Goal: Share content: Share content

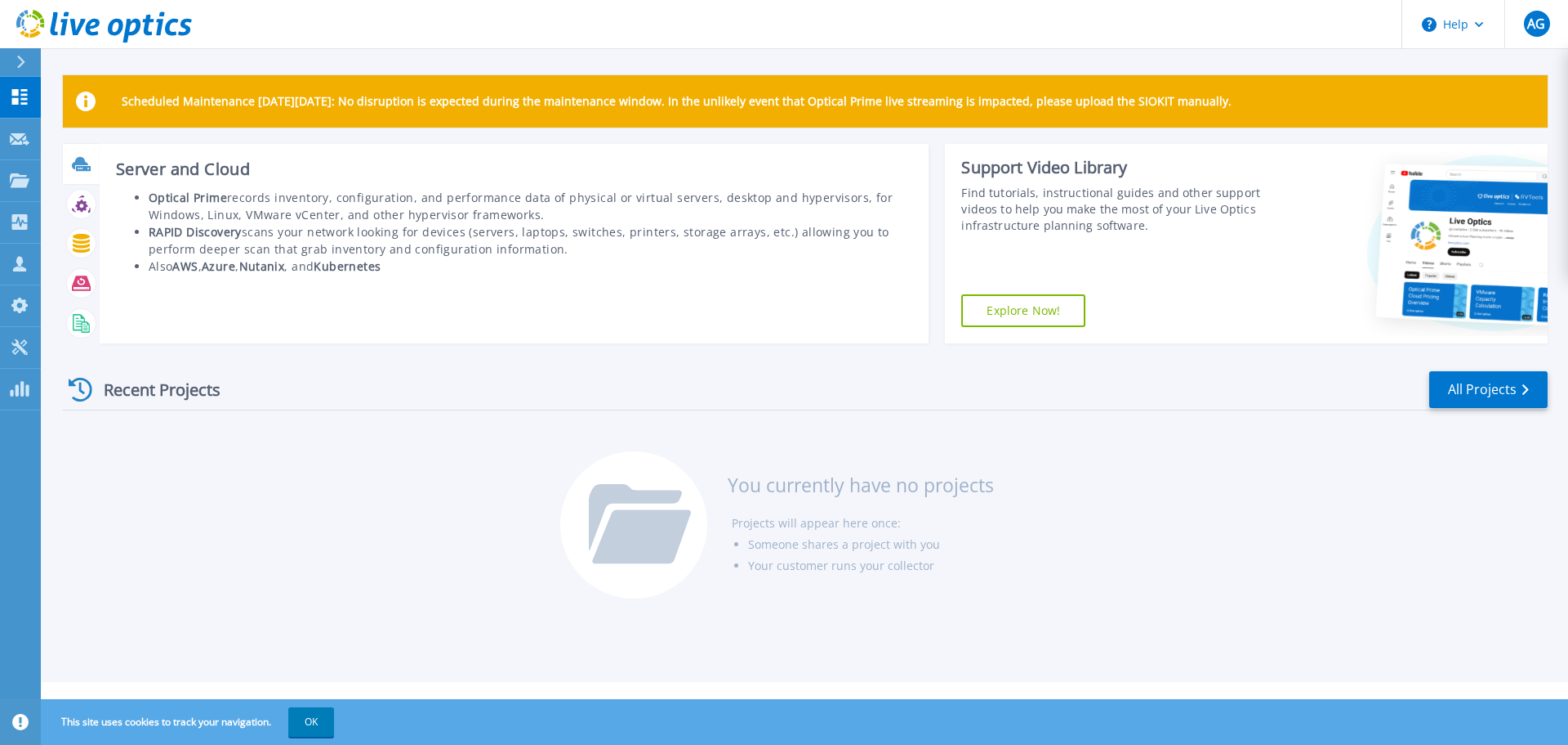
click at [85, 164] on icon at bounding box center [79, 163] width 16 height 12
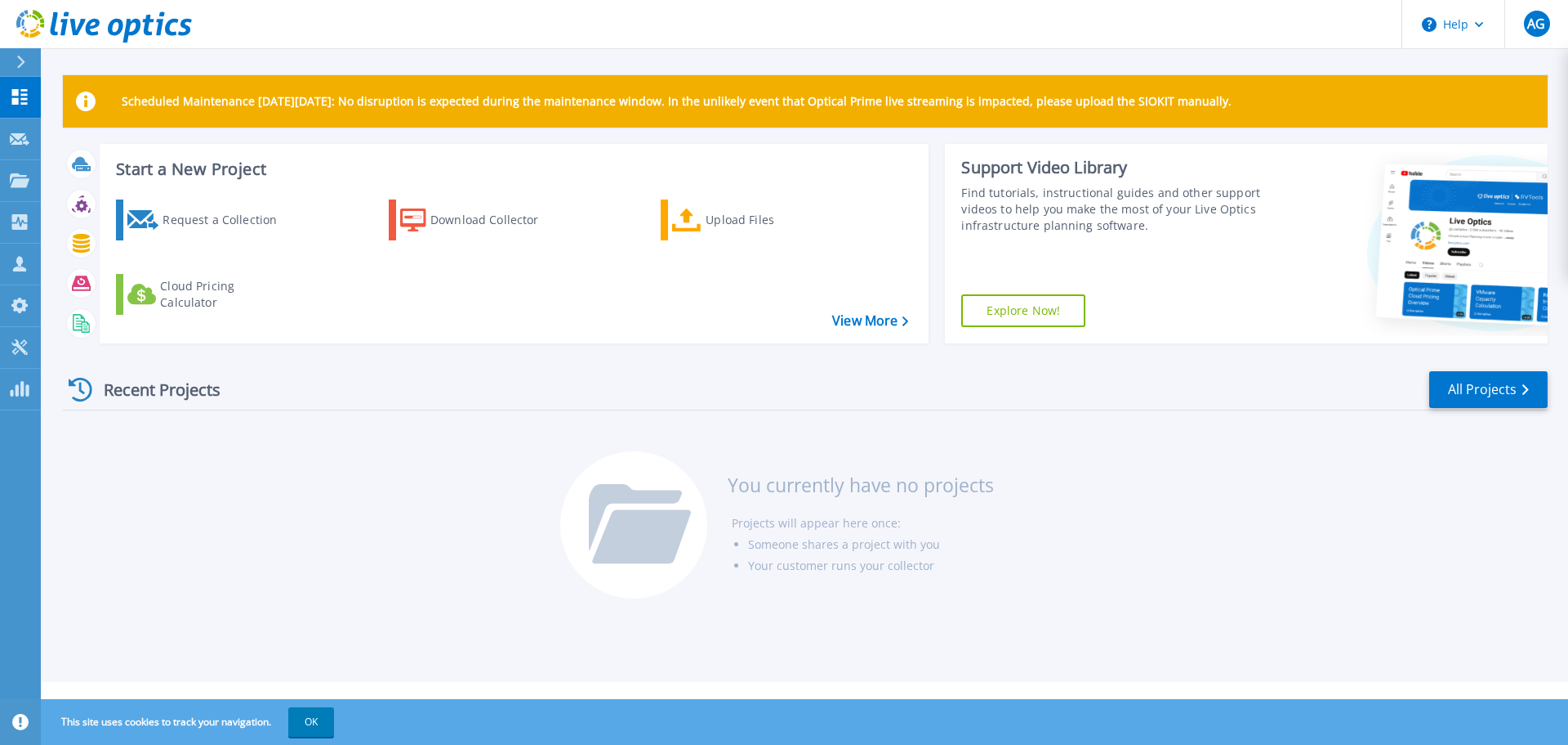
click at [1465, 236] on icon at bounding box center [1498, 246] width 246 height 166
click at [1474, 389] on link "All Projects" at bounding box center [1489, 389] width 118 height 37
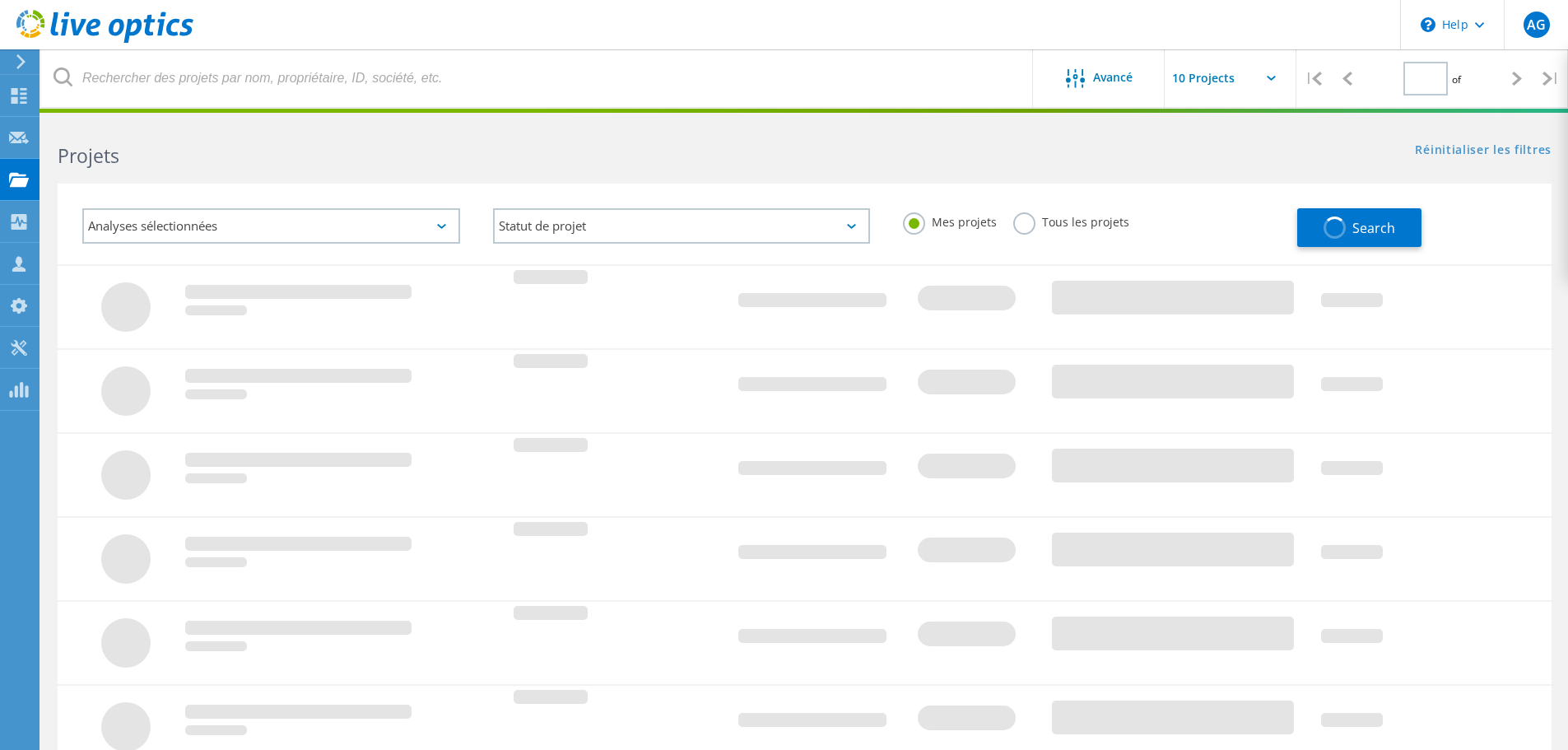
type input "1"
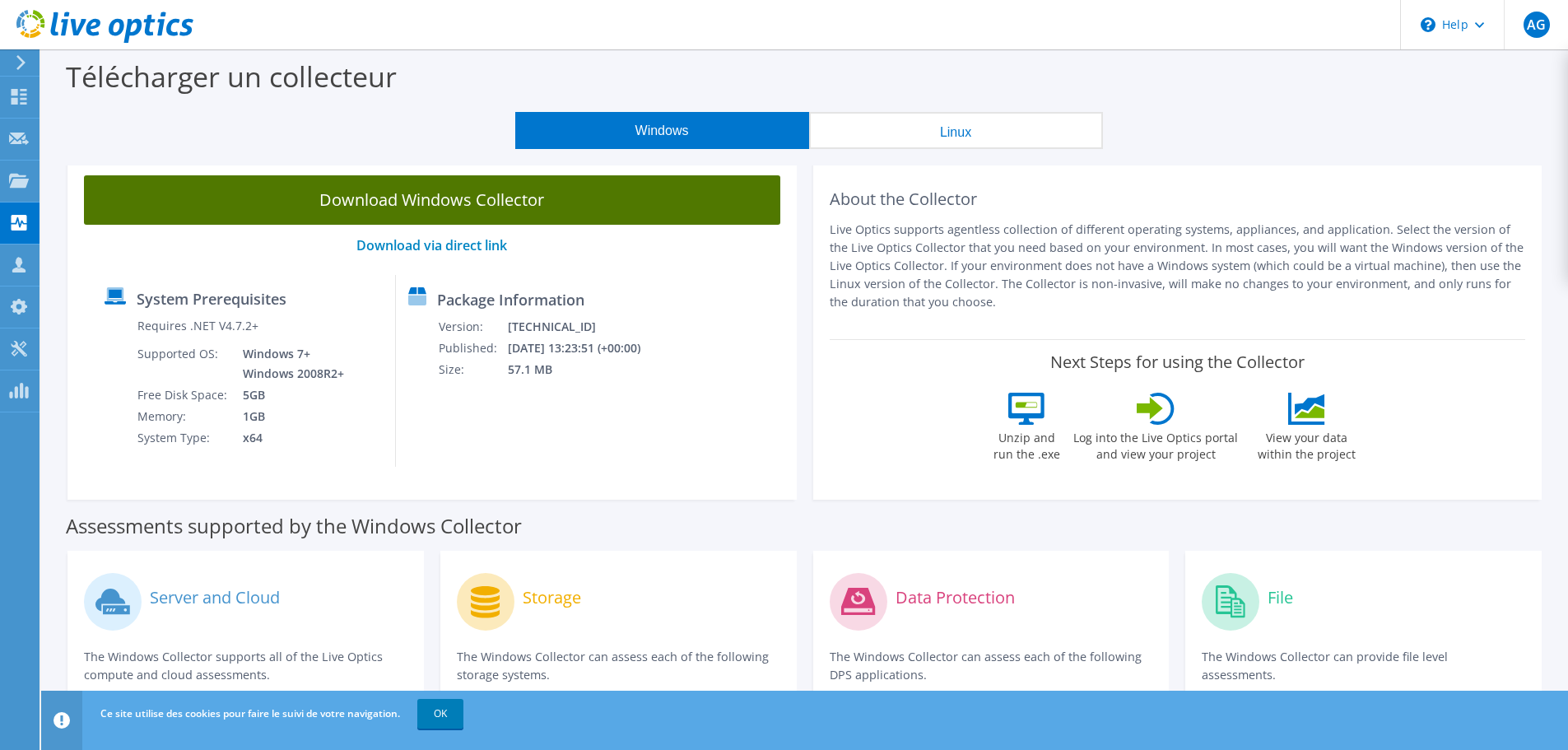
click at [496, 198] on link "Download Windows Collector" at bounding box center [432, 200] width 696 height 49
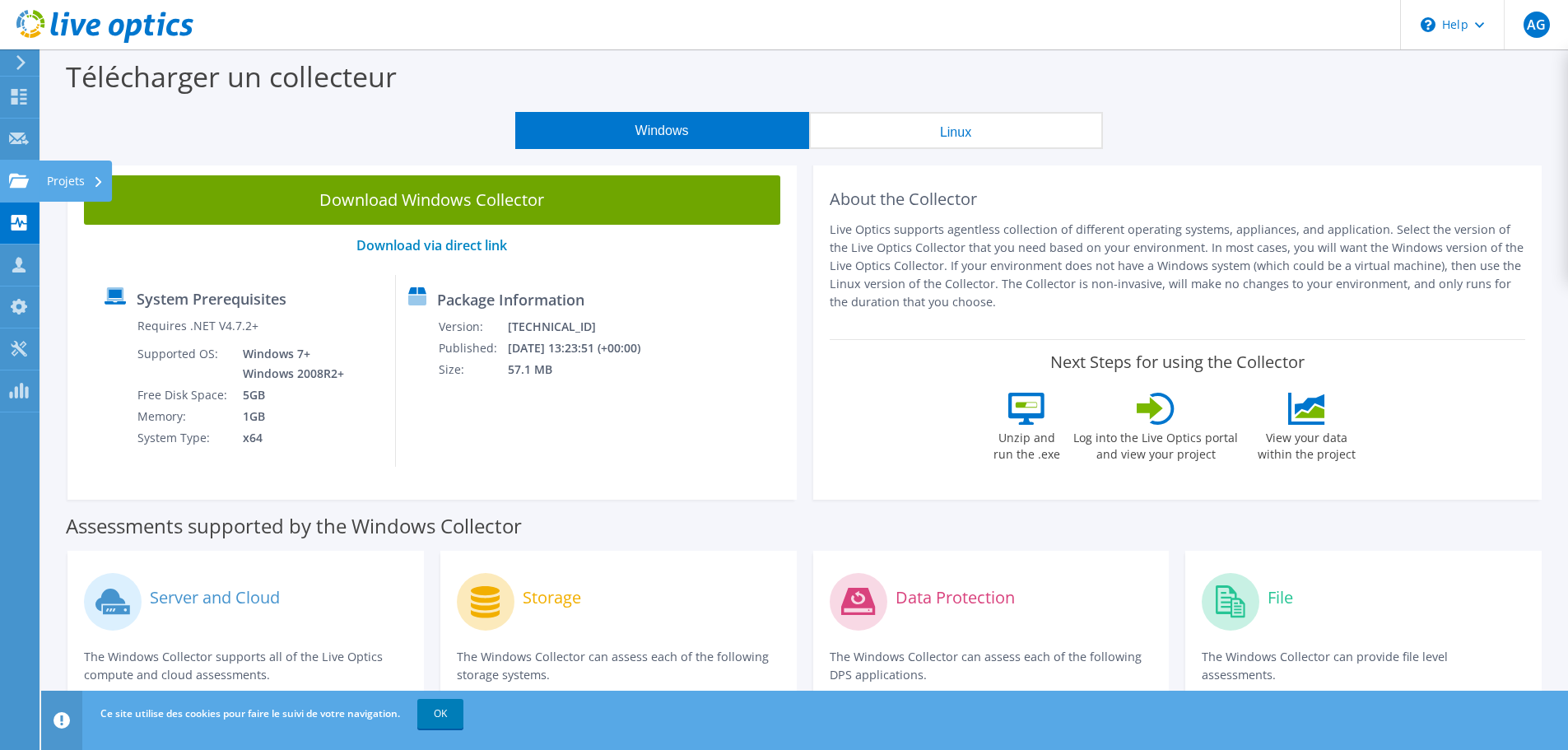
click at [14, 186] on use at bounding box center [19, 179] width 20 height 14
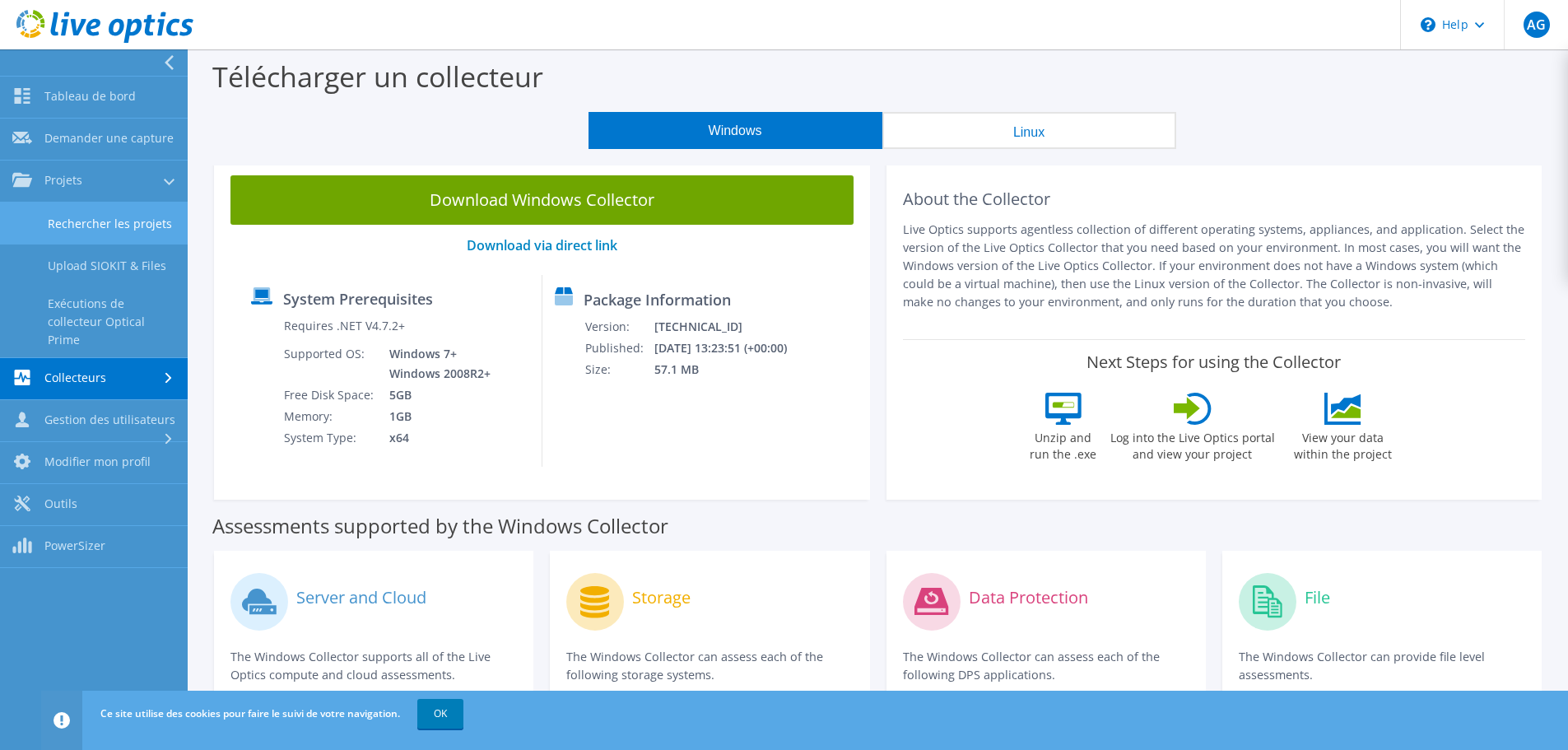
click at [110, 222] on link "Rechercher les projets" at bounding box center [94, 223] width 188 height 42
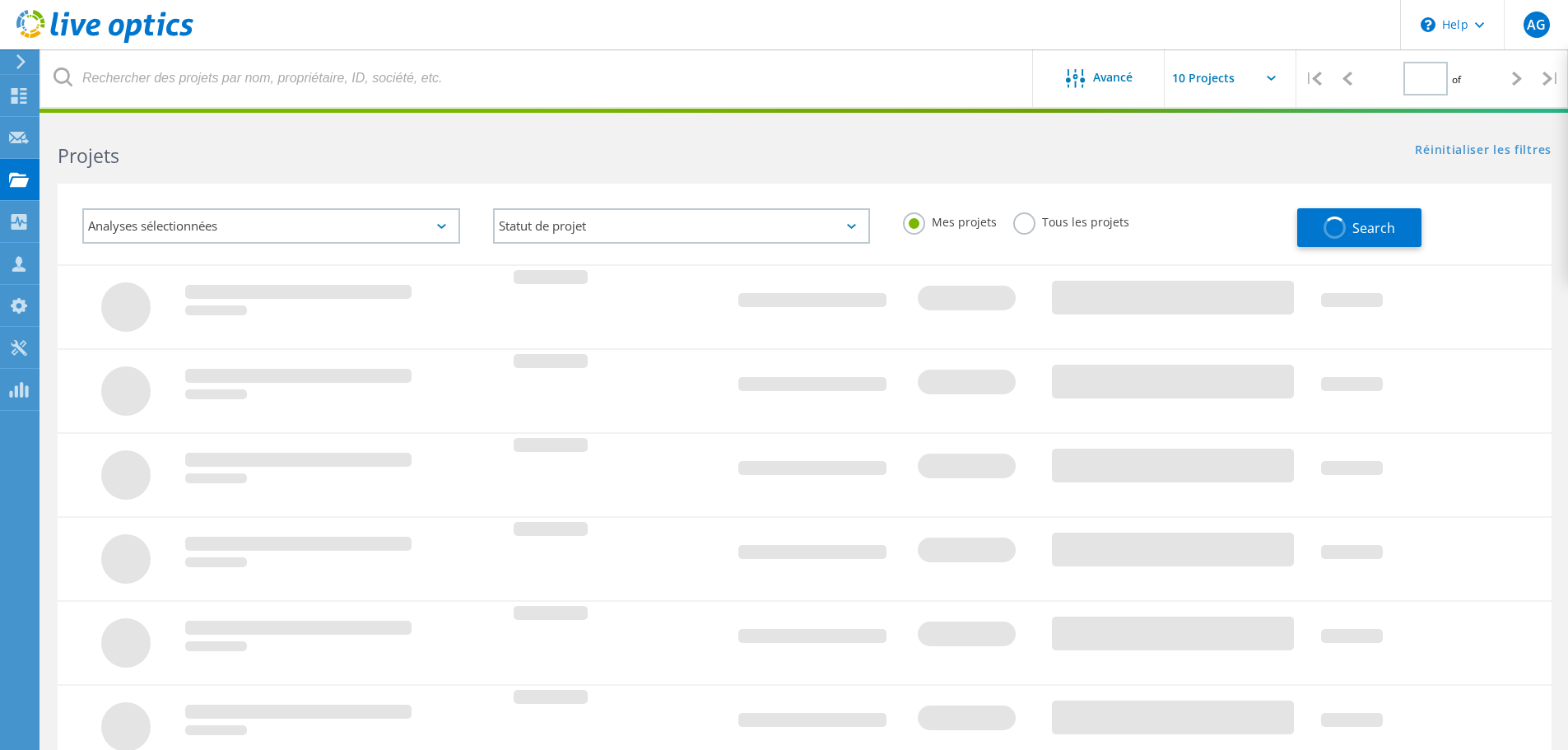
type input "1"
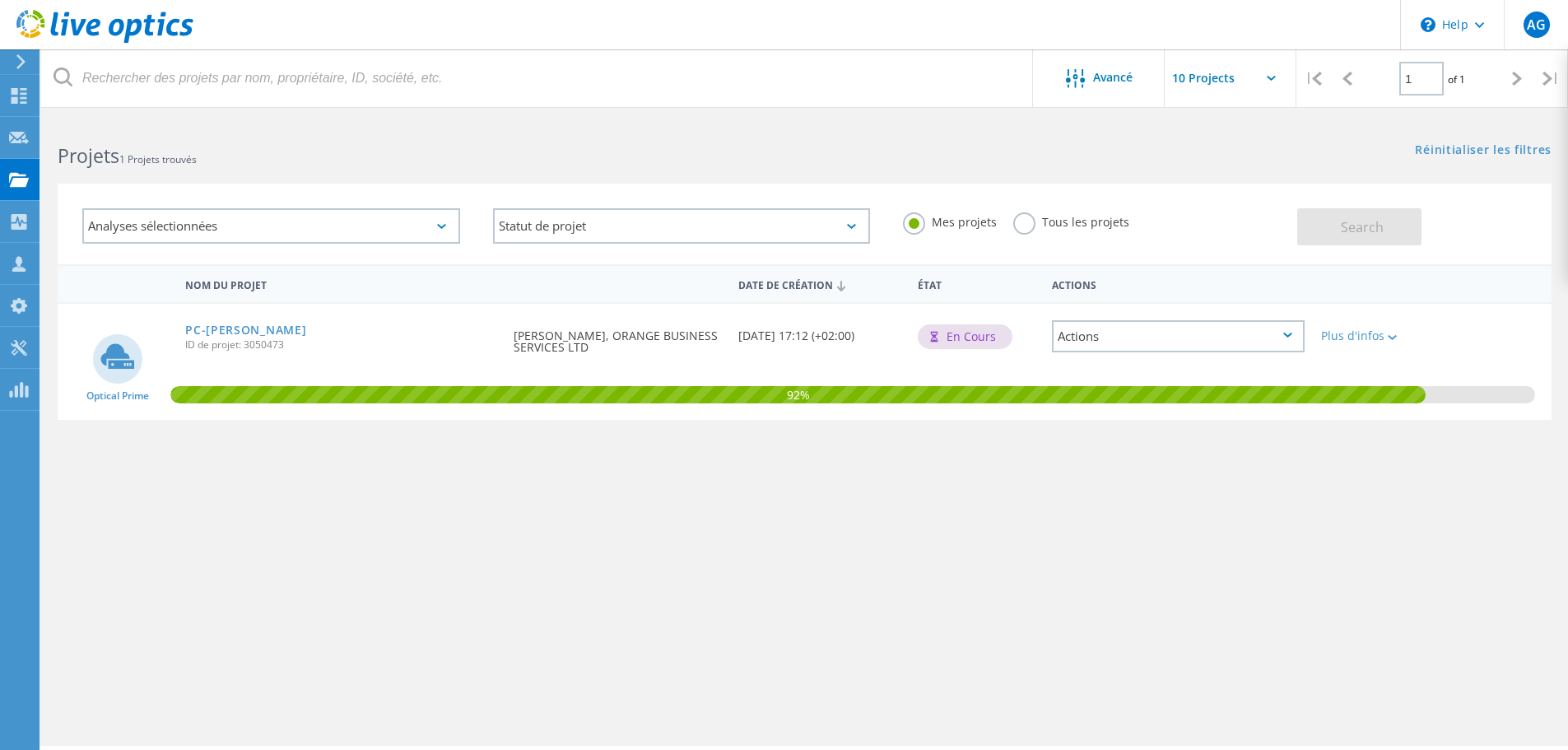
drag, startPoint x: 587, startPoint y: 346, endPoint x: 511, endPoint y: 330, distance: 77.7
click at [511, 330] on div "Demandé par Anthony Gillotin, ORANGE BUSINESS SERVICES LTD" at bounding box center [618, 337] width 224 height 66
click at [395, 277] on div "Nom du projet" at bounding box center [341, 283] width 329 height 30
click at [1090, 338] on div "Actions" at bounding box center [1179, 336] width 253 height 32
click at [874, 135] on div "Réinitialiser les filtres Afficher les filtres" at bounding box center [1186, 134] width 764 height 30
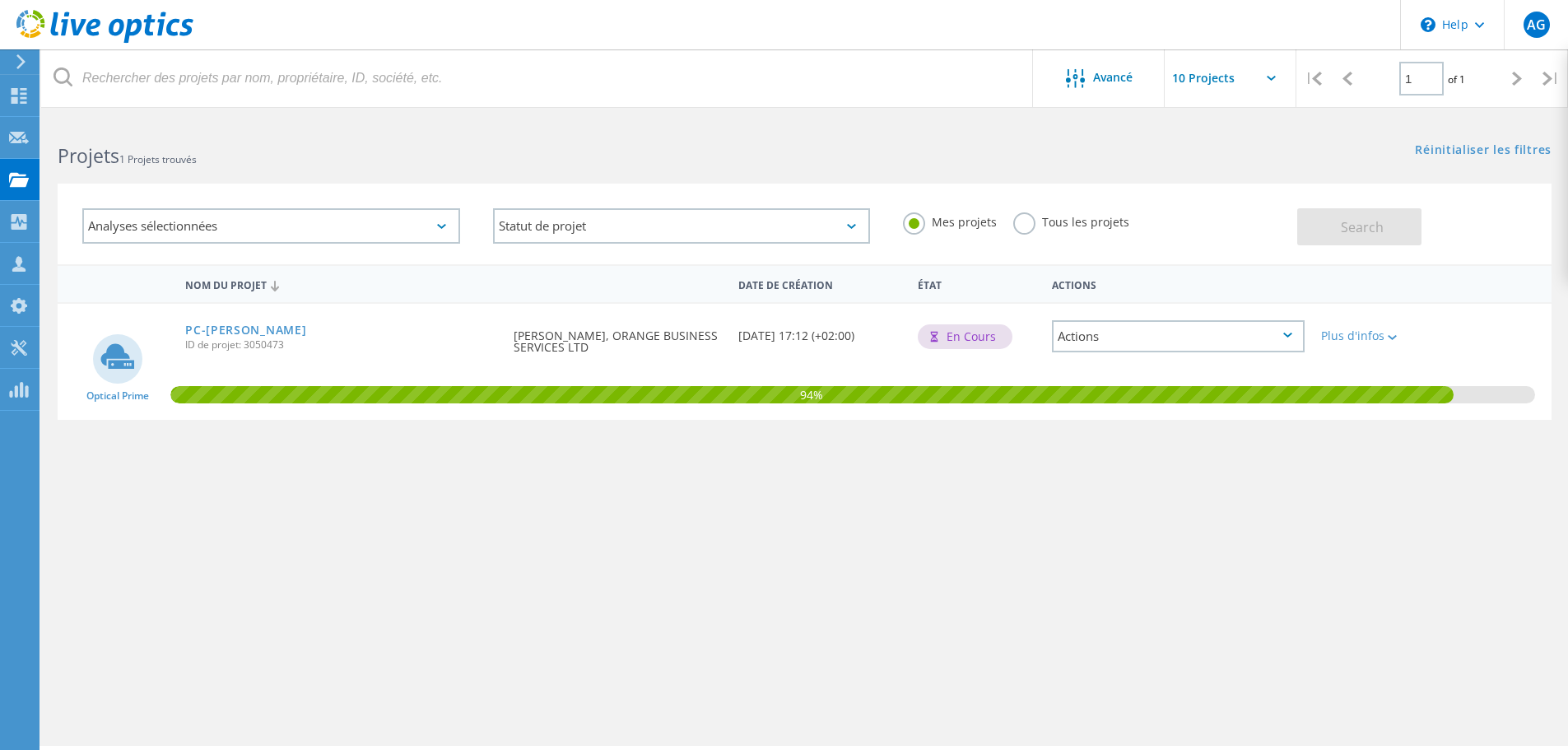
click at [442, 351] on div "PC-TONY ID de projet: 3050473" at bounding box center [341, 335] width 329 height 62
click at [1336, 334] on div "Plus d'infos" at bounding box center [1373, 335] width 103 height 11
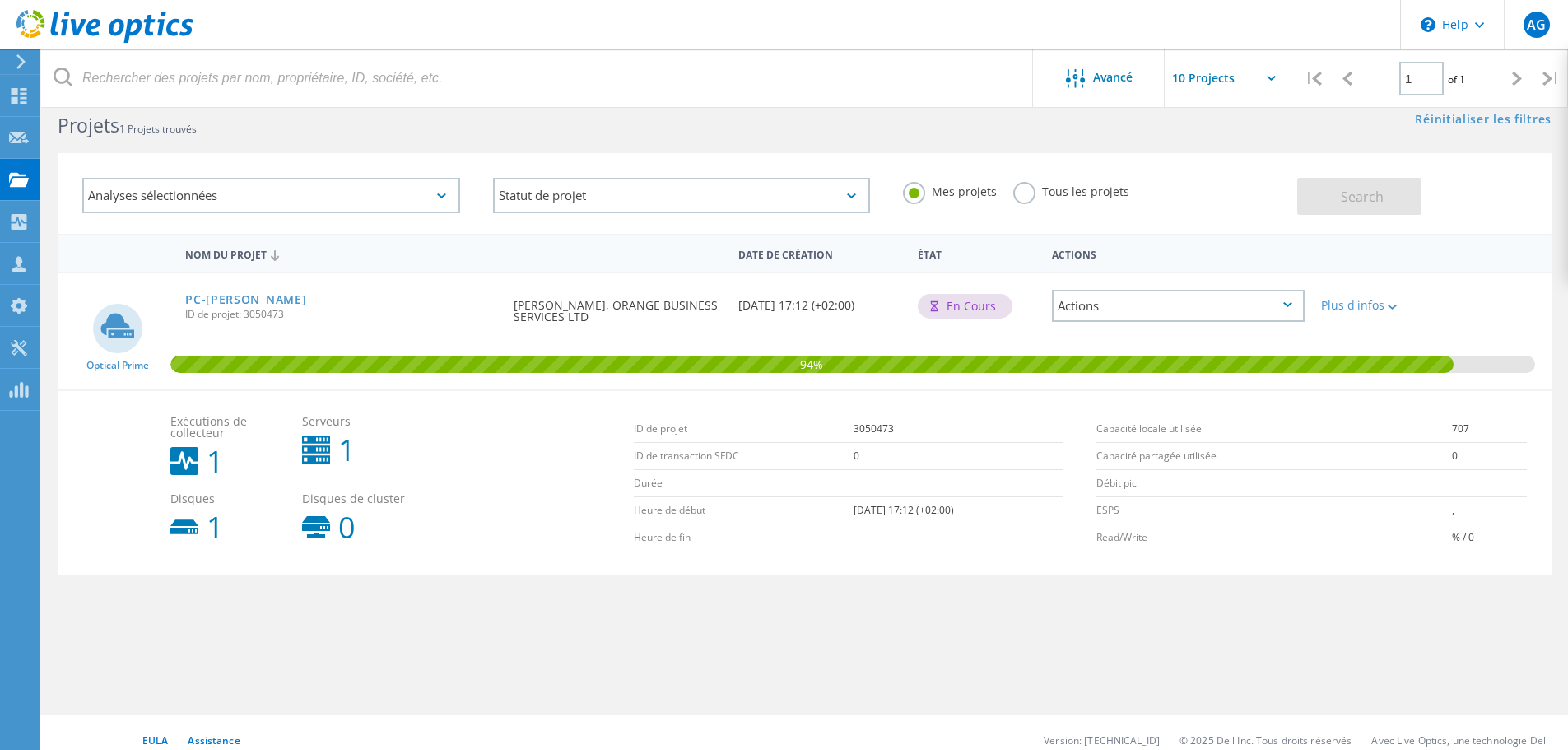
scroll to position [45, 0]
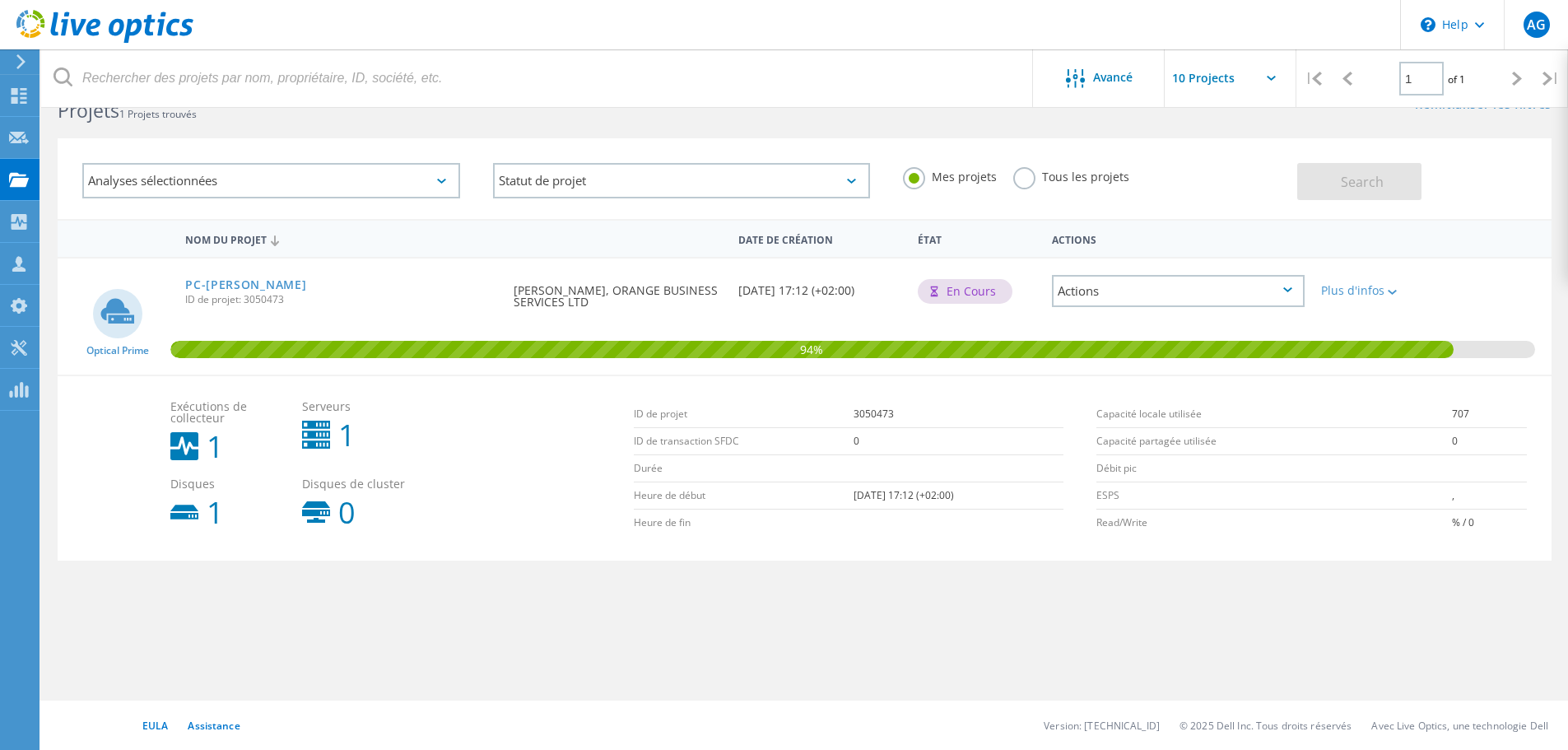
click at [1198, 294] on div "Actions" at bounding box center [1179, 291] width 253 height 32
click at [1126, 285] on div "Détails du projet" at bounding box center [1178, 291] width 249 height 26
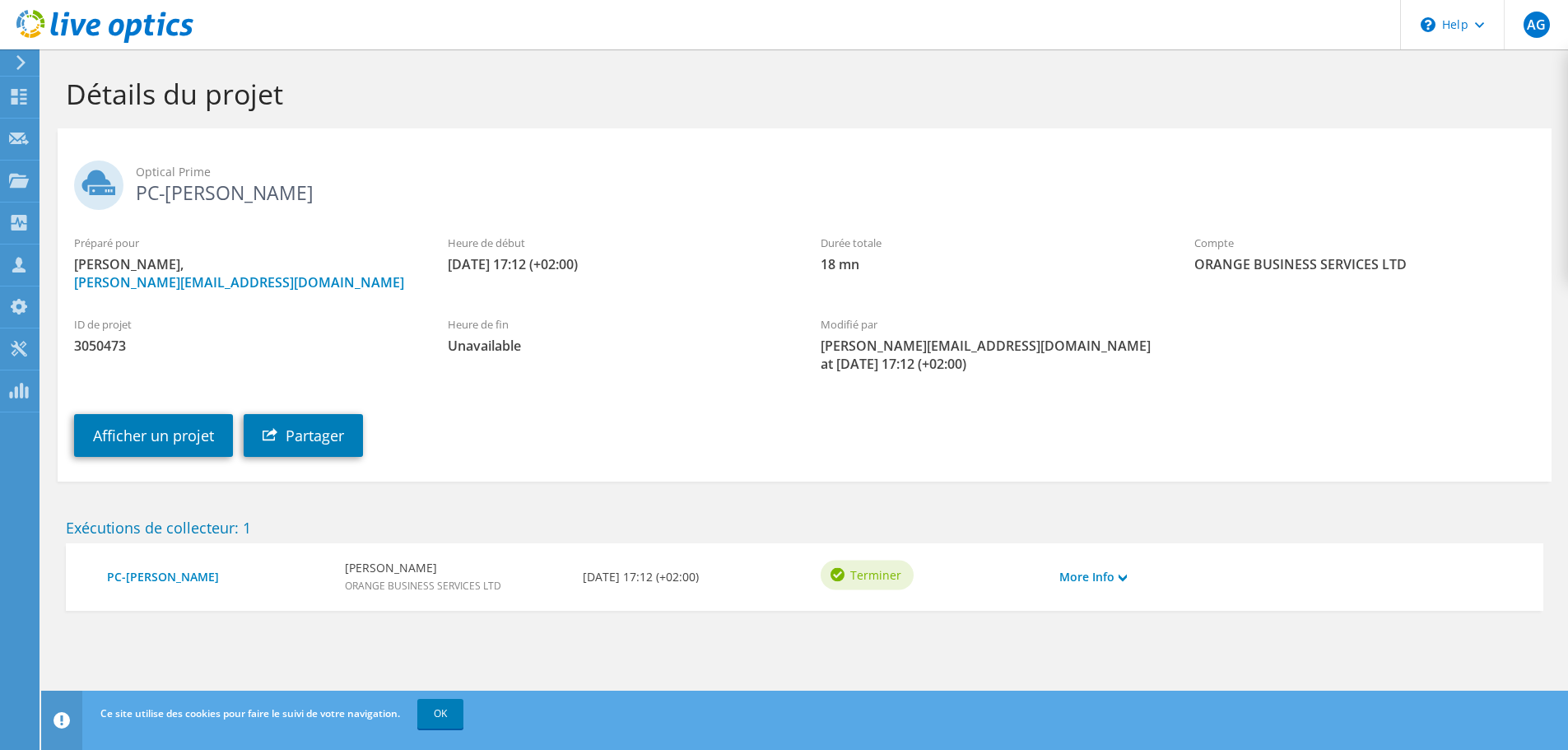
drag, startPoint x: 543, startPoint y: 568, endPoint x: 554, endPoint y: 568, distance: 11.0
click at [543, 568] on div "[PERSON_NAME] ORANGE BUSINESS SERVICES LTD" at bounding box center [455, 577] width 238 height 34
click at [1115, 580] on link "More Info" at bounding box center [1092, 577] width 67 height 18
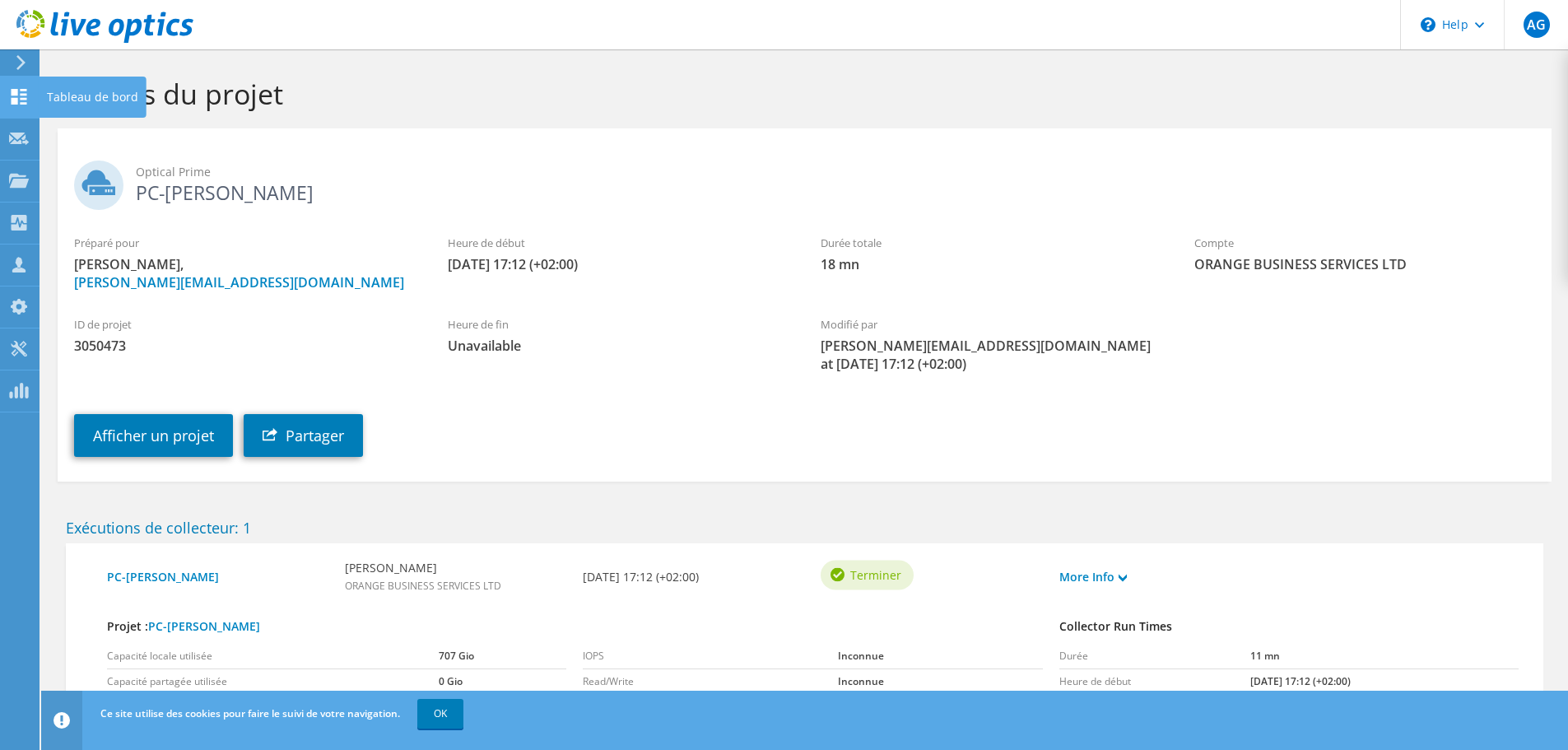
click at [20, 94] on icon at bounding box center [19, 97] width 20 height 16
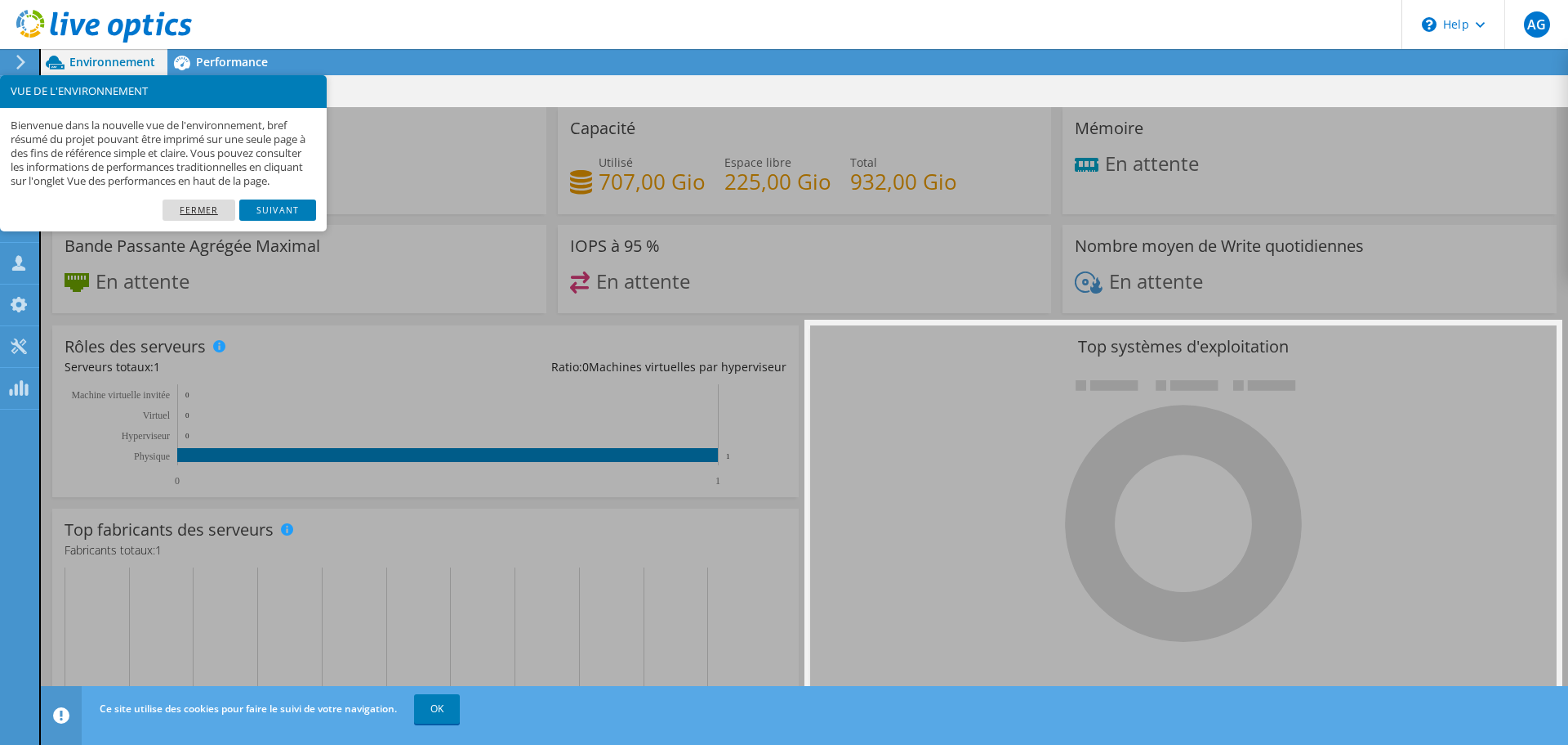
click at [207, 221] on link "Fermer" at bounding box center [198, 210] width 72 height 22
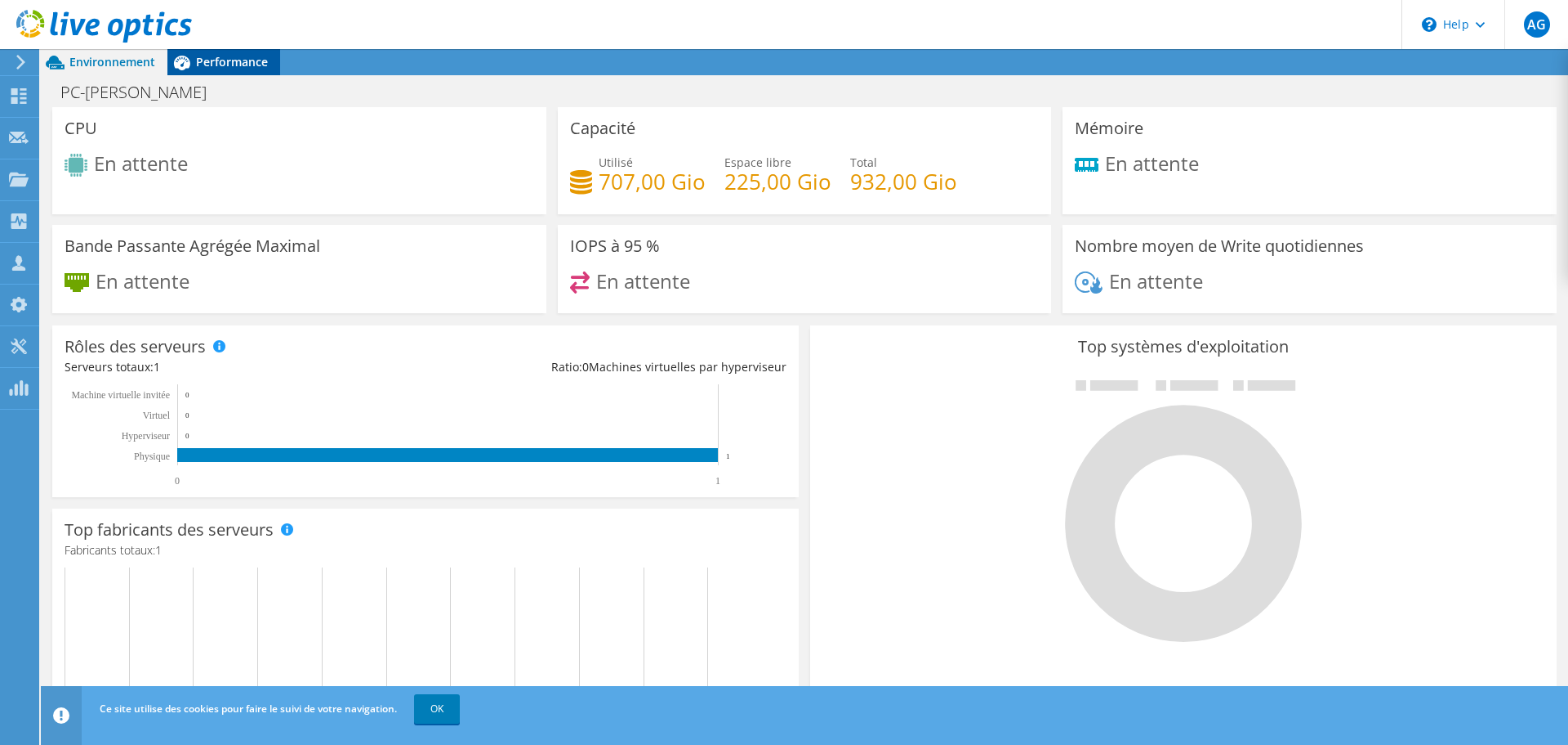
click at [231, 60] on span "Performance" at bounding box center [232, 61] width 71 height 16
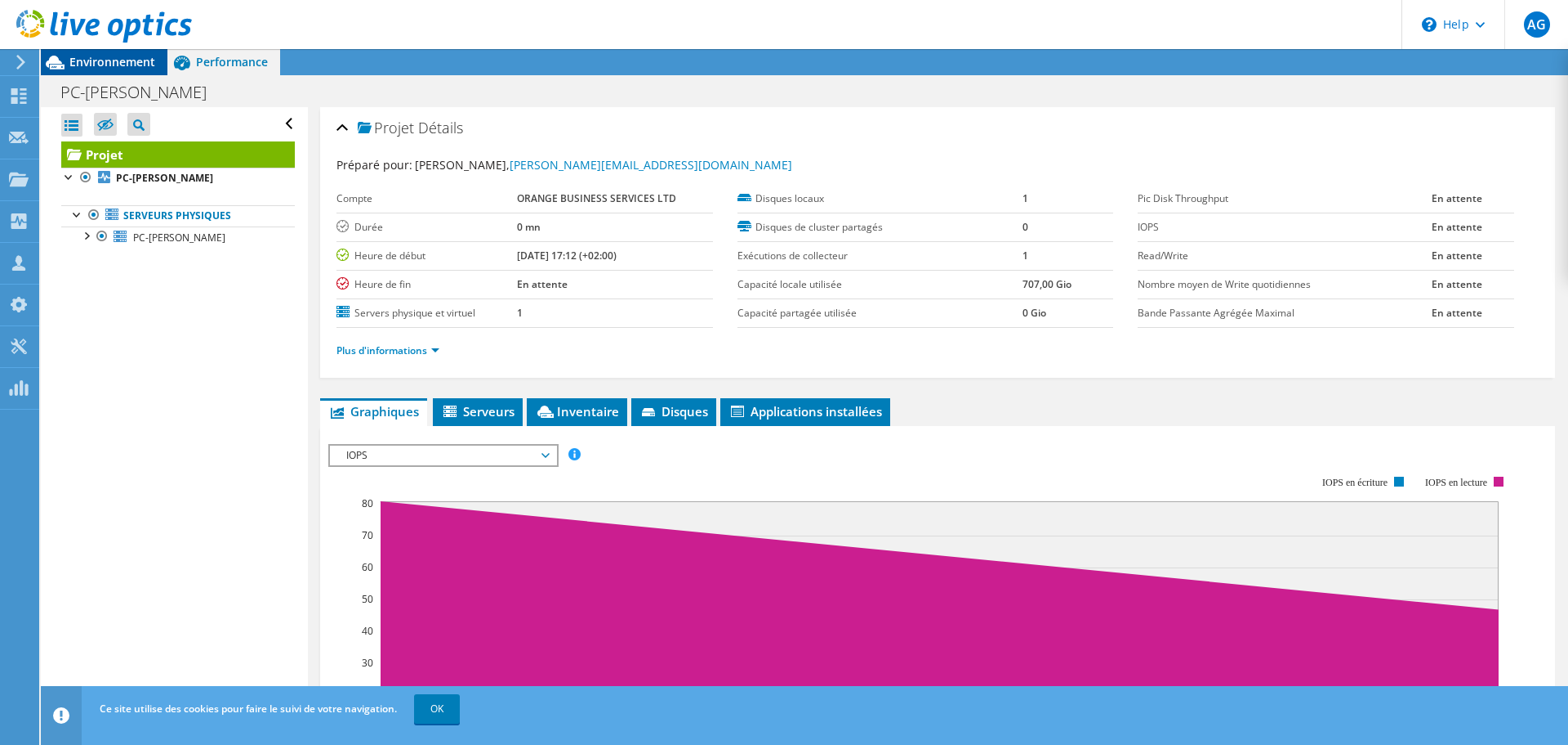
click at [116, 61] on span "Environnement" at bounding box center [112, 61] width 86 height 16
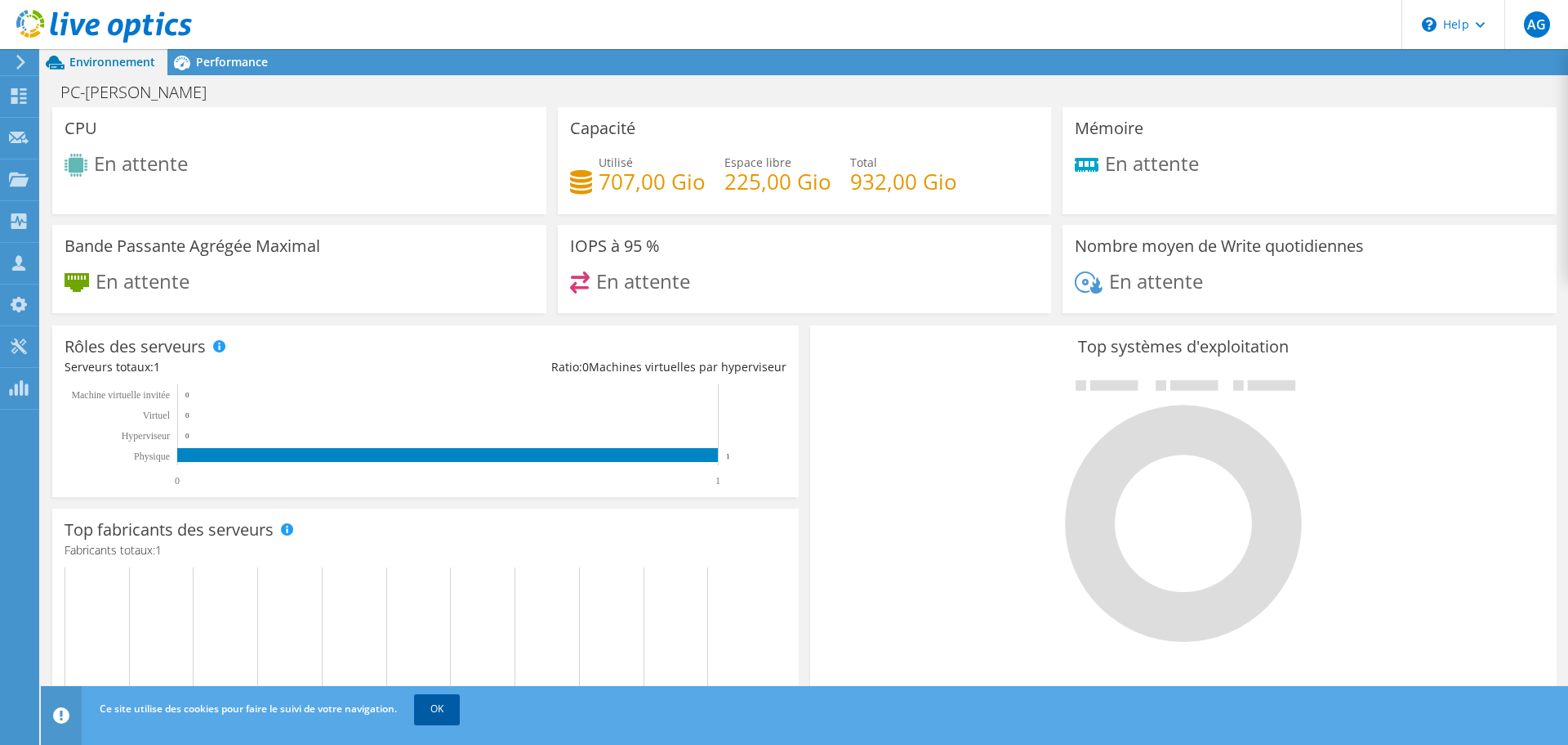
click at [449, 714] on link "OK" at bounding box center [437, 708] width 46 height 29
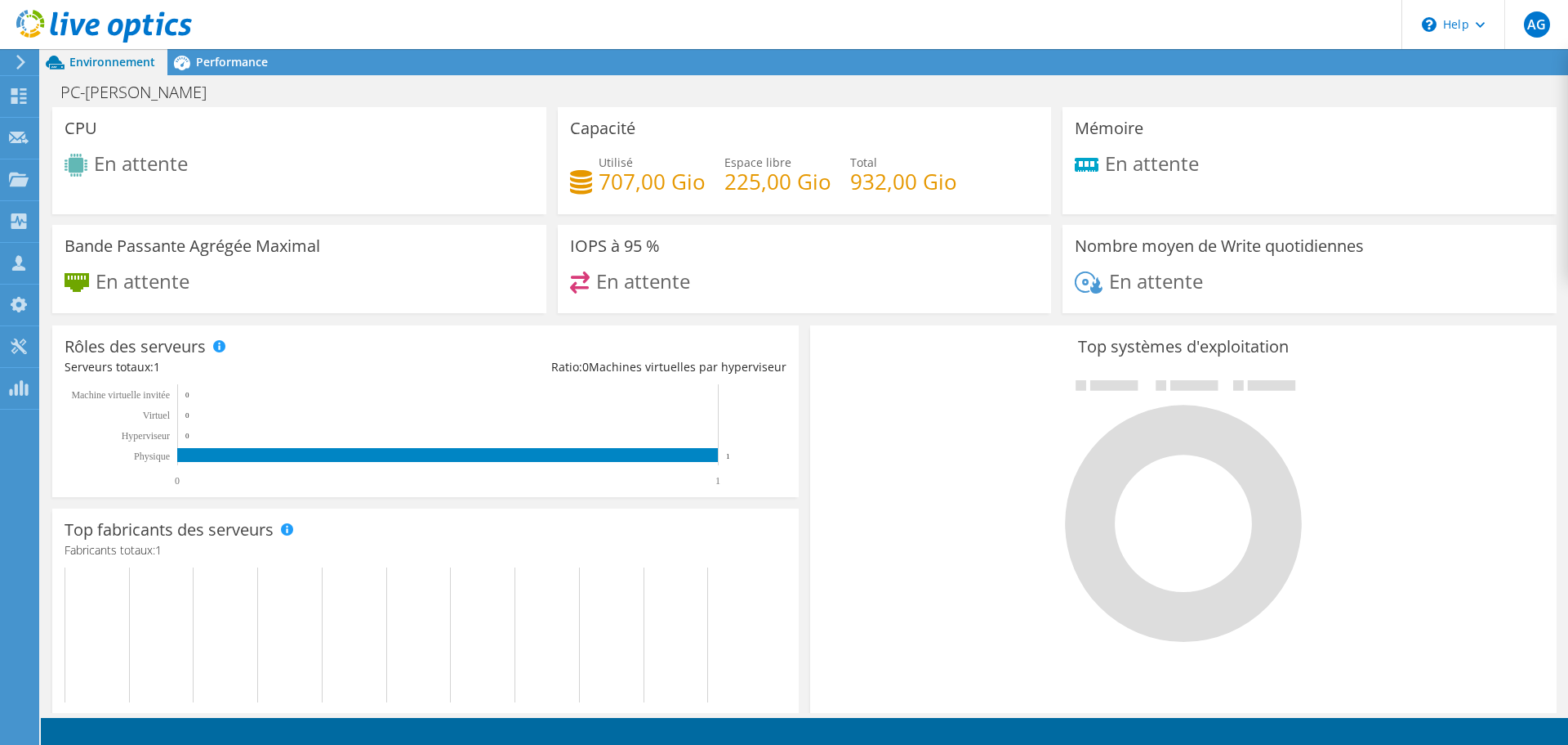
click at [20, 61] on icon at bounding box center [21, 62] width 12 height 15
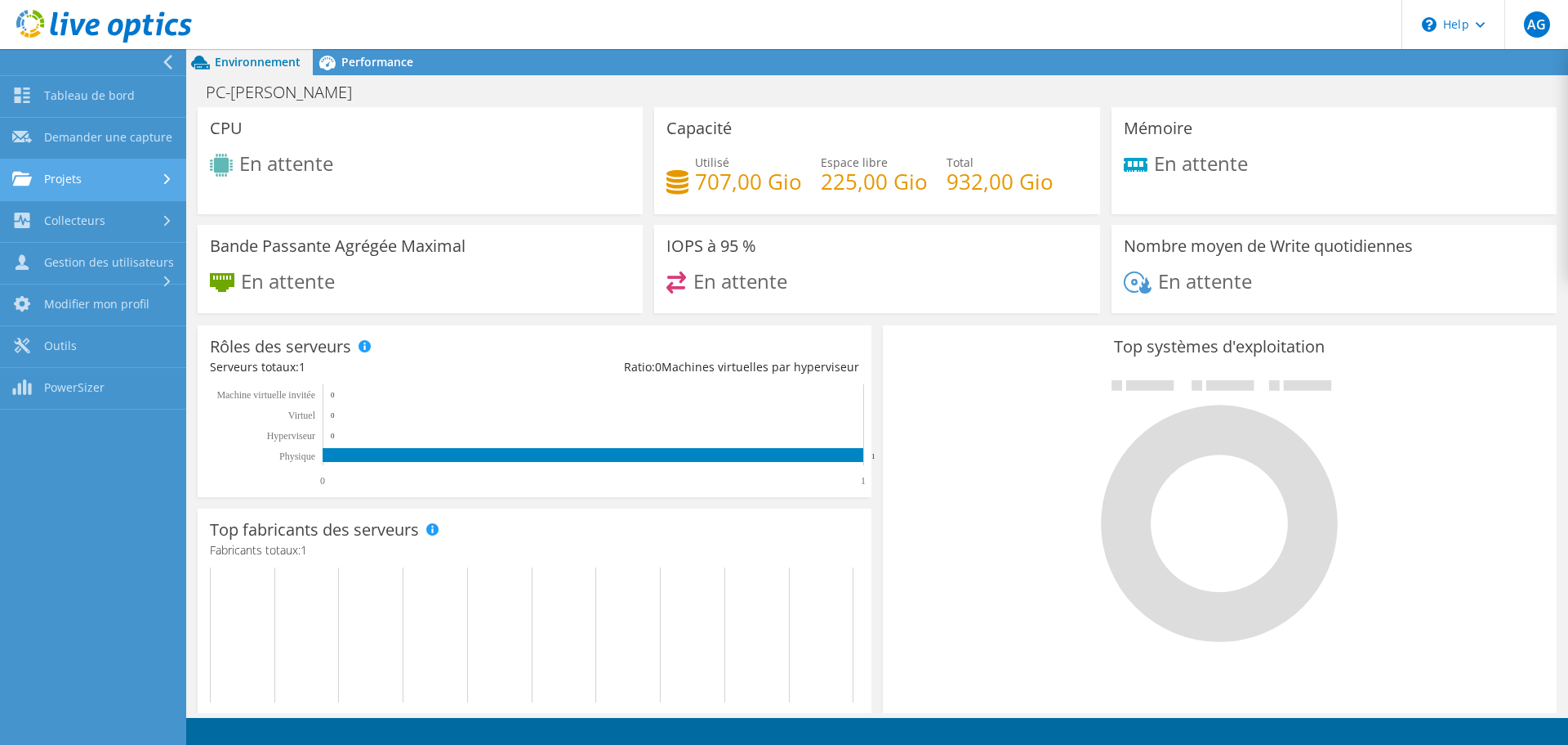
click at [110, 179] on link "Projets" at bounding box center [93, 180] width 186 height 41
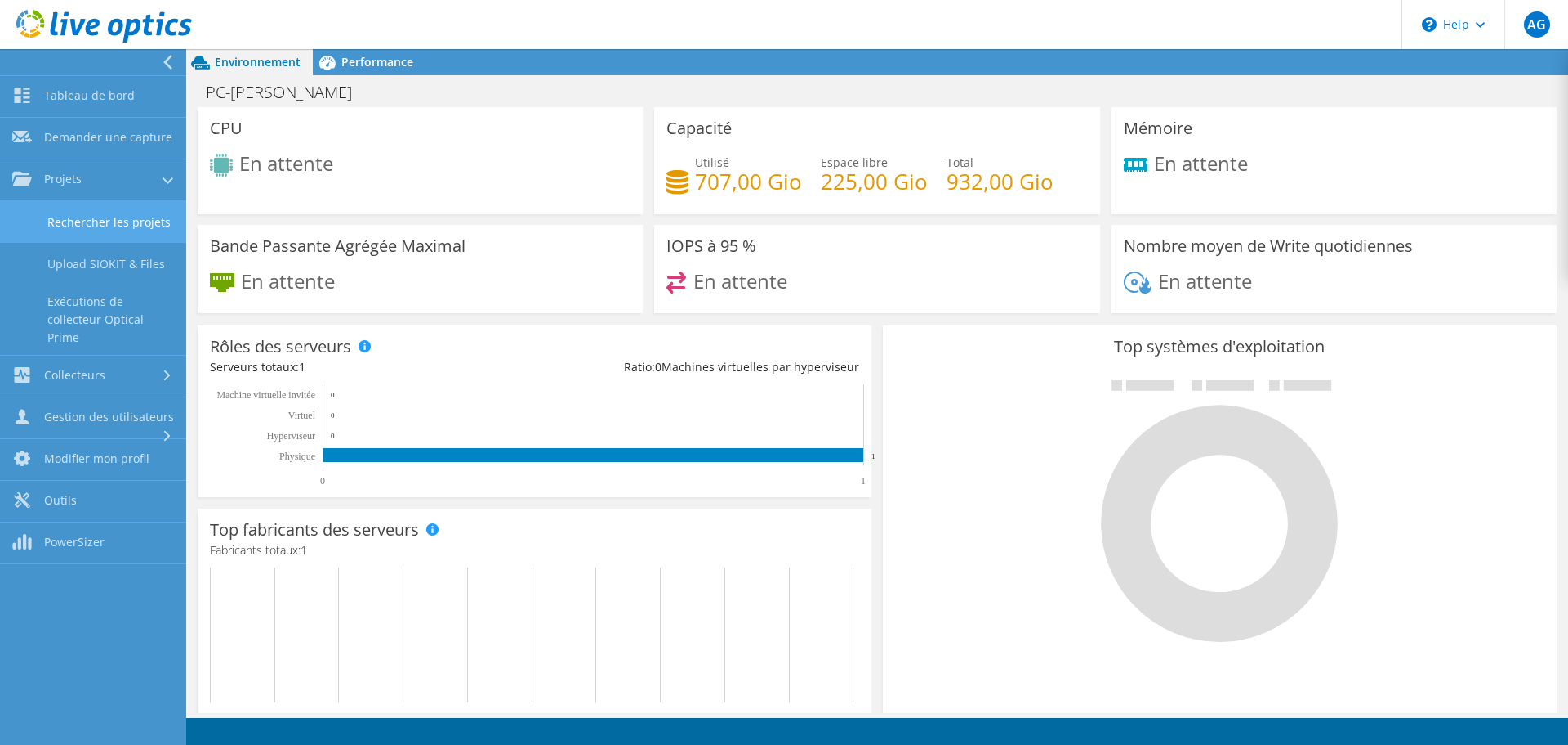
click at [124, 225] on link "Rechercher les projets" at bounding box center [93, 222] width 186 height 41
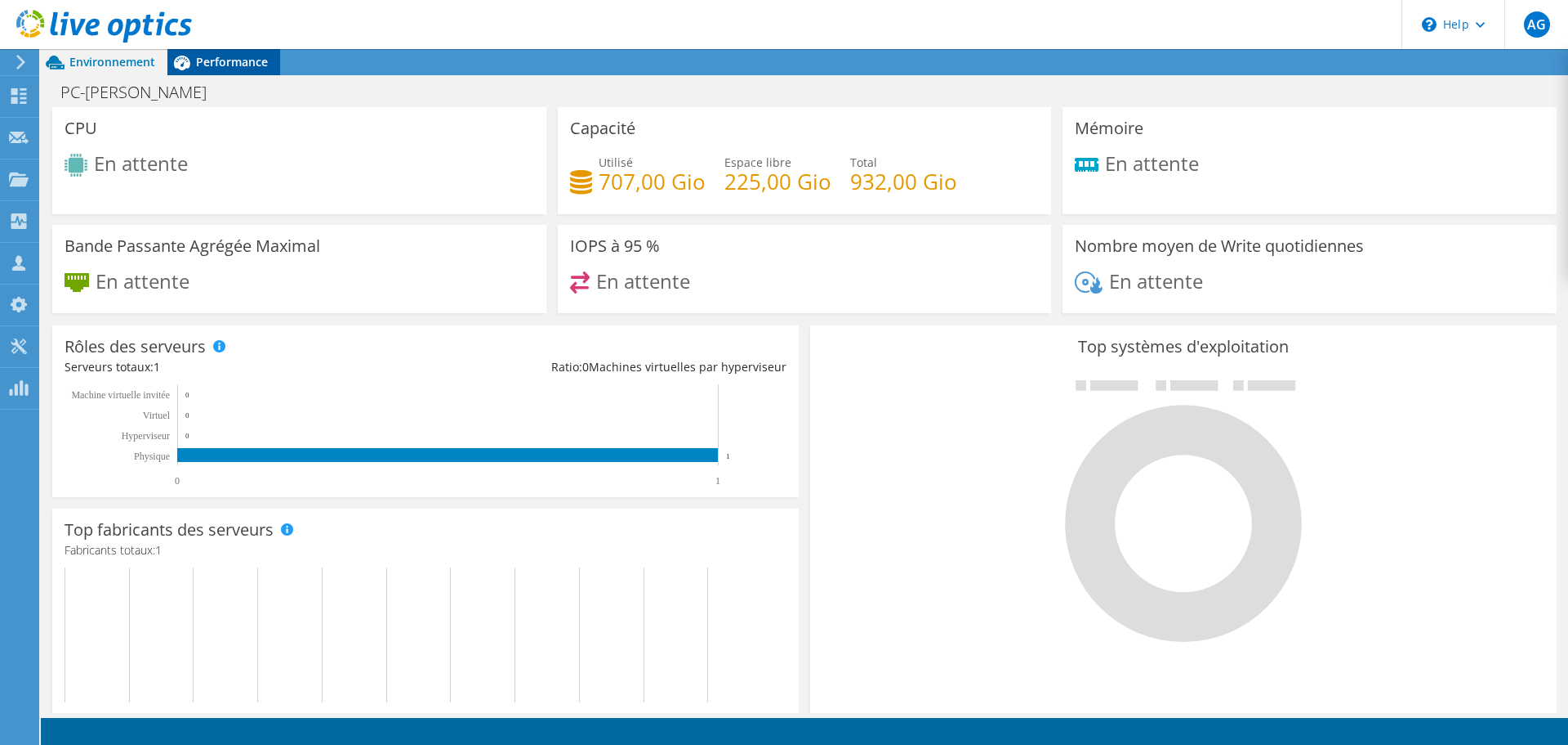
click at [227, 66] on span "Performance" at bounding box center [232, 61] width 71 height 16
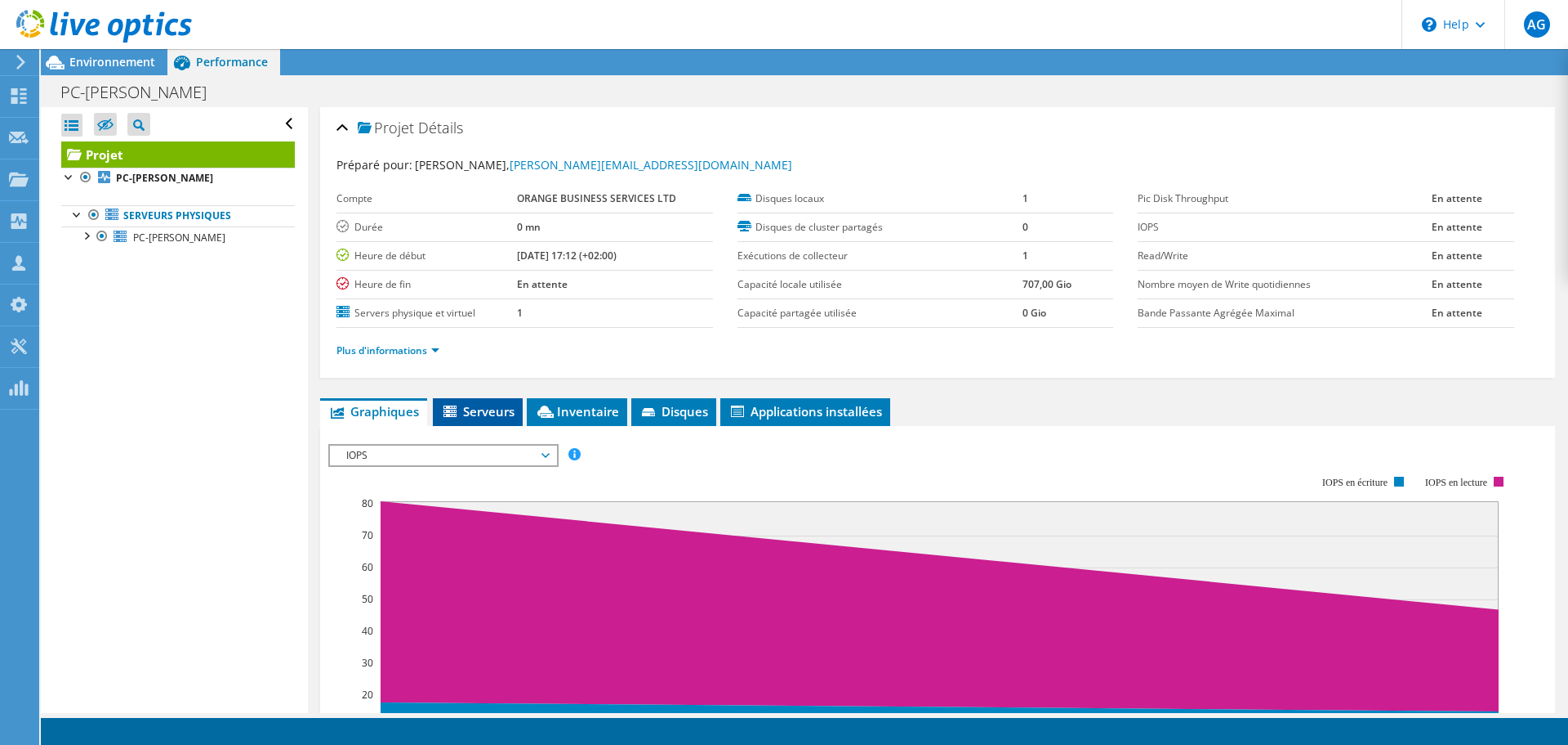
click at [494, 411] on span "Serveurs" at bounding box center [478, 410] width 73 height 16
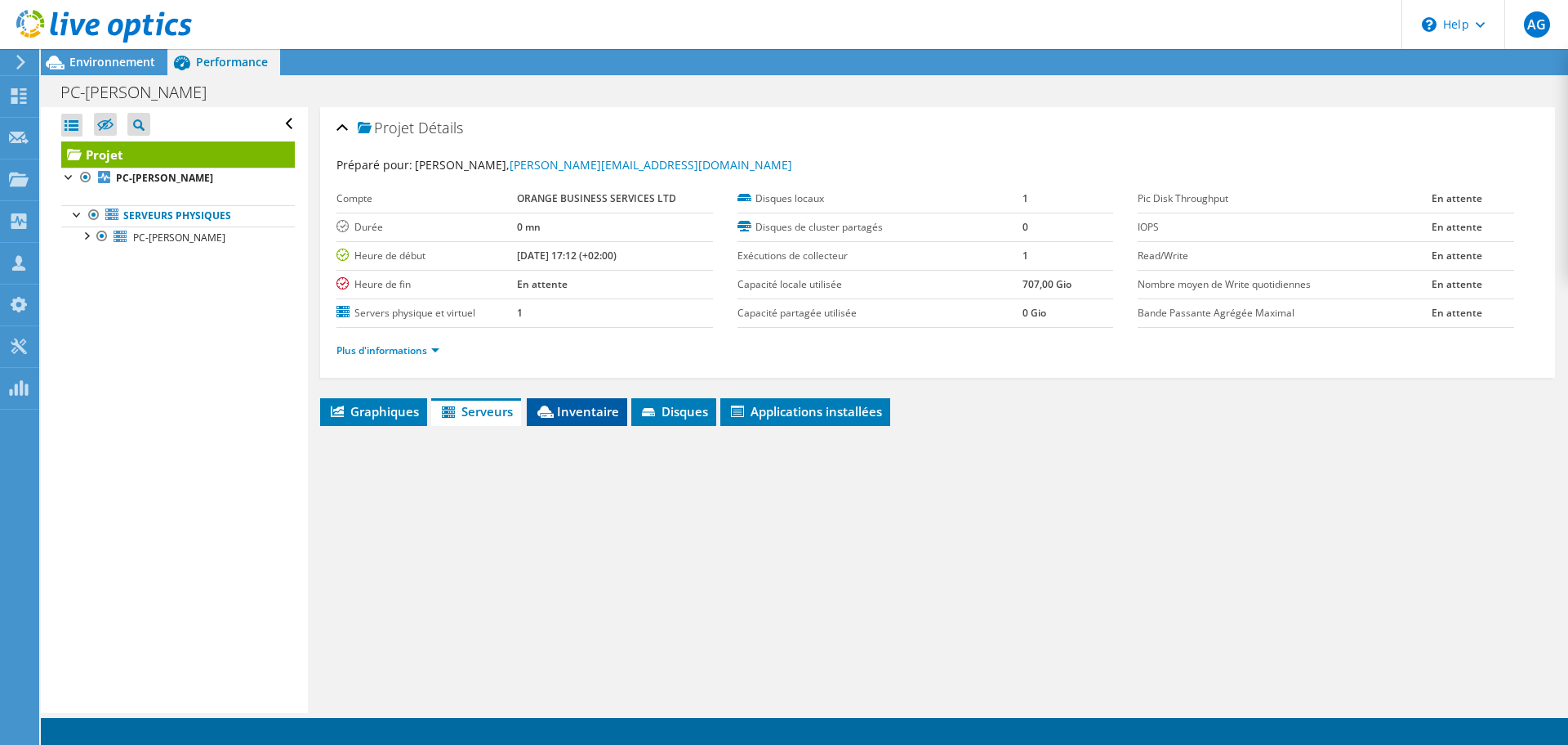
click at [573, 415] on span "Inventaire" at bounding box center [577, 410] width 85 height 16
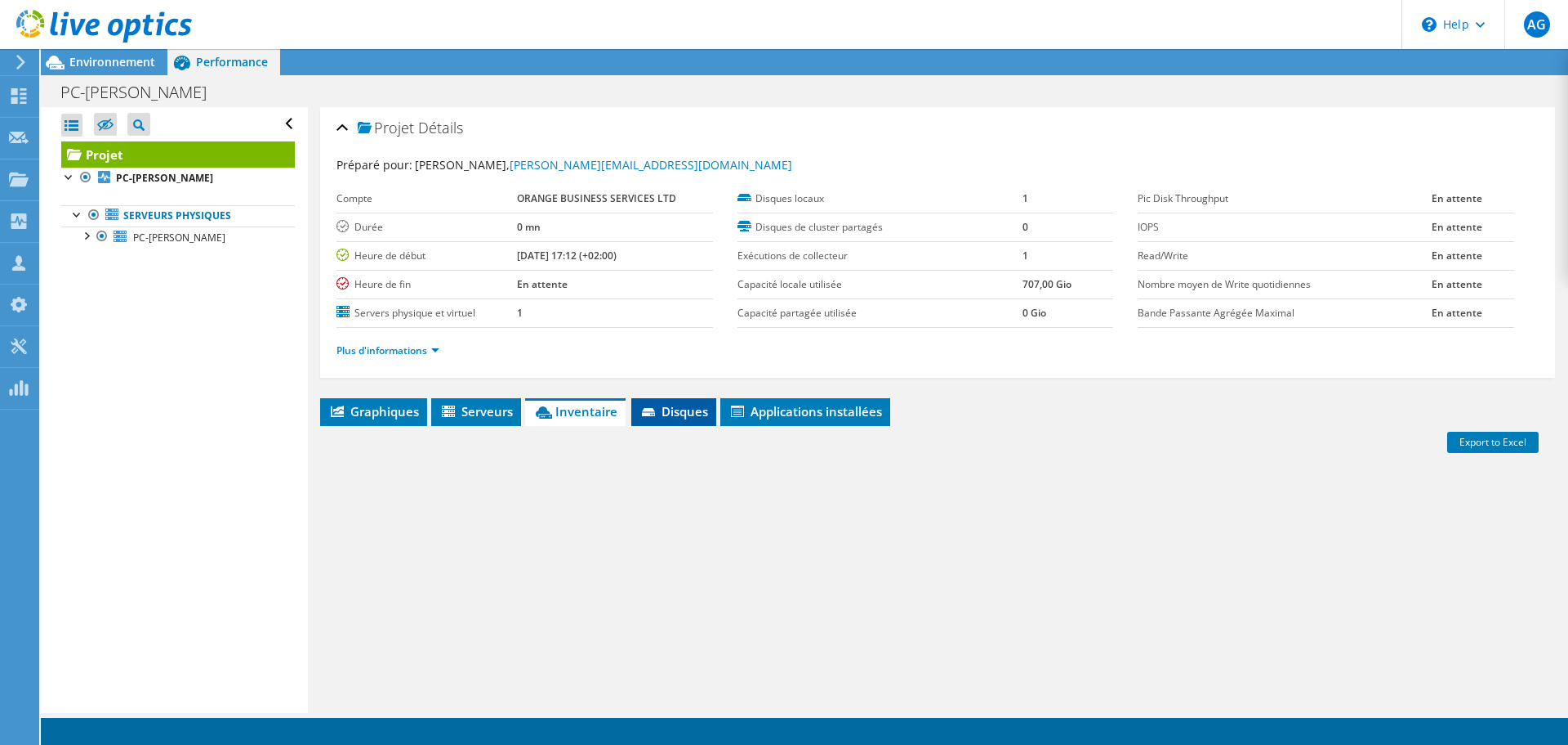
click at [665, 416] on span "Disques" at bounding box center [673, 410] width 69 height 16
click at [817, 422] on li "Applications installées" at bounding box center [805, 412] width 170 height 28
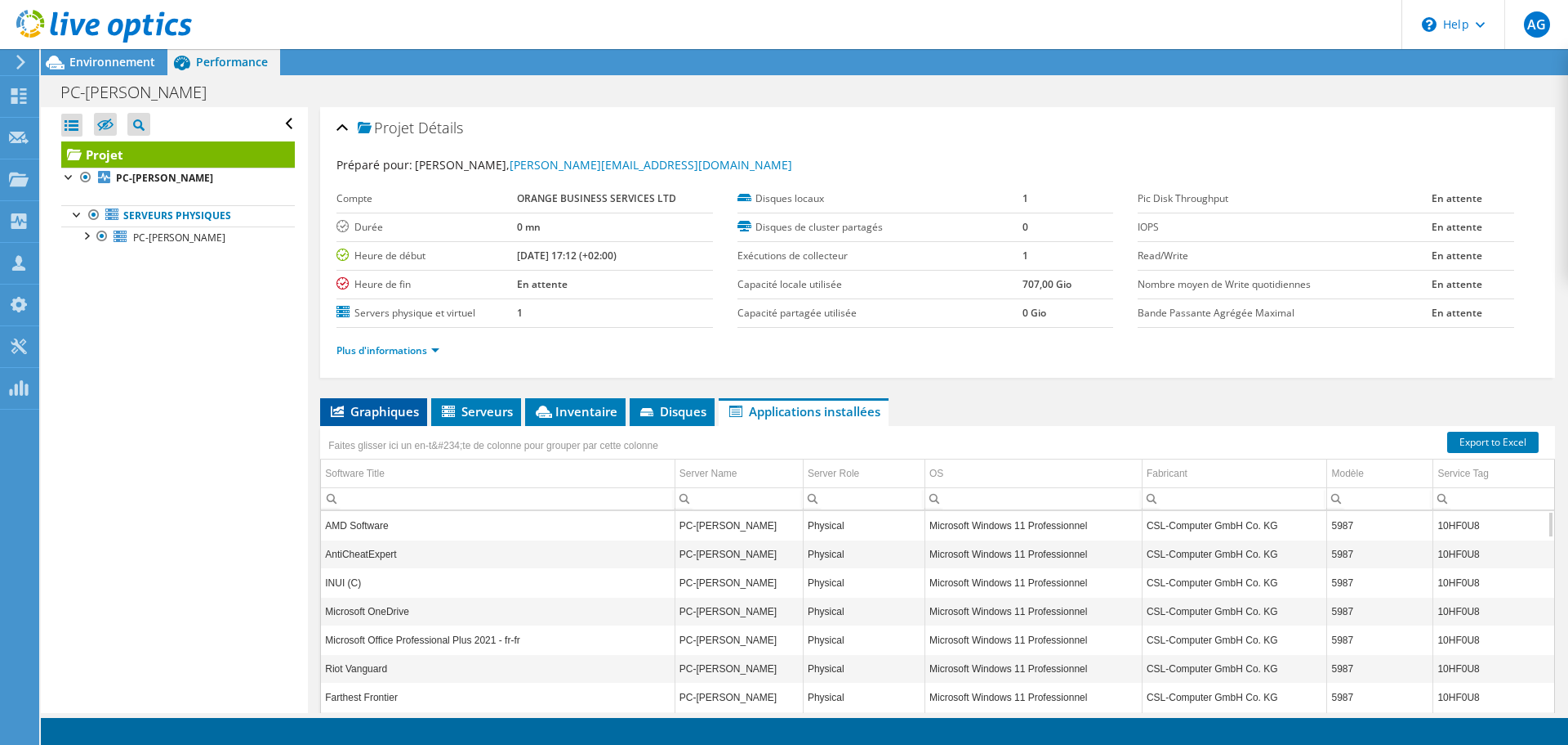
click at [400, 403] on li "Graphiques" at bounding box center [374, 412] width 107 height 28
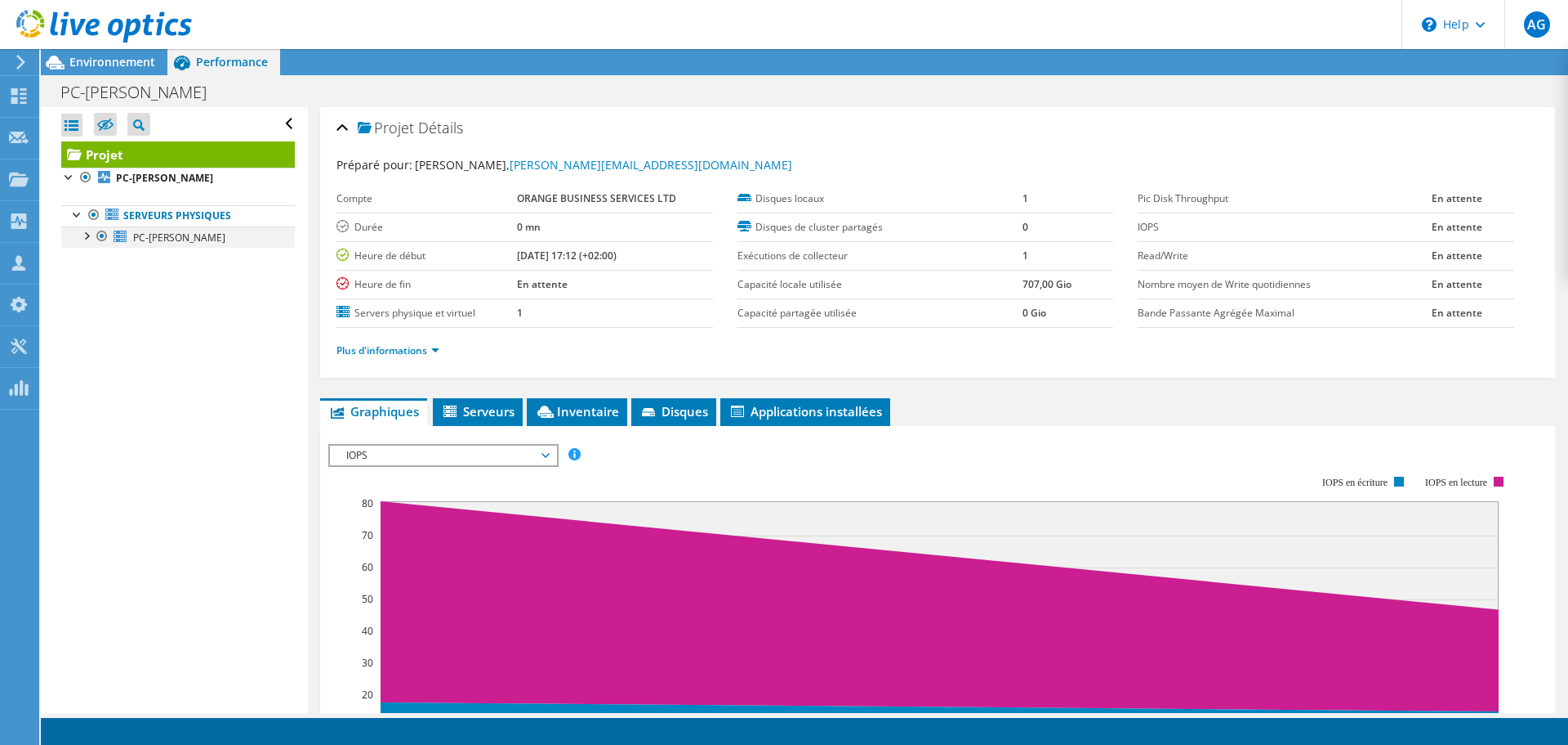
click at [84, 237] on div at bounding box center [86, 234] width 16 height 16
click at [101, 234] on div at bounding box center [102, 236] width 16 height 20
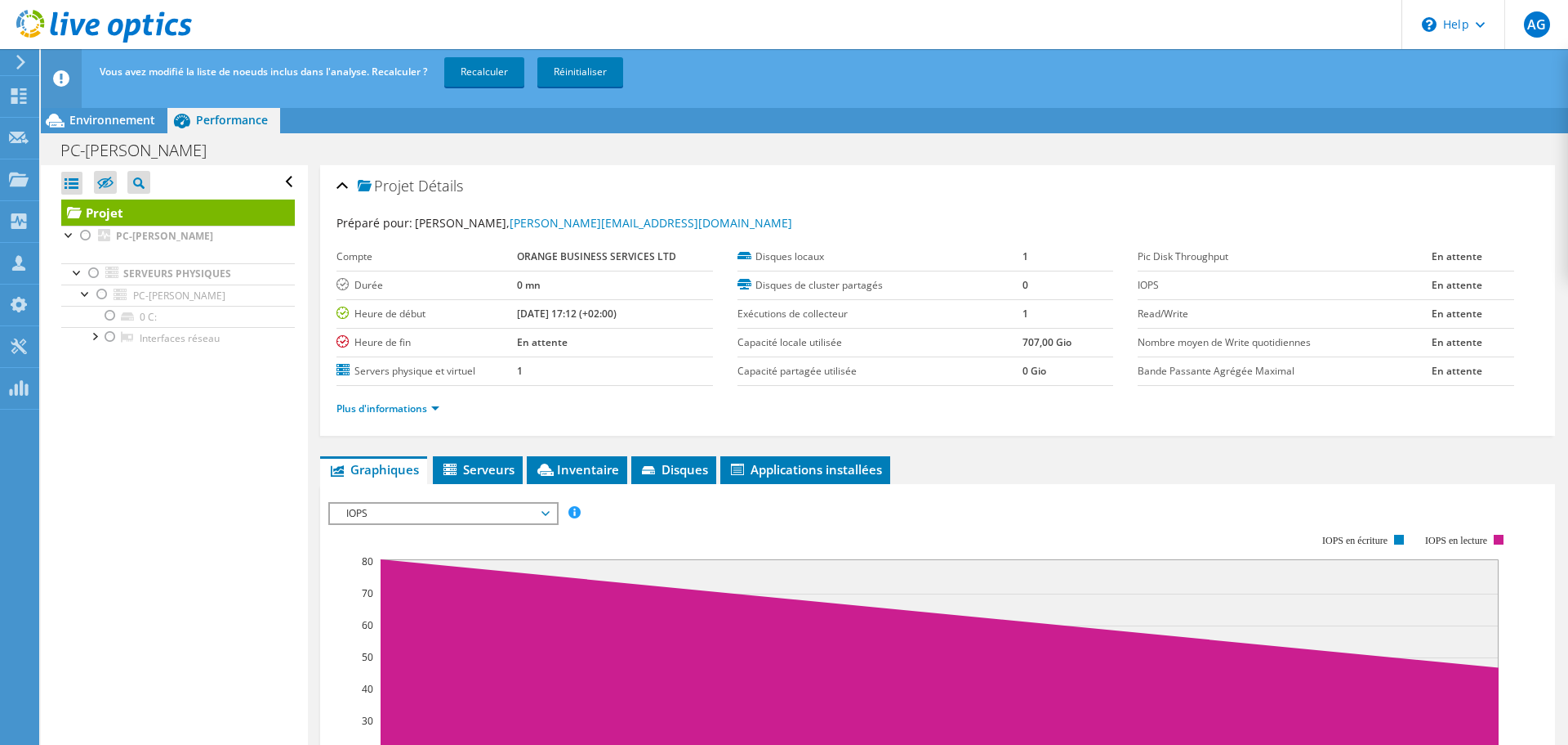
click at [99, 210] on link "Projet" at bounding box center [178, 213] width 234 height 26
click at [85, 232] on div at bounding box center [86, 235] width 16 height 20
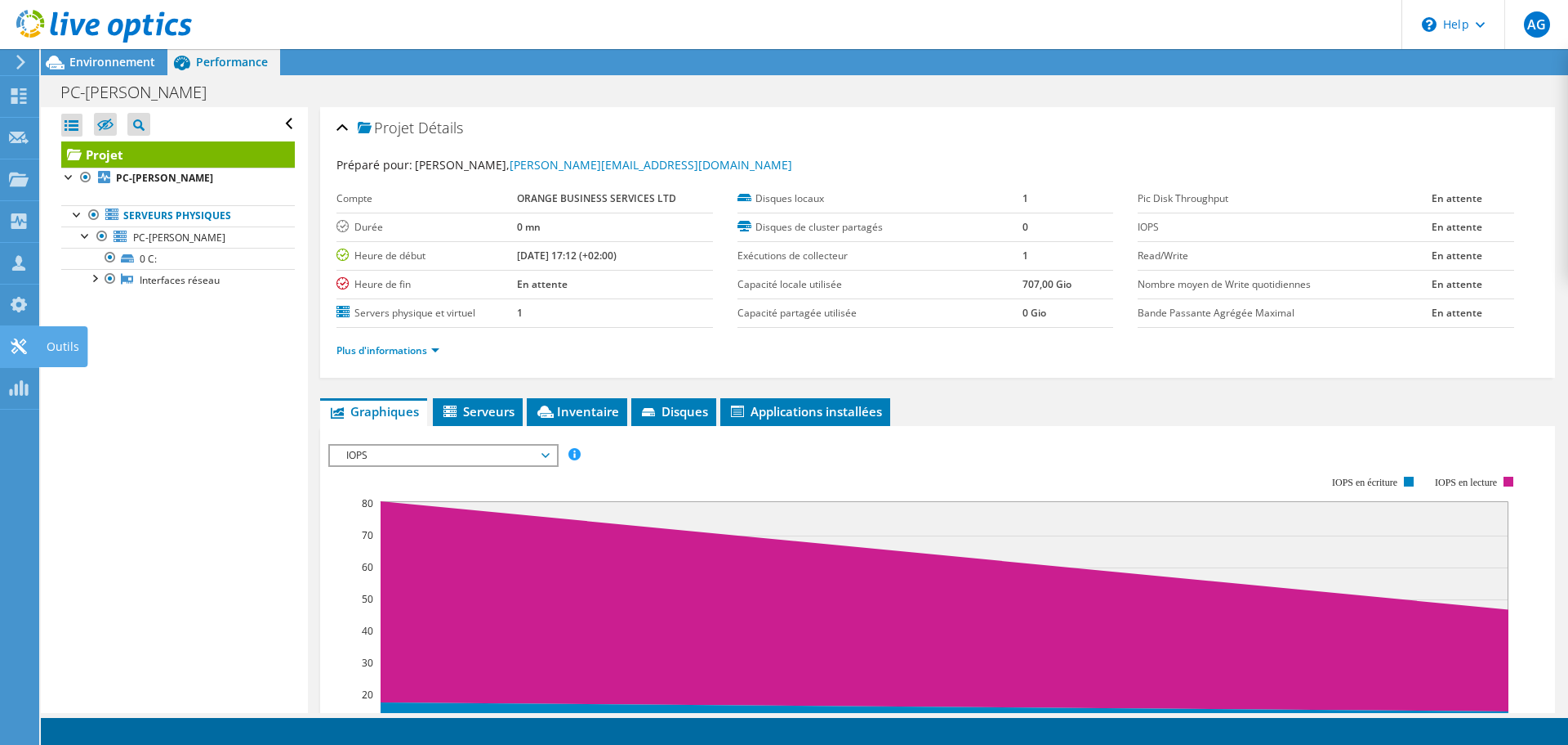
click at [24, 339] on icon at bounding box center [19, 346] width 20 height 16
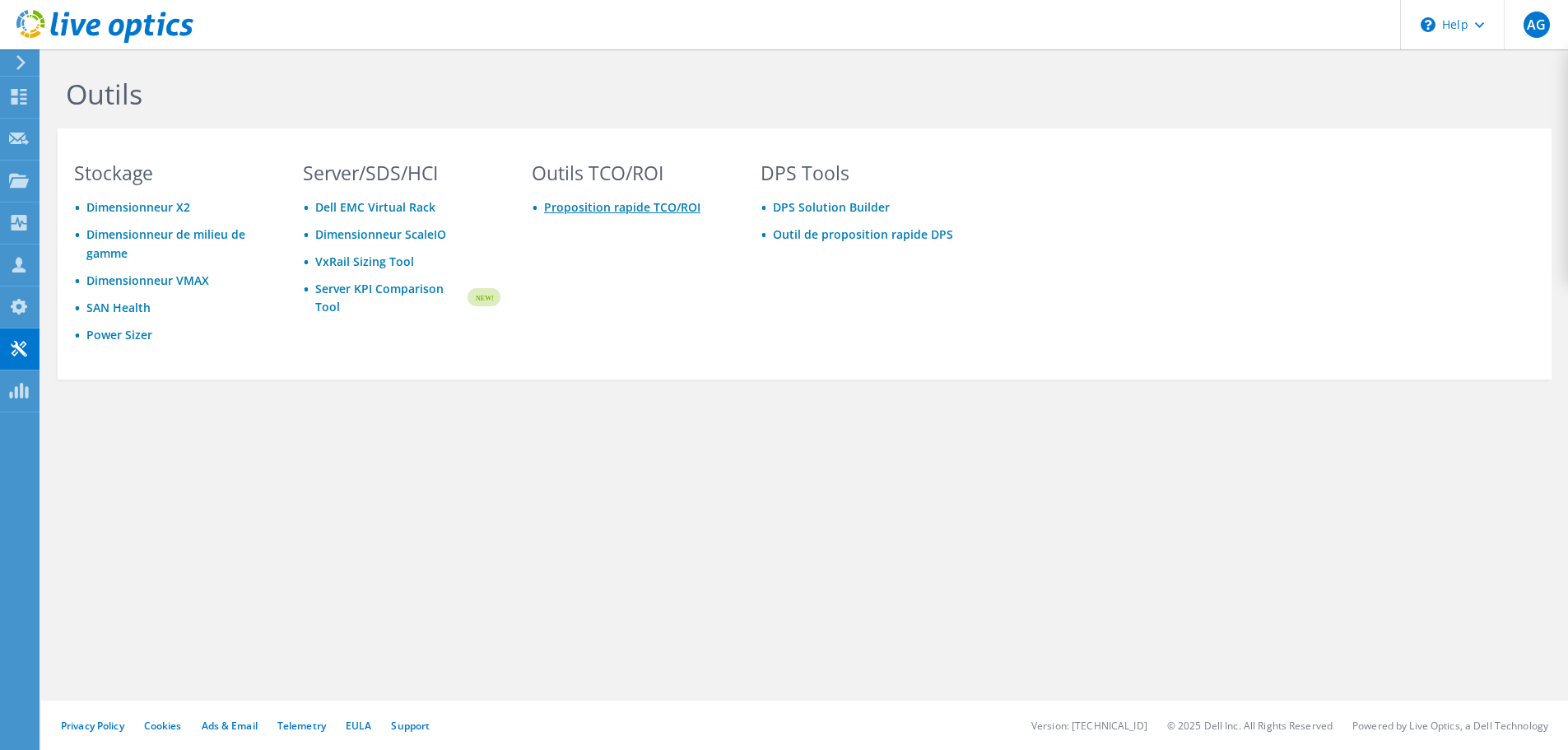
click at [646, 209] on link "Proposition rapide TCO/ROI" at bounding box center [622, 206] width 156 height 16
click at [156, 205] on link "Dimensionneur X2" at bounding box center [137, 206] width 103 height 16
click at [21, 187] on use at bounding box center [19, 179] width 20 height 14
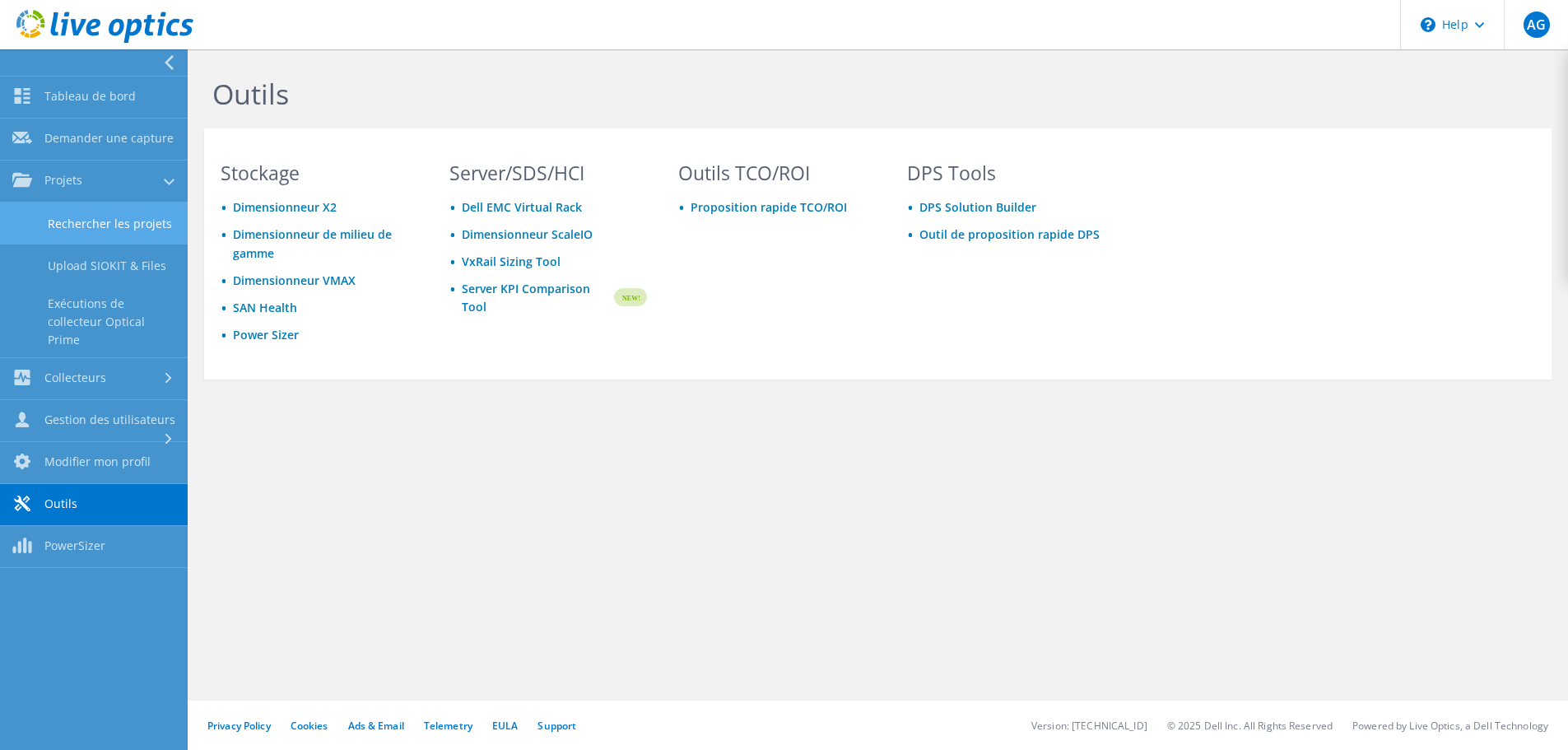
click at [98, 216] on link "Rechercher les projets" at bounding box center [94, 223] width 188 height 42
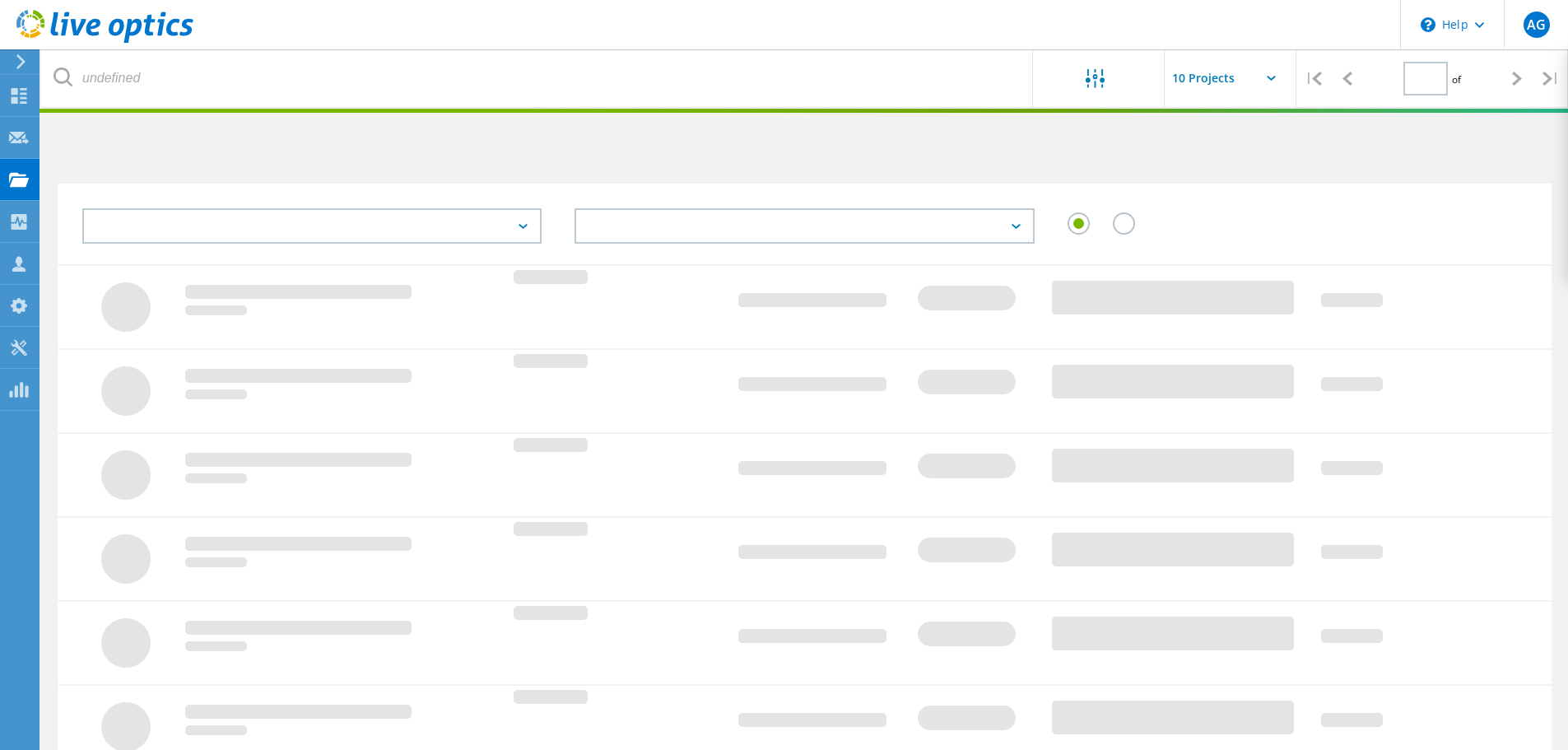
type input "1"
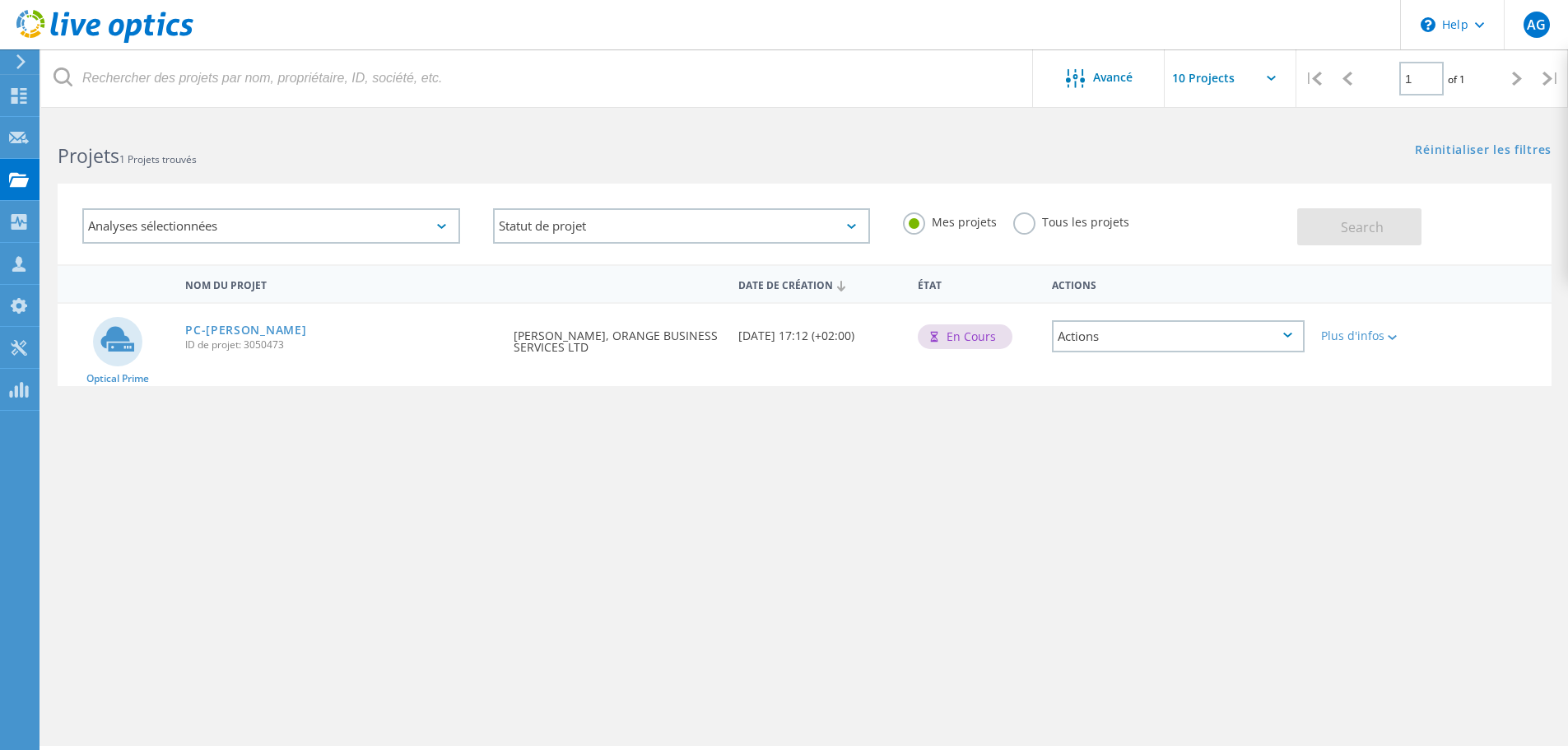
click at [1101, 342] on div "Actions" at bounding box center [1179, 336] width 253 height 32
click at [1103, 348] on div "Partager" at bounding box center [1178, 348] width 249 height 26
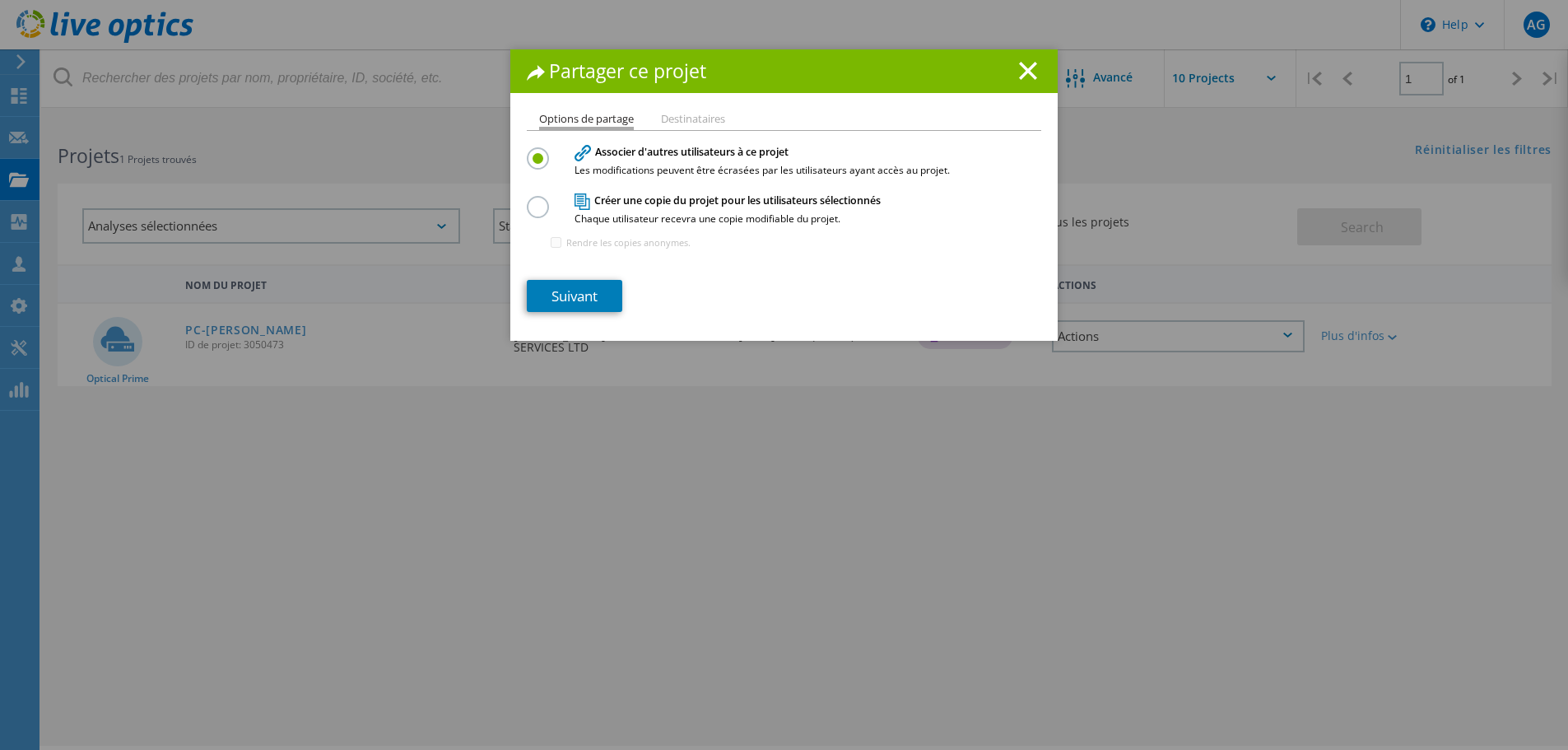
click at [681, 201] on h4 "Créer une copie du projet pour les utilisateurs sélectionnés Chaque utilisateur…" at bounding box center [781, 208] width 411 height 30
click at [537, 200] on label at bounding box center [541, 198] width 28 height 4
click at [0, 0] on input "radio" at bounding box center [0, 0] width 0 height 0
click at [550, 243] on input "Rendre les copies anonymes." at bounding box center [555, 241] width 10 height 10
checkbox input "true"
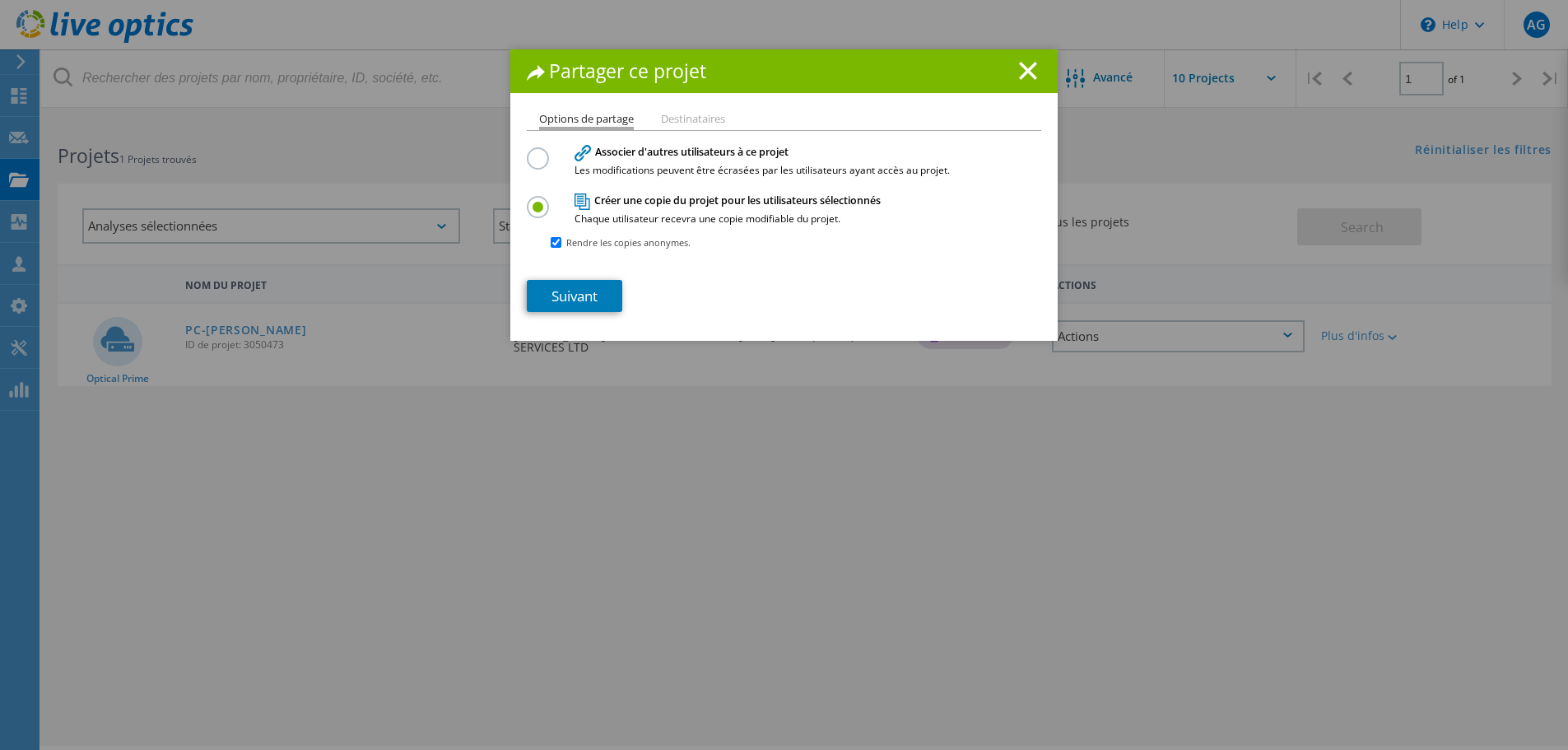
click at [689, 115] on li "Destinataires" at bounding box center [694, 120] width 64 height 13
click at [576, 297] on link "Suivant" at bounding box center [574, 295] width 96 height 32
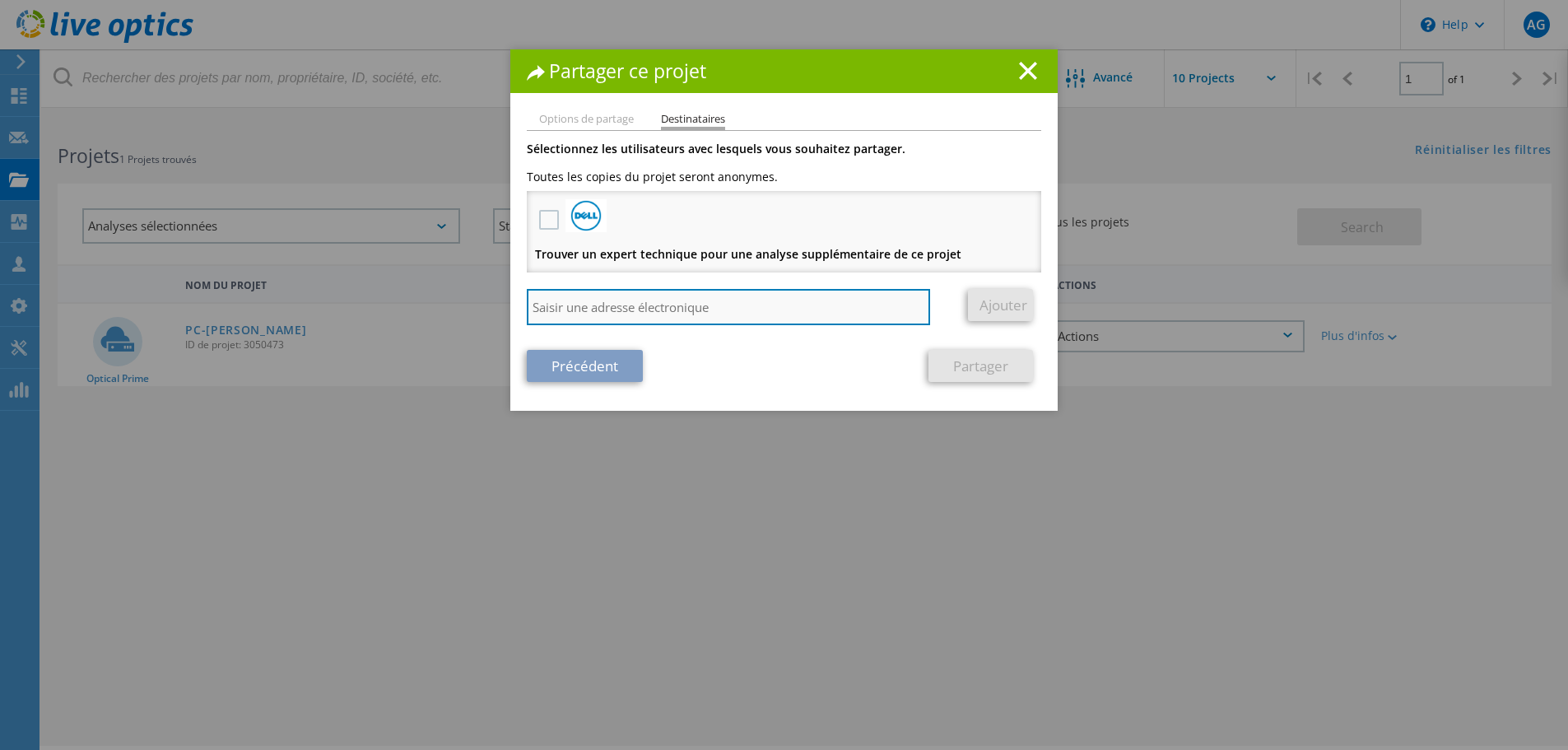
drag, startPoint x: 693, startPoint y: 296, endPoint x: 655, endPoint y: 295, distance: 38.0
click at [688, 297] on input "search" at bounding box center [729, 307] width 404 height 36
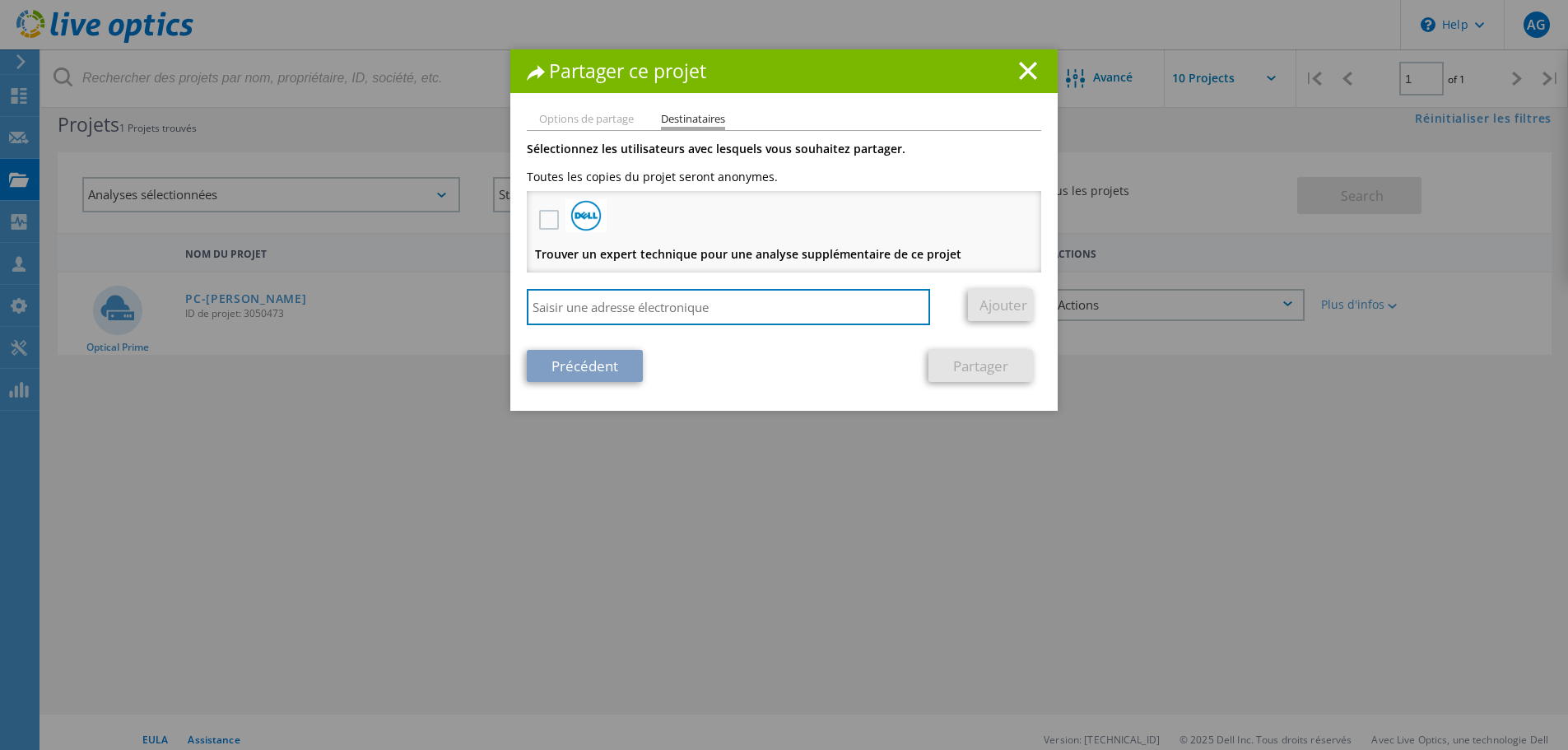
scroll to position [45, 0]
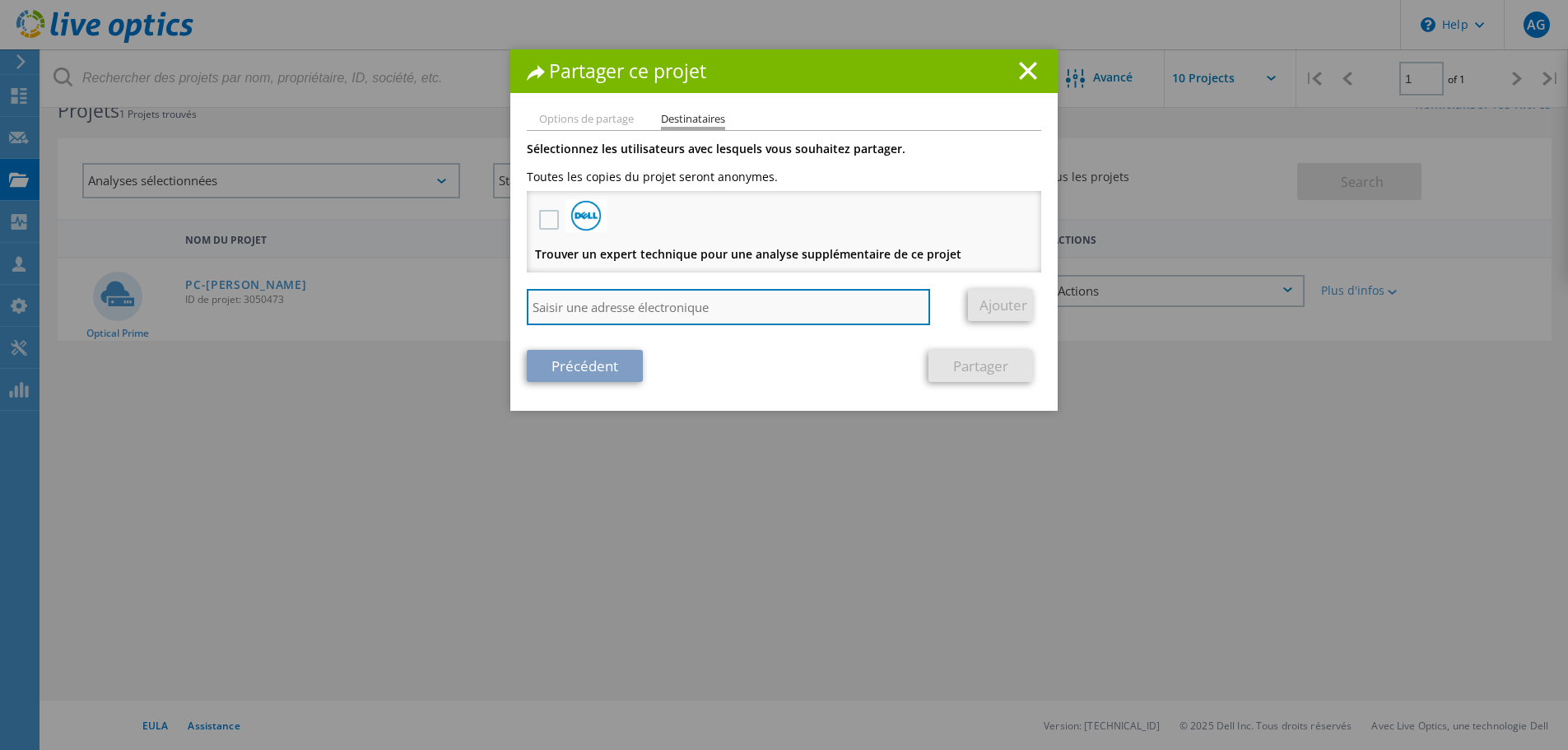
click at [668, 304] on input "search" at bounding box center [729, 307] width 404 height 36
click at [658, 311] on input "search" at bounding box center [729, 307] width 404 height 36
type input "gillotin.Anthony@gmail.com"
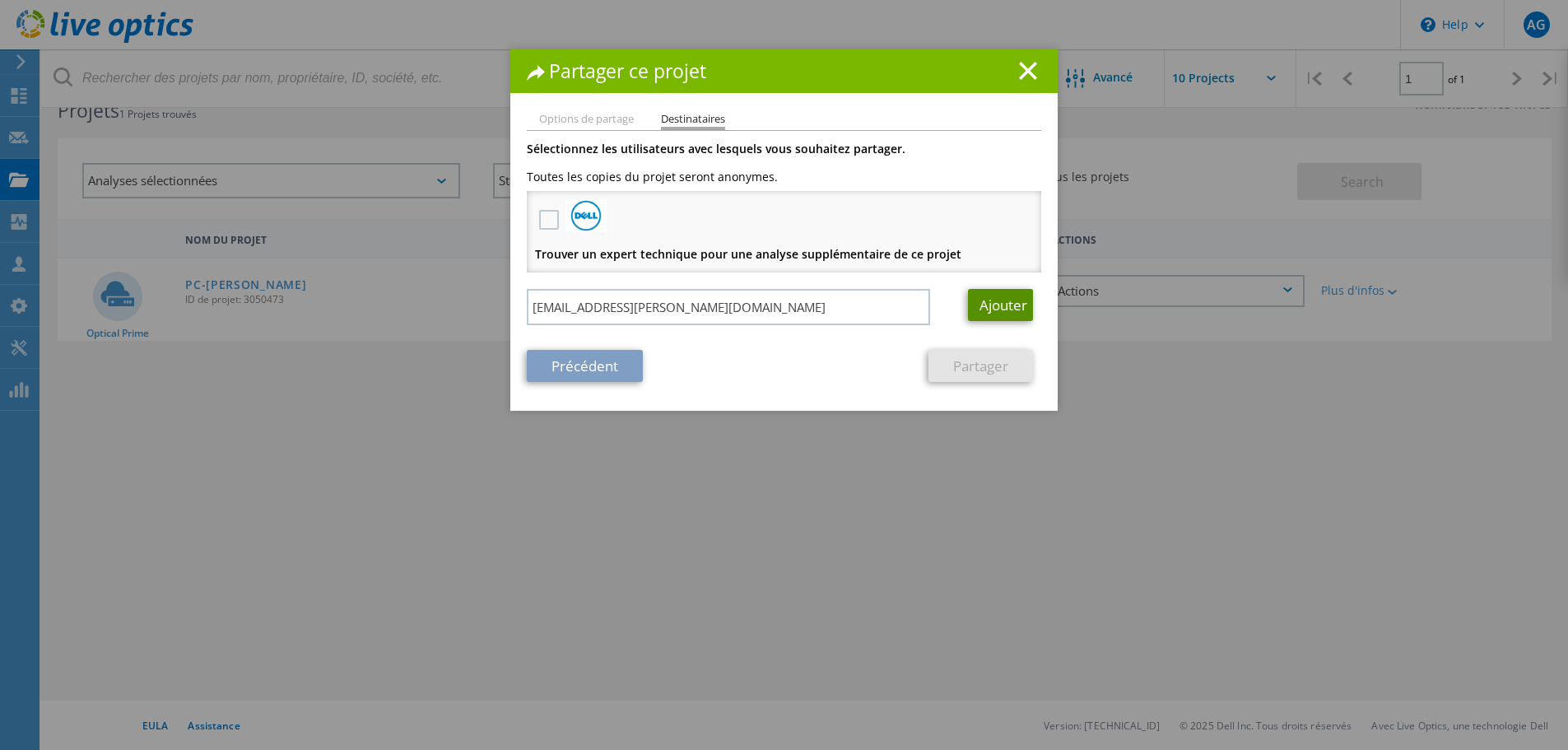
click at [1002, 304] on link "Ajouter" at bounding box center [1000, 305] width 65 height 32
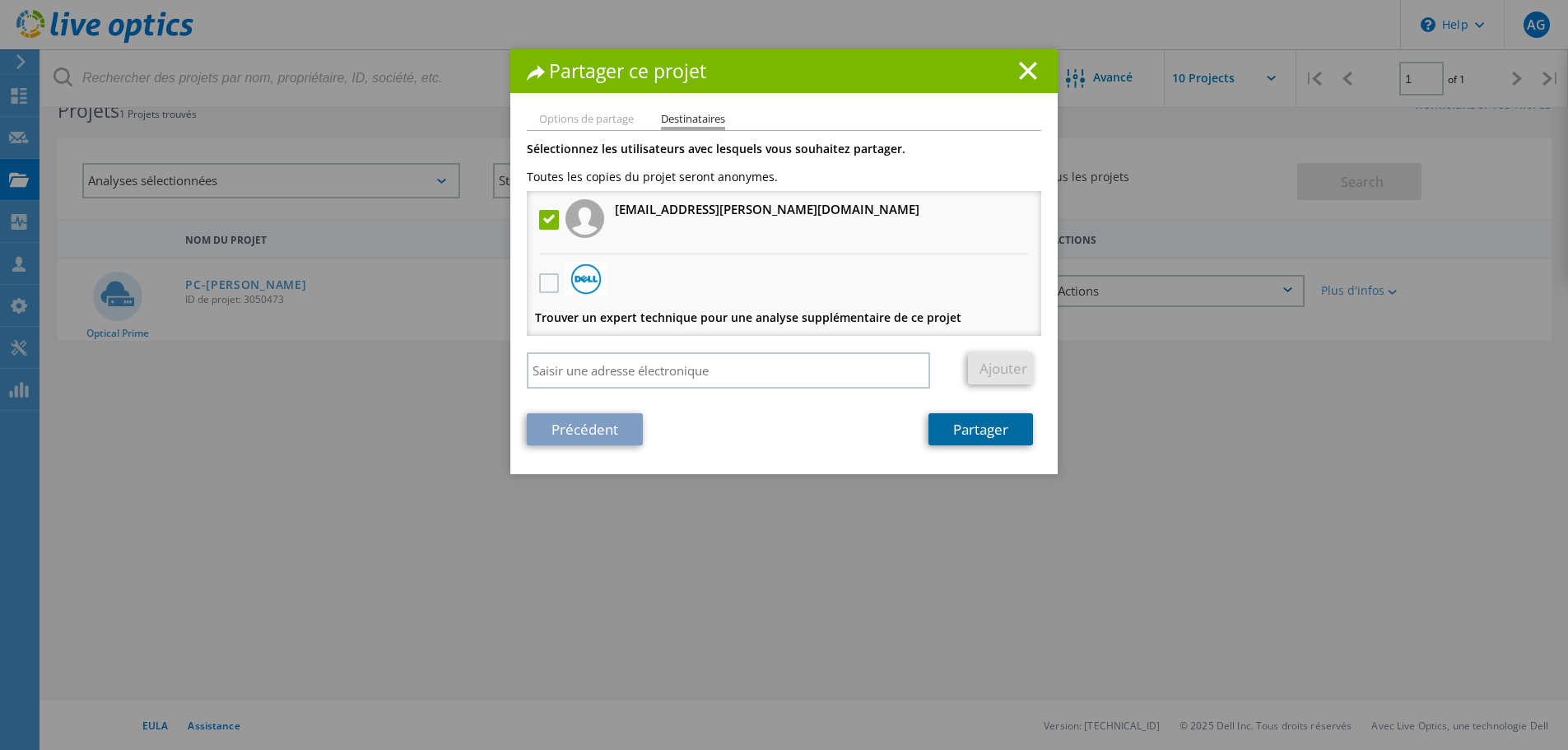
click at [964, 428] on link "Partager" at bounding box center [981, 429] width 104 height 32
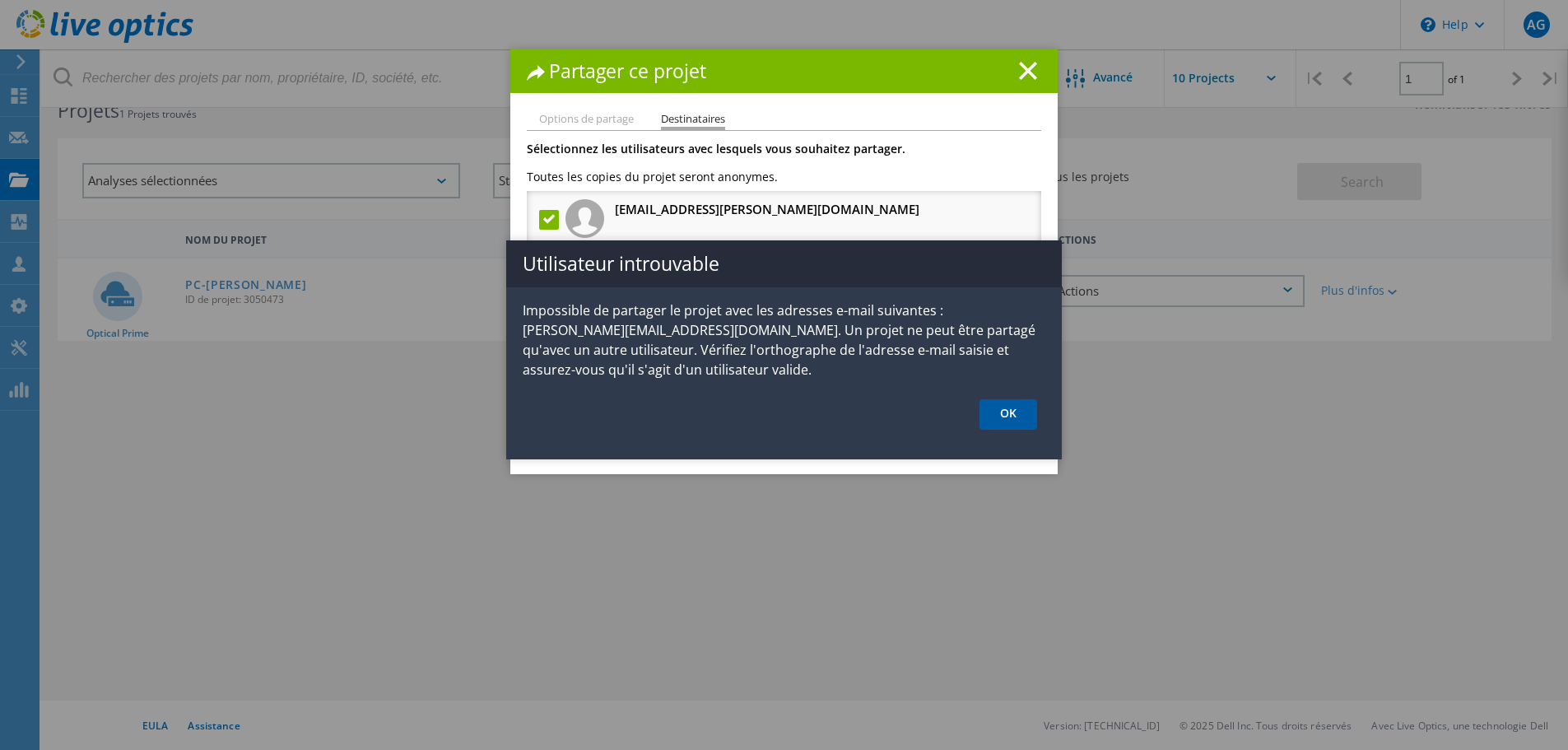
click at [1008, 418] on link "OK" at bounding box center [1008, 414] width 58 height 30
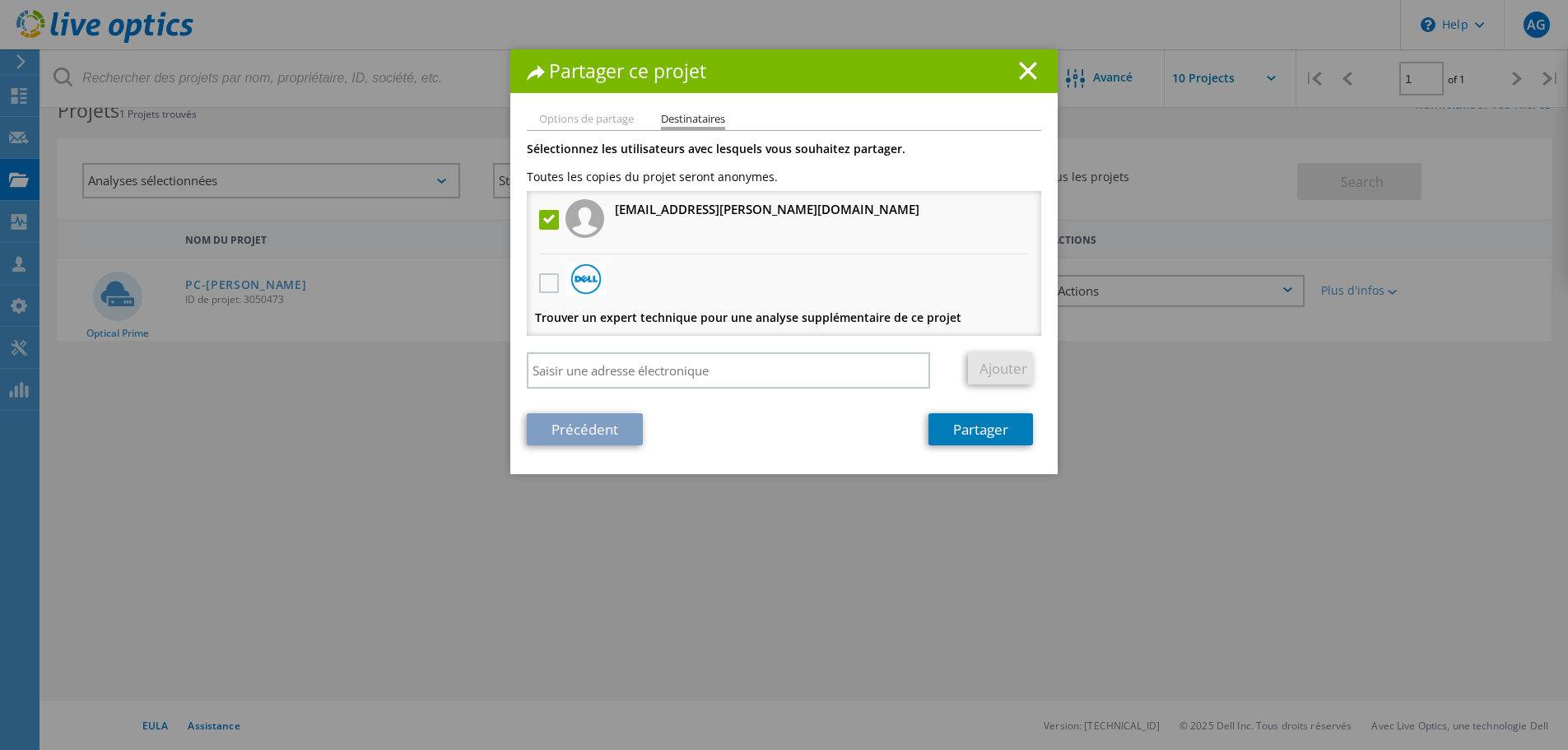
click at [608, 116] on li "Options de partage" at bounding box center [586, 120] width 95 height 13
click at [1029, 74] on icon at bounding box center [1028, 70] width 18 height 18
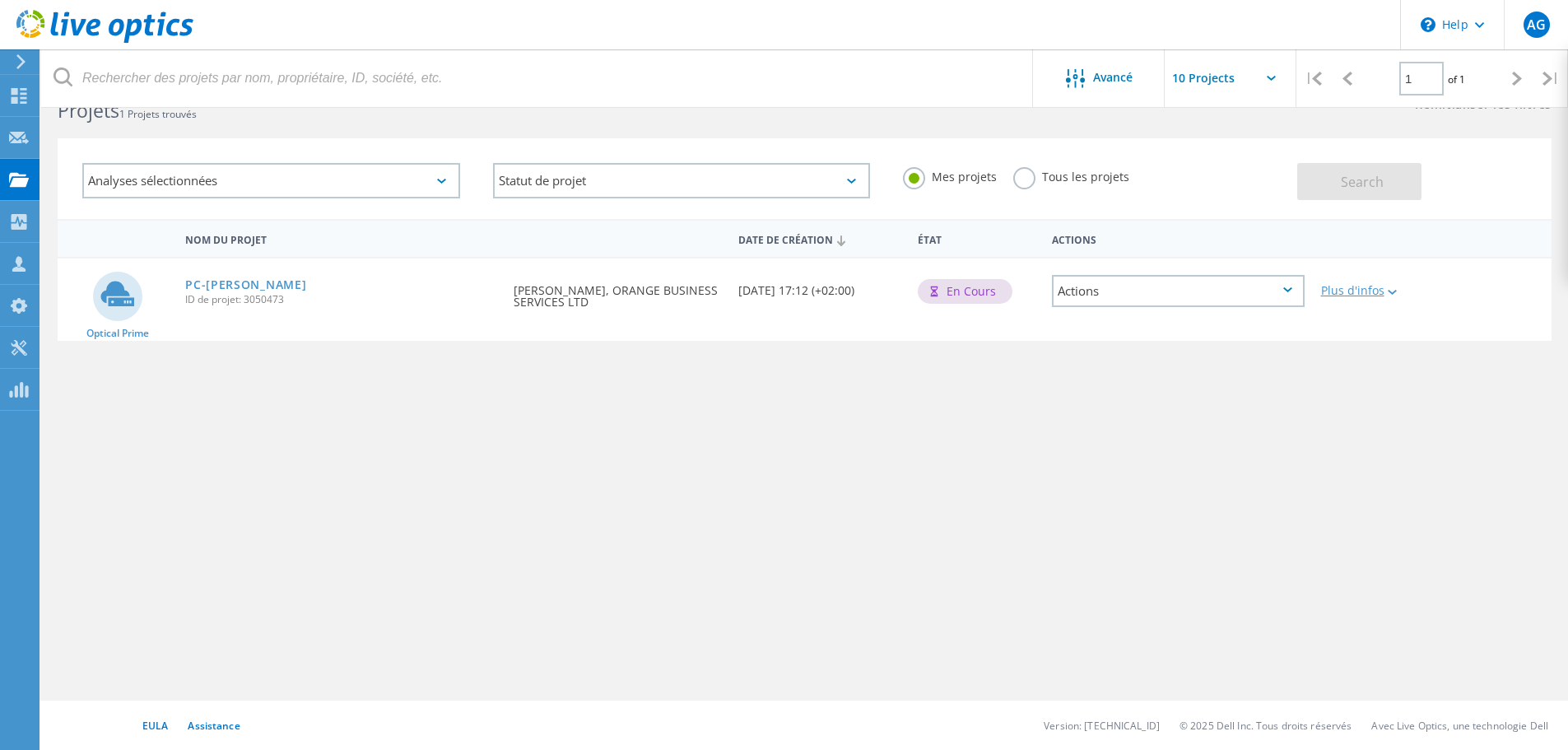
click at [1364, 289] on div "Plus d'infos" at bounding box center [1373, 291] width 103 height 11
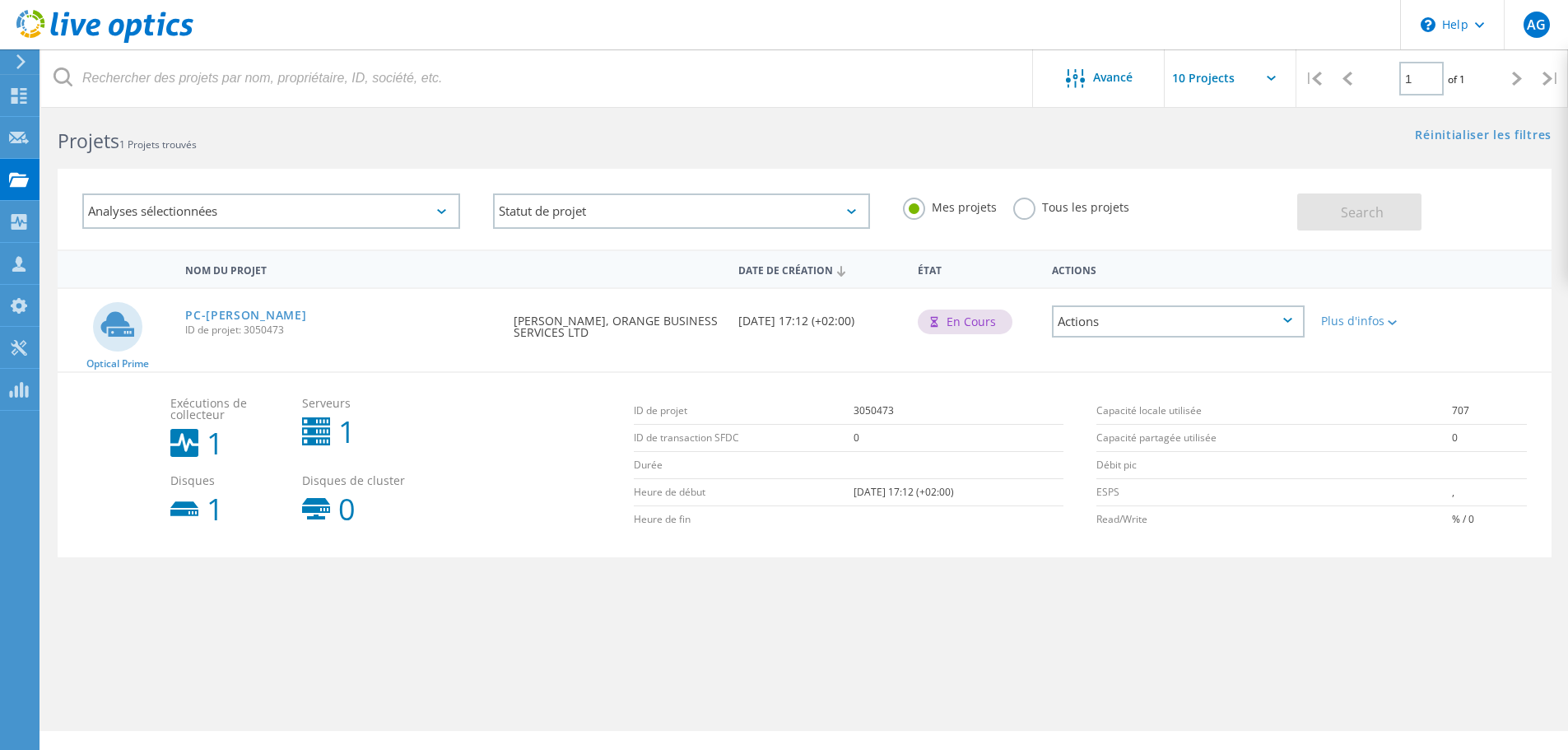
scroll to position [0, 0]
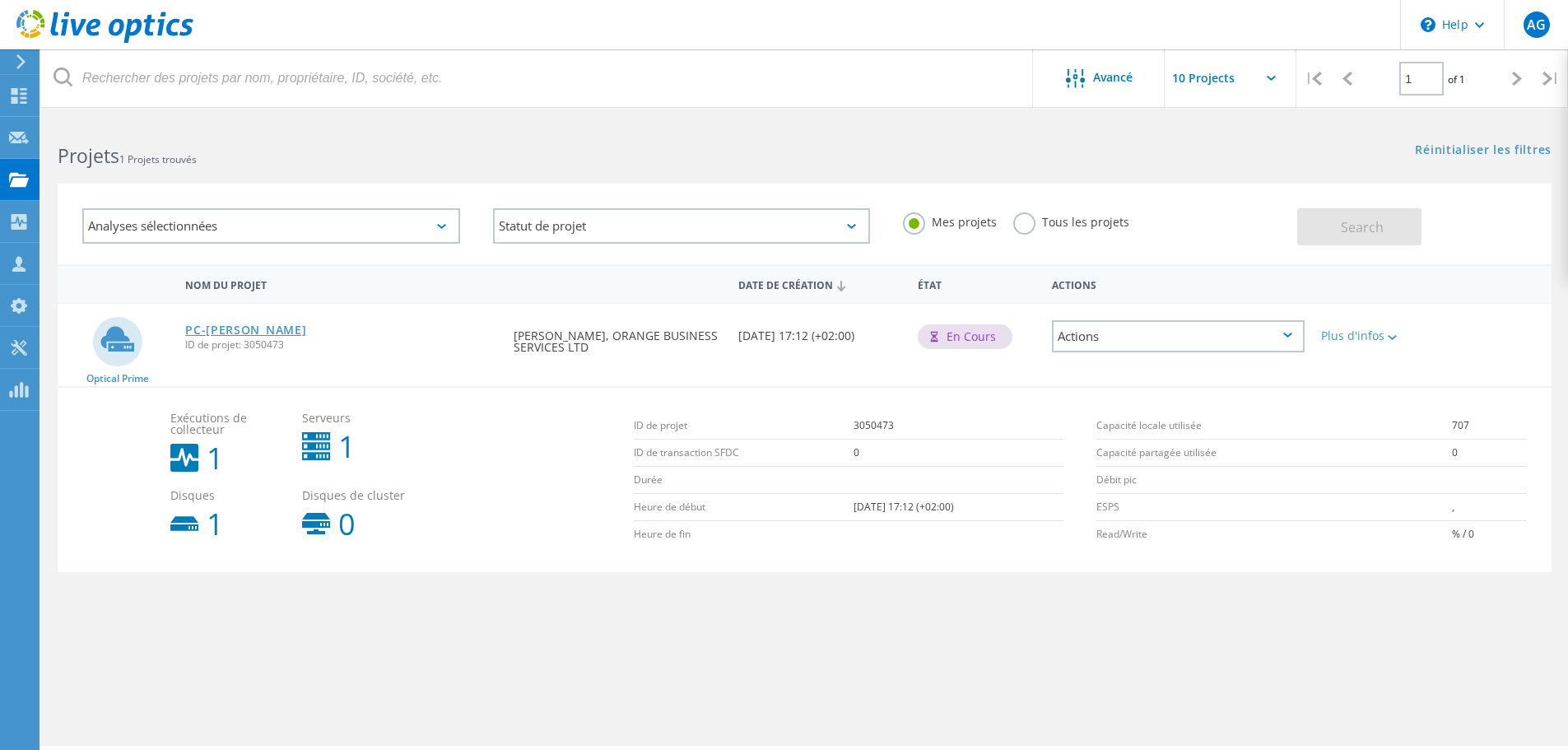
click at [204, 328] on link "PC-TONY" at bounding box center [246, 330] width 121 height 11
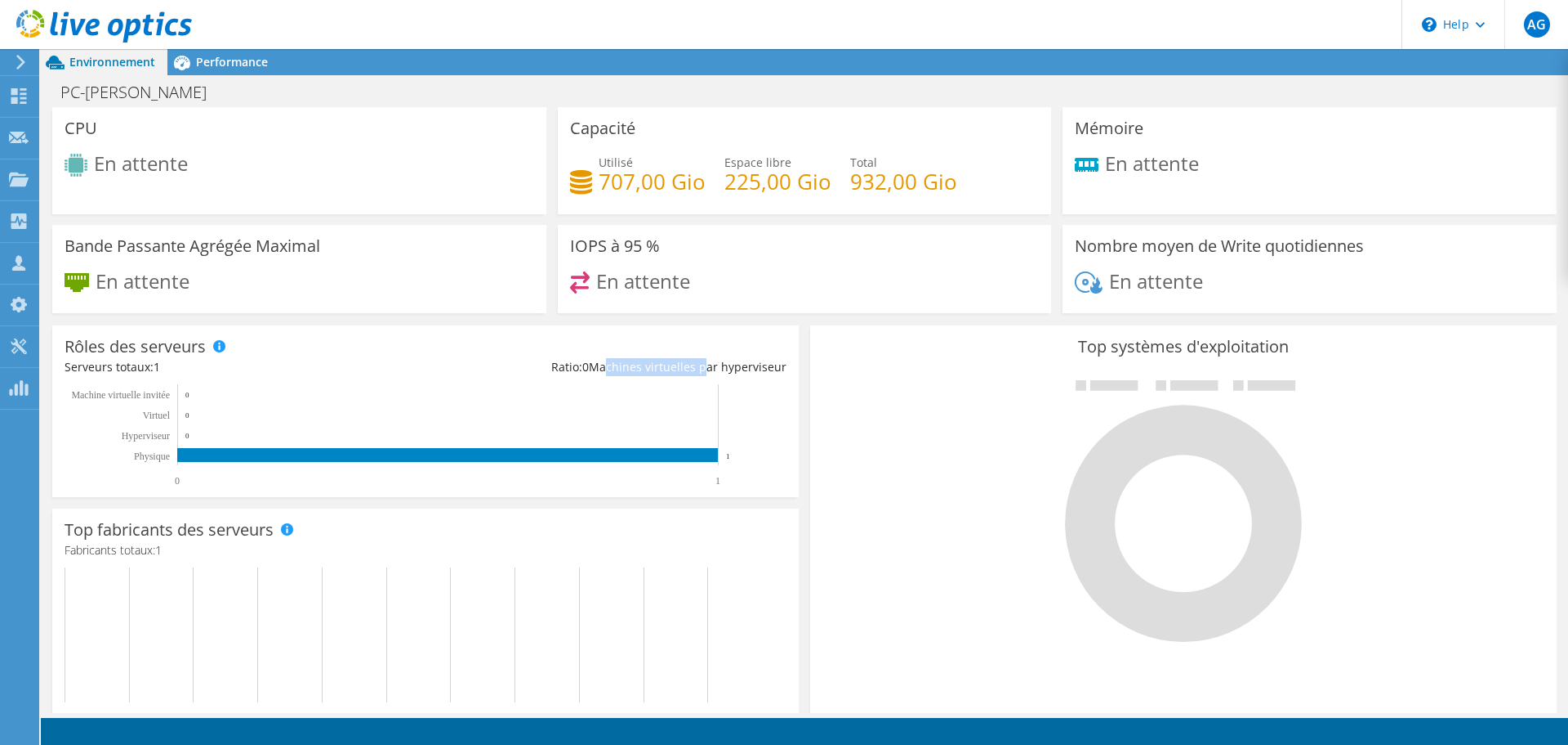
drag, startPoint x: 612, startPoint y: 365, endPoint x: 713, endPoint y: 366, distance: 101.0
click at [713, 366] on div "Ratio: 0 Machines virtuelles par hyperviseur" at bounding box center [606, 367] width 361 height 18
drag, startPoint x: 1154, startPoint y: 281, endPoint x: 1088, endPoint y: 283, distance: 66.0
click at [1088, 283] on div "En attente" at bounding box center [1139, 280] width 128 height 19
click at [1145, 254] on h3 "Nombre moyen de Write quotidiennes" at bounding box center [1220, 246] width 290 height 18
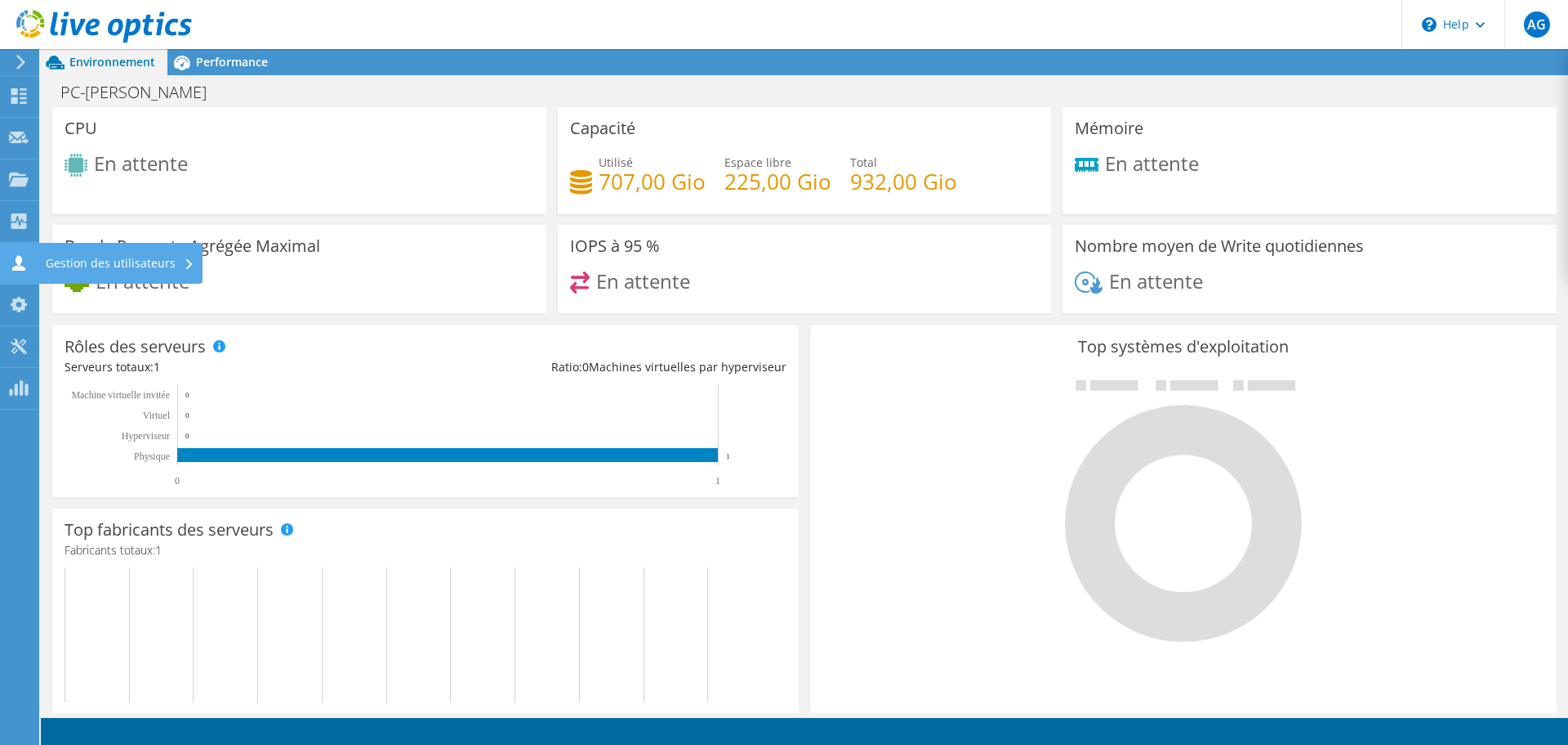
click at [87, 265] on div "Gestion des utilisateurs" at bounding box center [120, 262] width 165 height 40
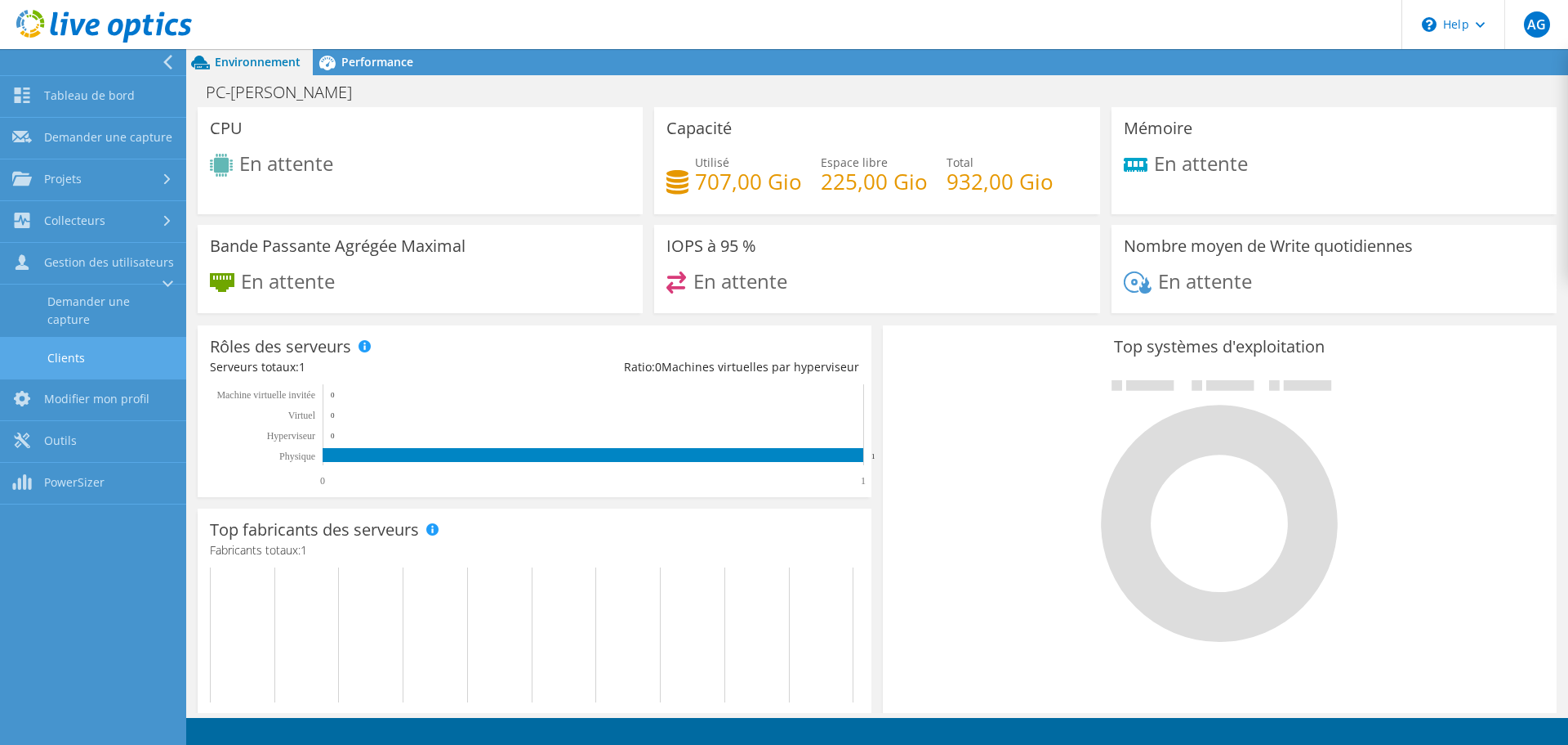
click at [70, 358] on link "Clients" at bounding box center [93, 357] width 186 height 41
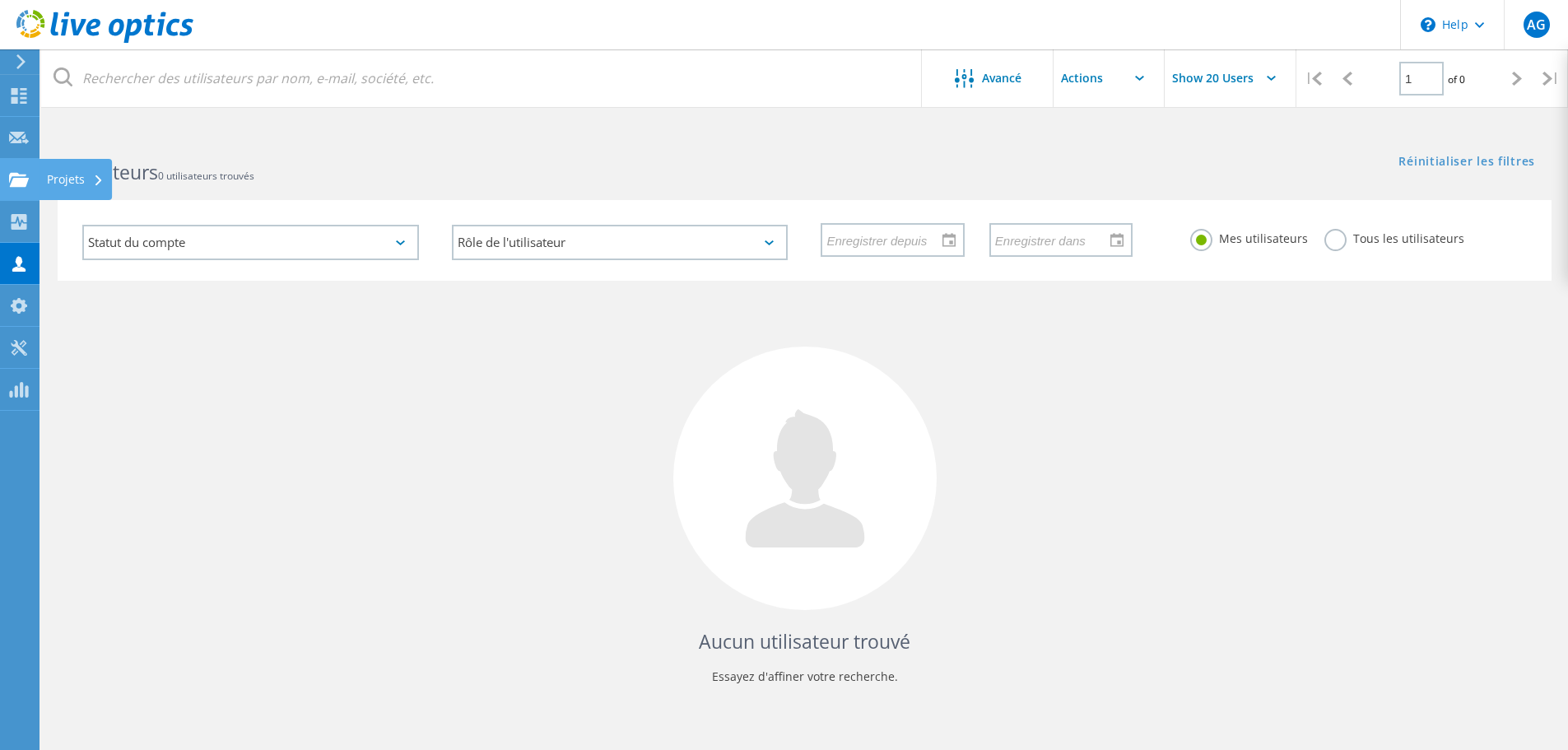
click at [17, 182] on use at bounding box center [19, 179] width 20 height 14
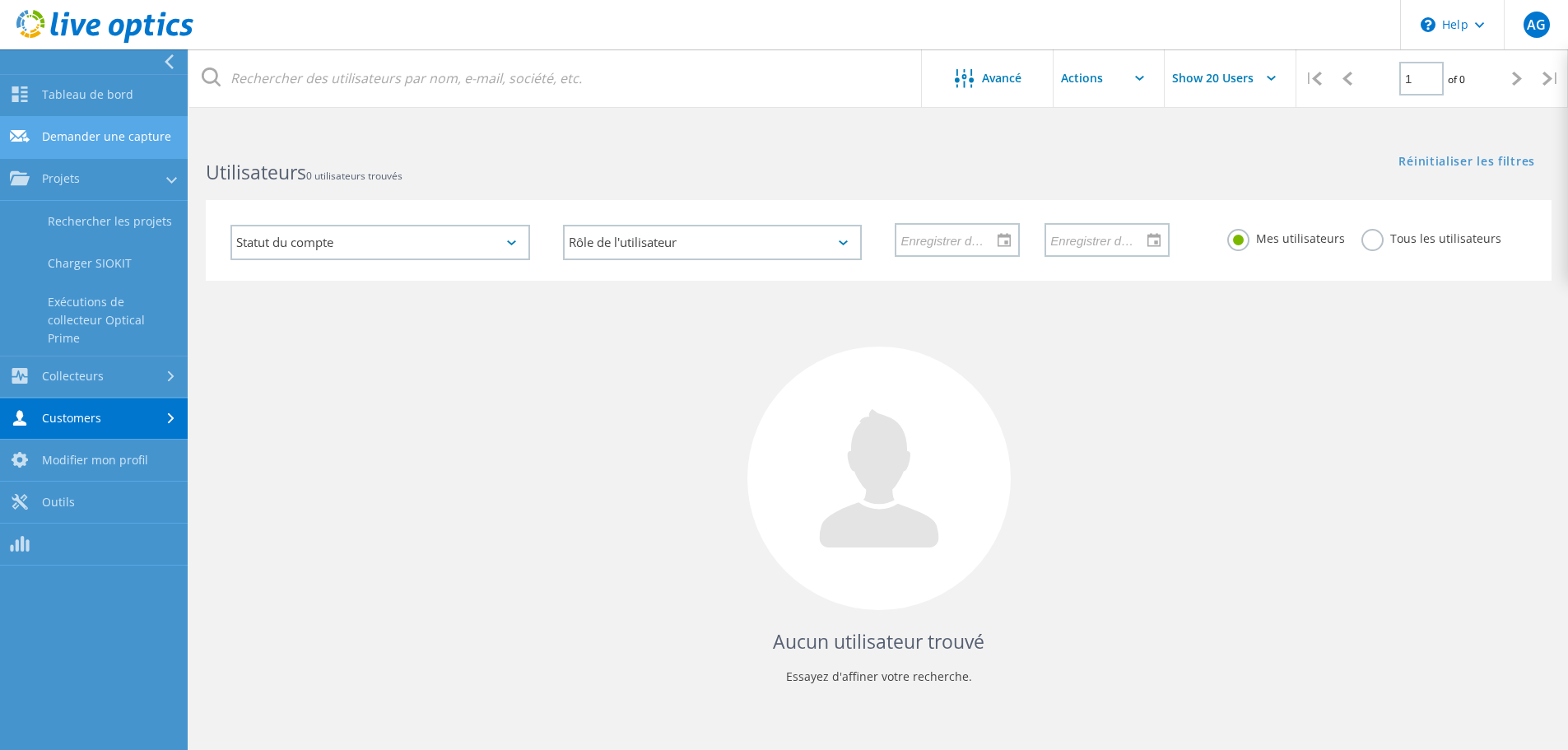
click at [117, 129] on link "Demander une capture" at bounding box center [94, 137] width 188 height 42
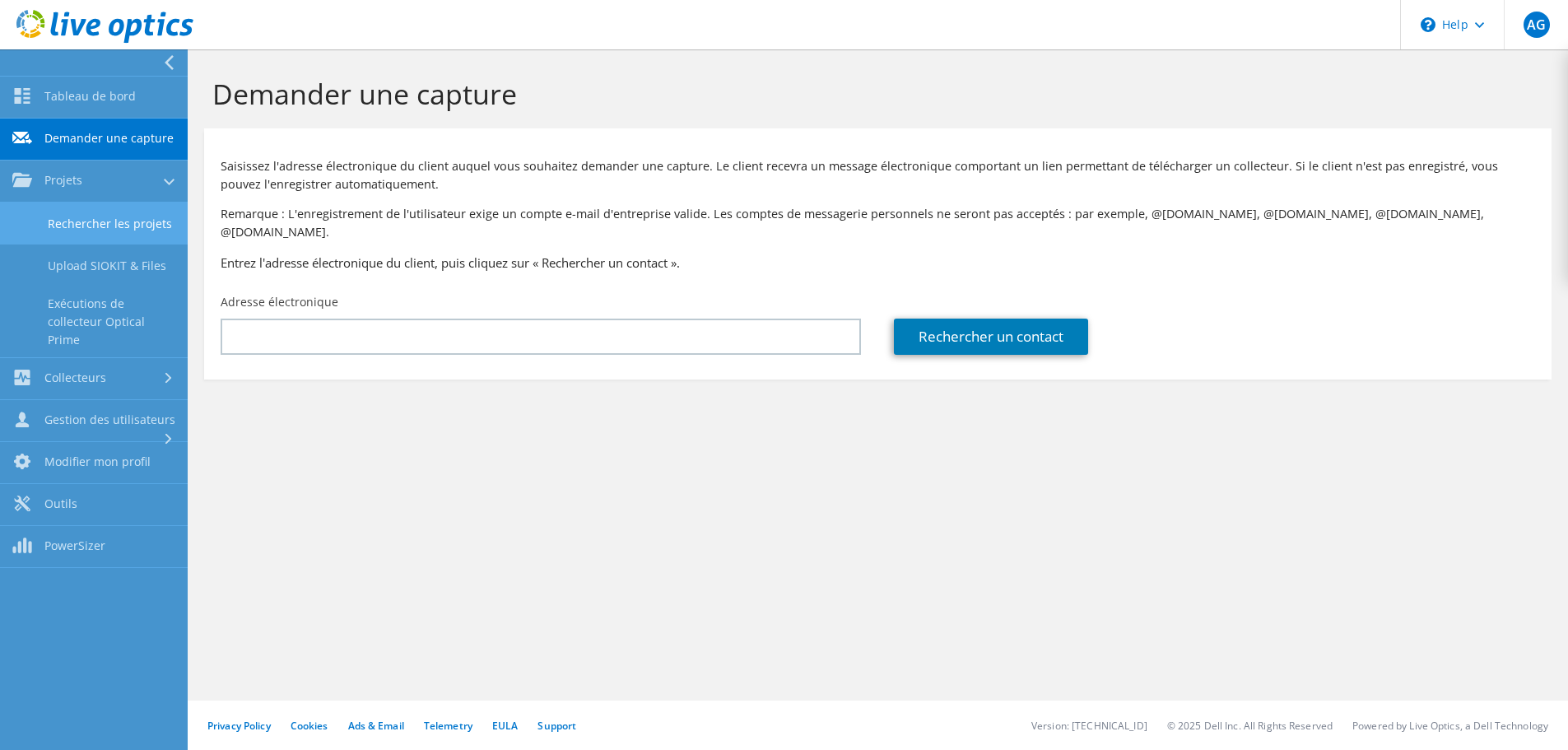
click at [131, 231] on link "Rechercher les projets" at bounding box center [94, 223] width 188 height 42
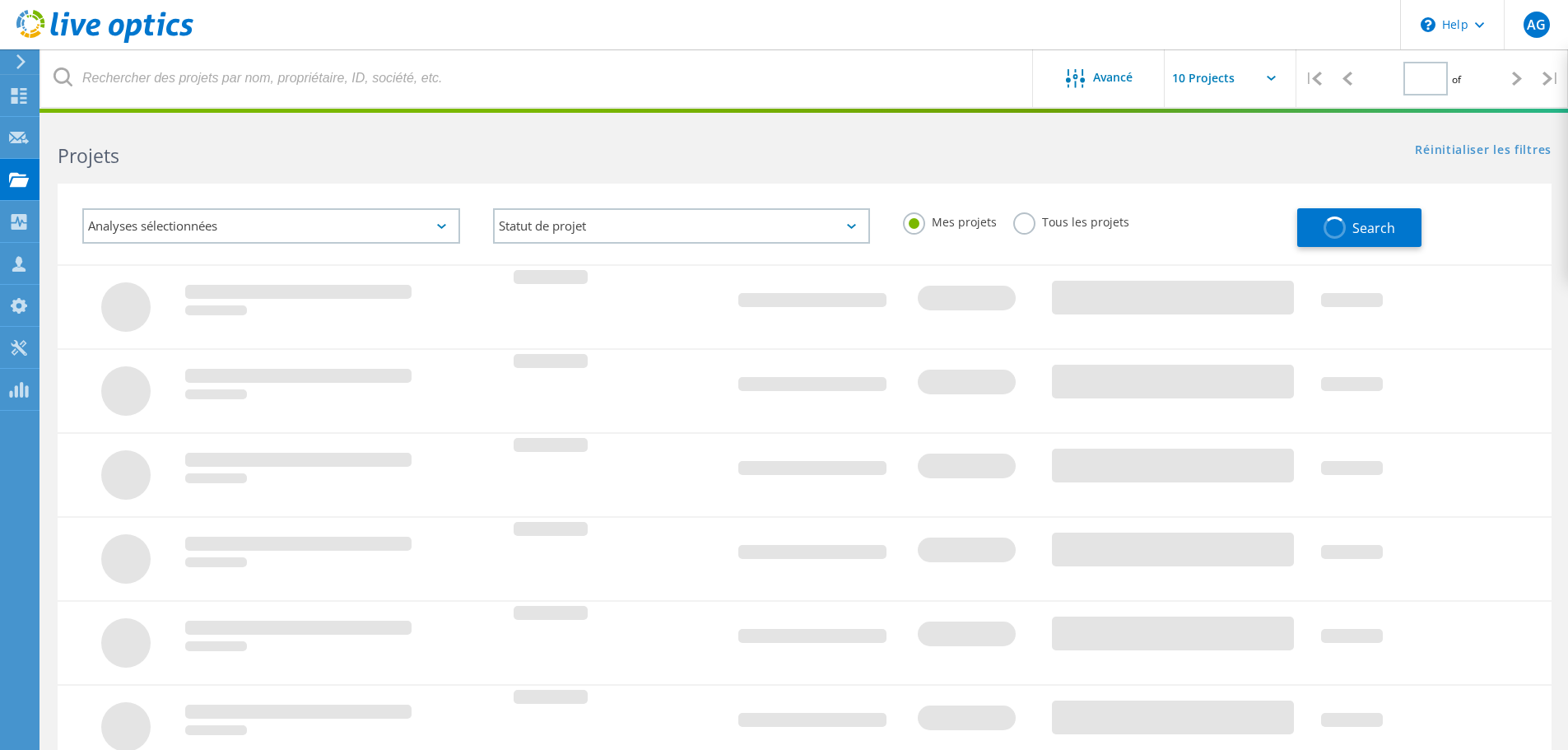
type input "1"
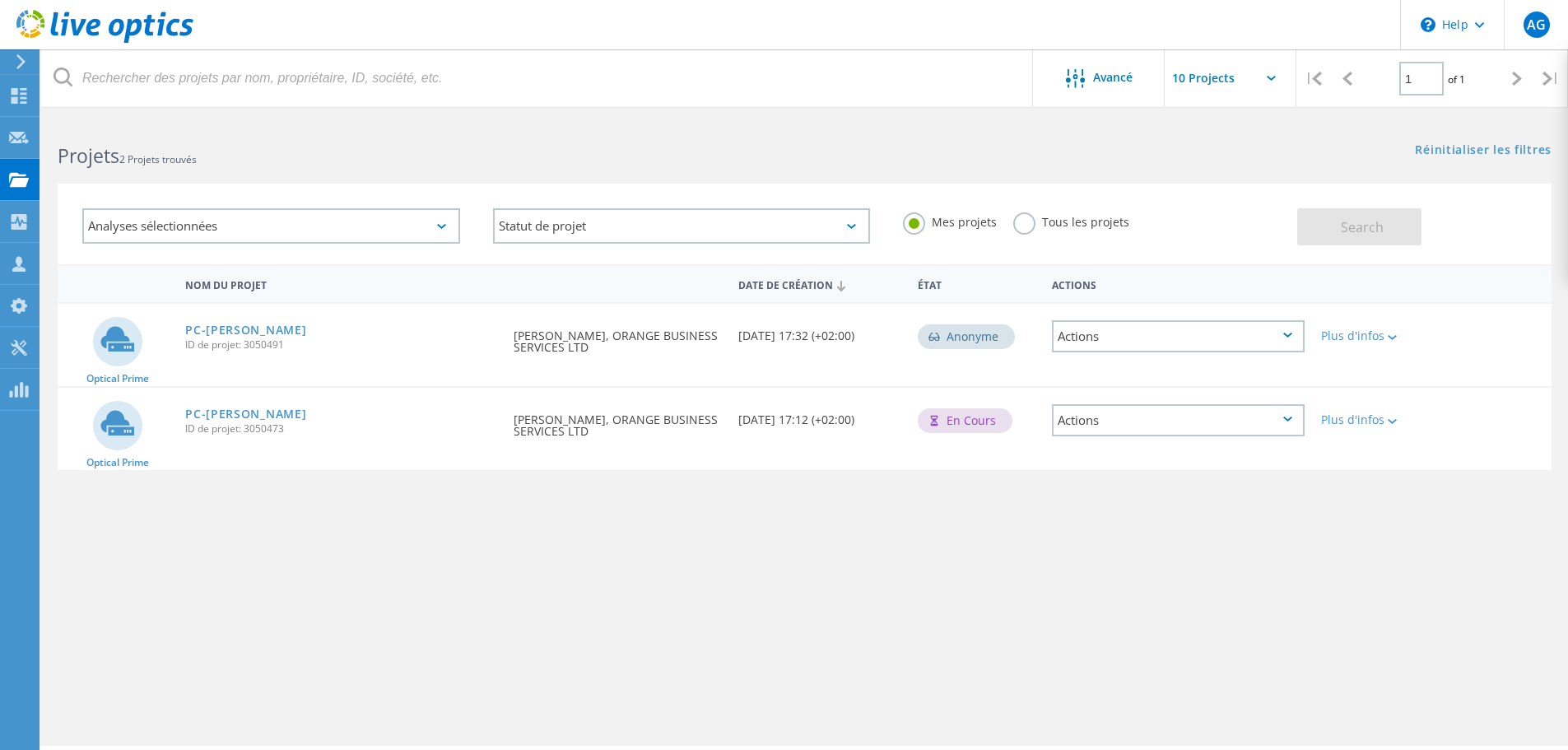
click at [1090, 334] on div "Actions" at bounding box center [1179, 336] width 253 height 32
click at [225, 330] on link "PC-[PERSON_NAME]" at bounding box center [246, 330] width 121 height 11
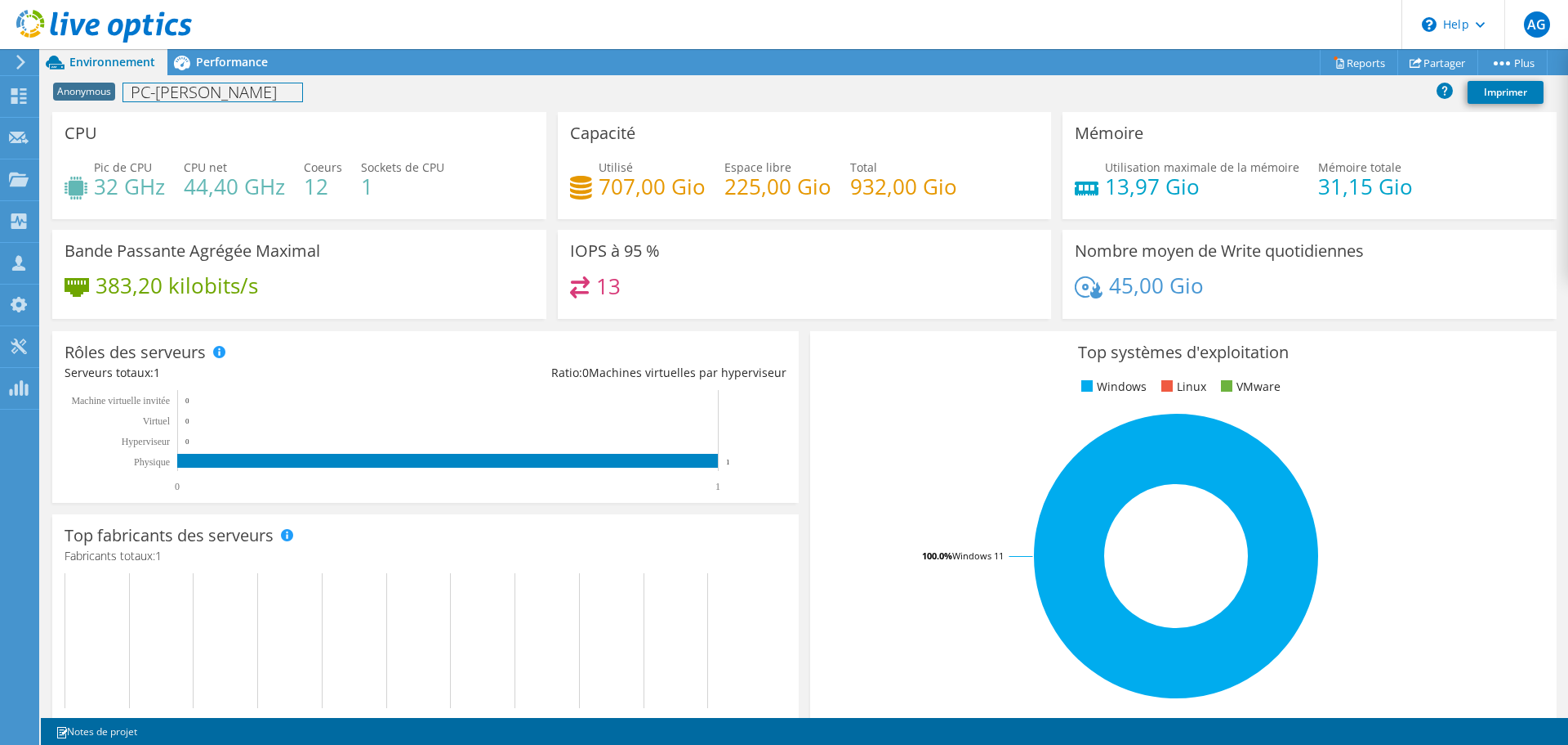
click at [180, 98] on h1 "PC-[PERSON_NAME]" at bounding box center [212, 92] width 179 height 18
click at [180, 161] on div "Pic de CPU 32 GHz CPU net 44,40 GHz Coeurs 12 Sockets de CPU 1" at bounding box center [300, 185] width 470 height 53
click at [236, 62] on span "Performance" at bounding box center [232, 61] width 71 height 16
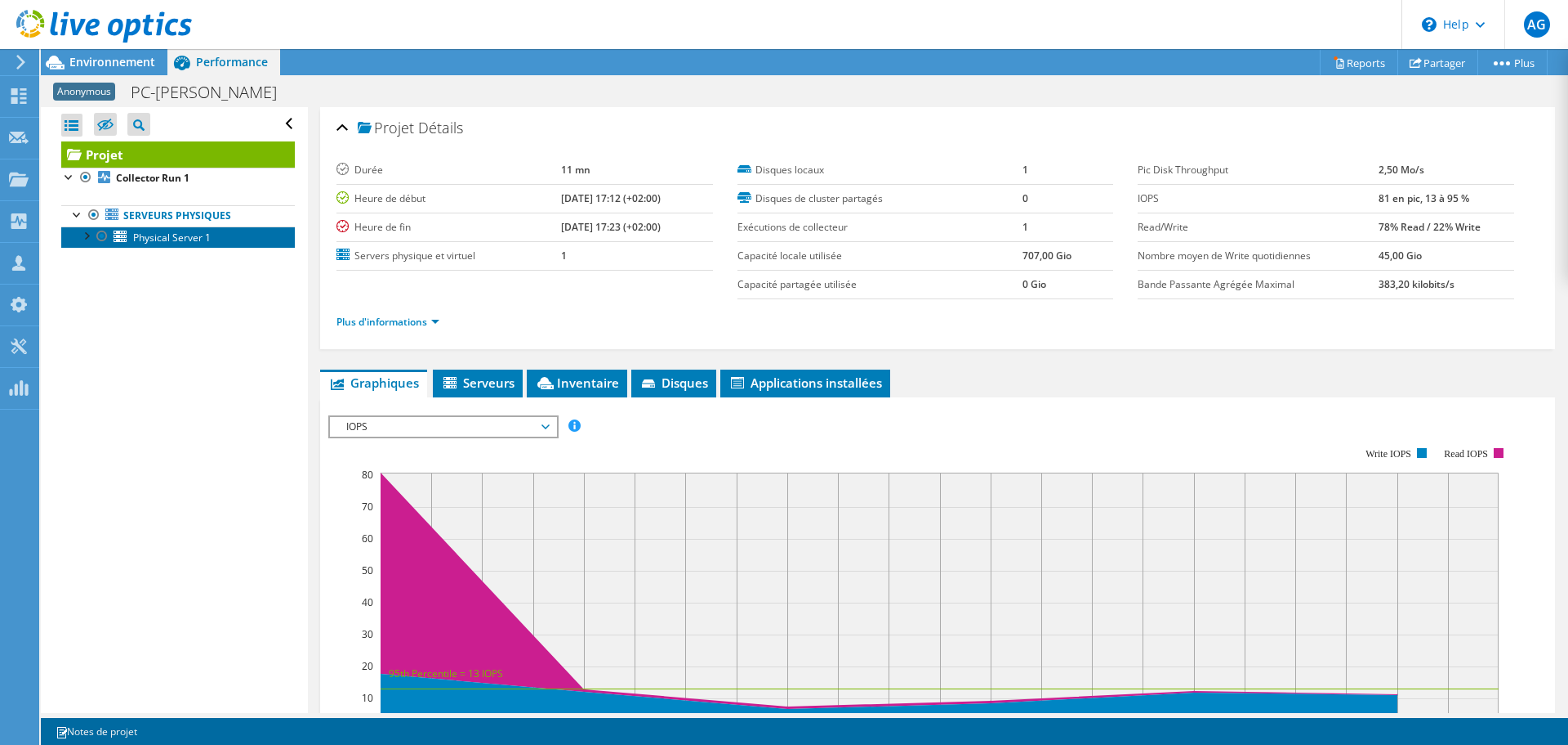
click at [165, 243] on span "Physical Server 1" at bounding box center [172, 237] width 78 height 14
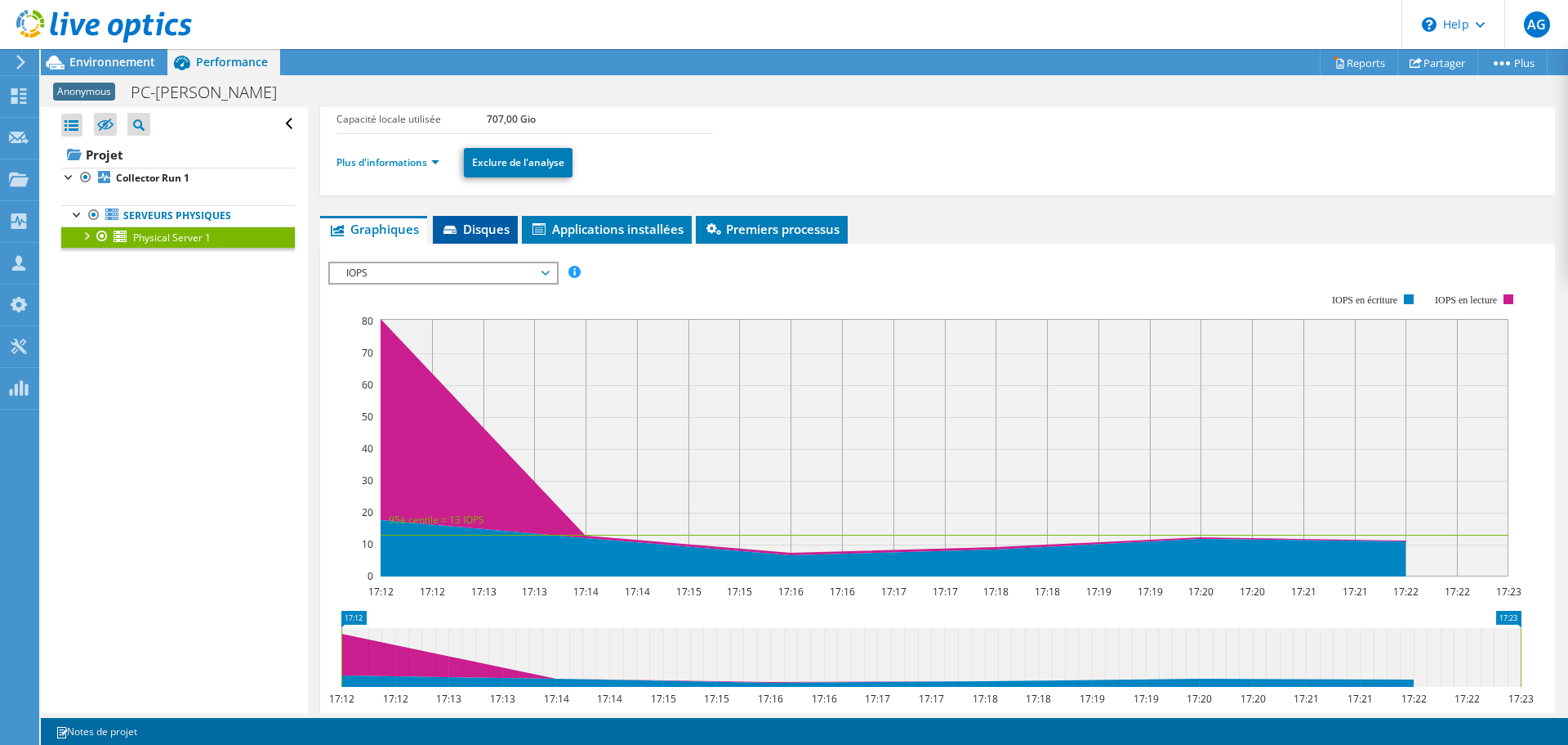
click at [490, 232] on span "Disques" at bounding box center [475, 229] width 69 height 16
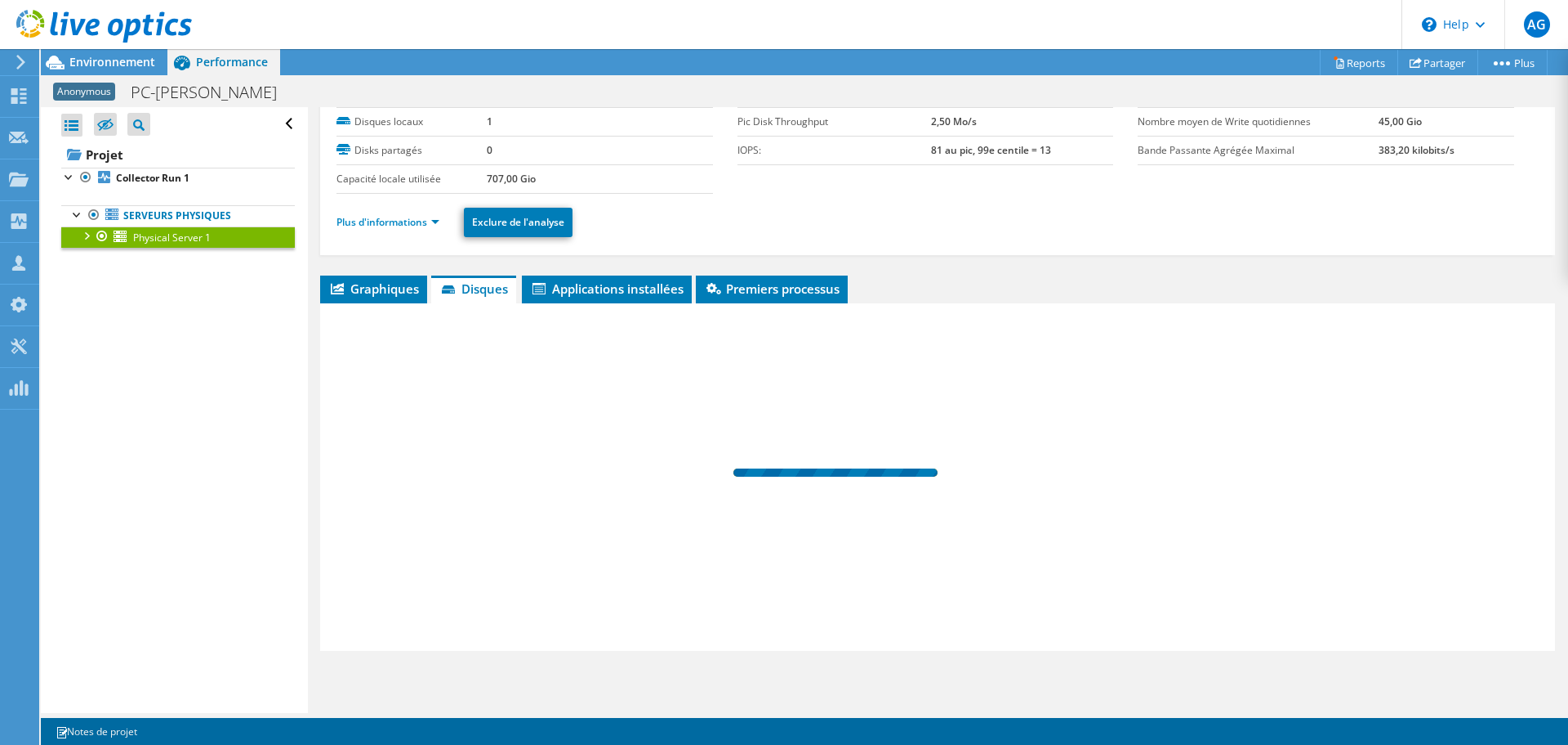
scroll to position [77, 0]
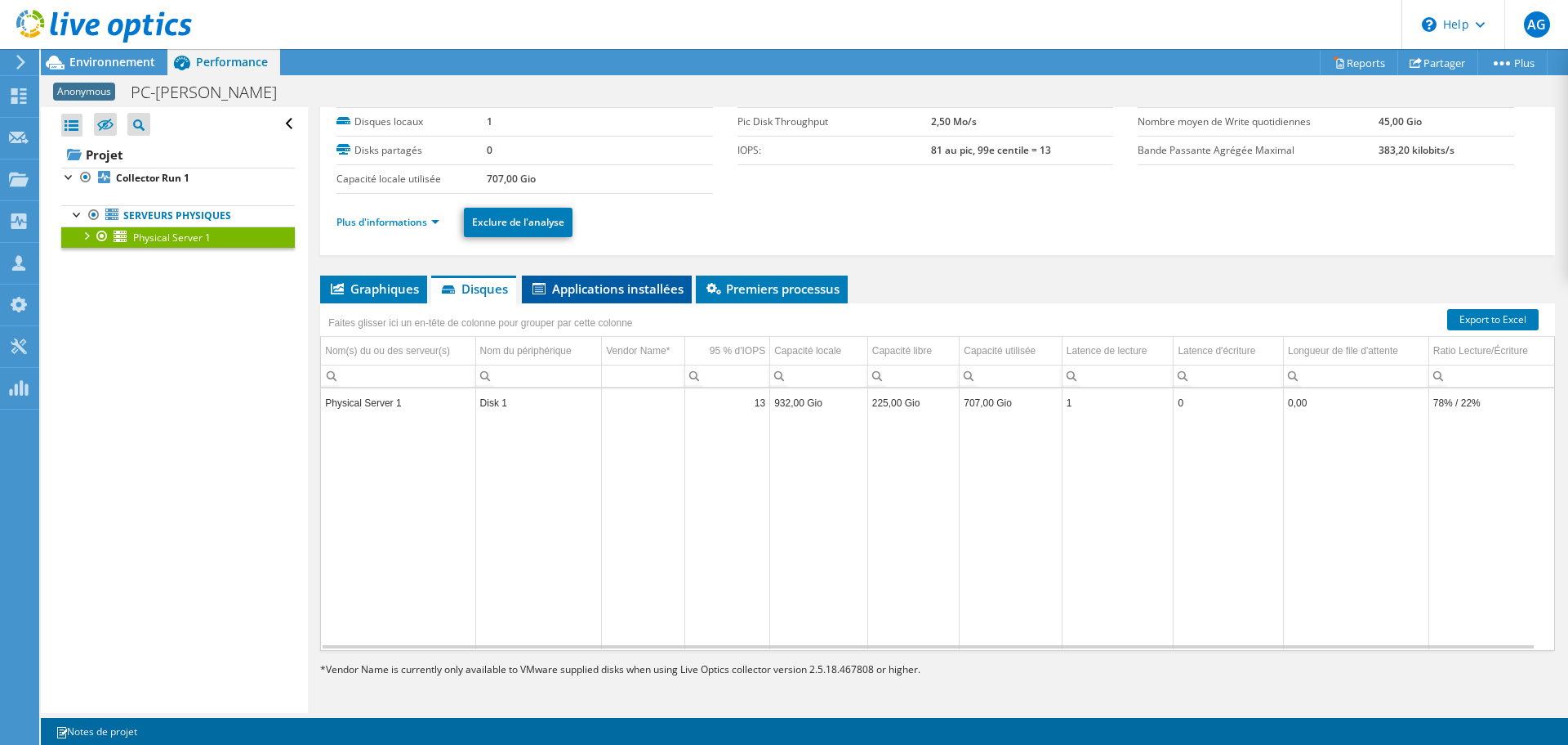
click at [586, 289] on span "Applications installées" at bounding box center [606, 288] width 153 height 16
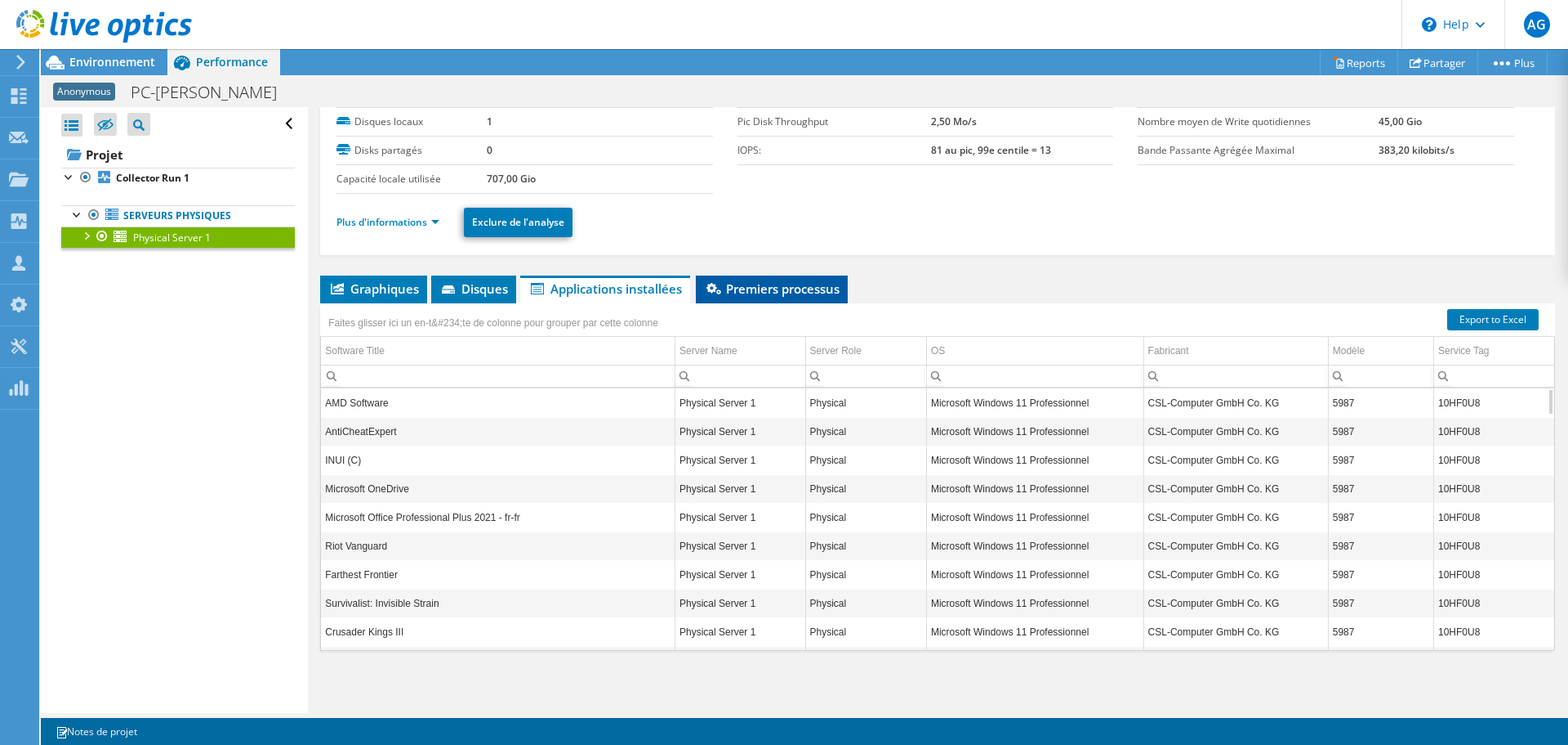
click at [747, 293] on span "Premiers processus" at bounding box center [772, 288] width 135 height 16
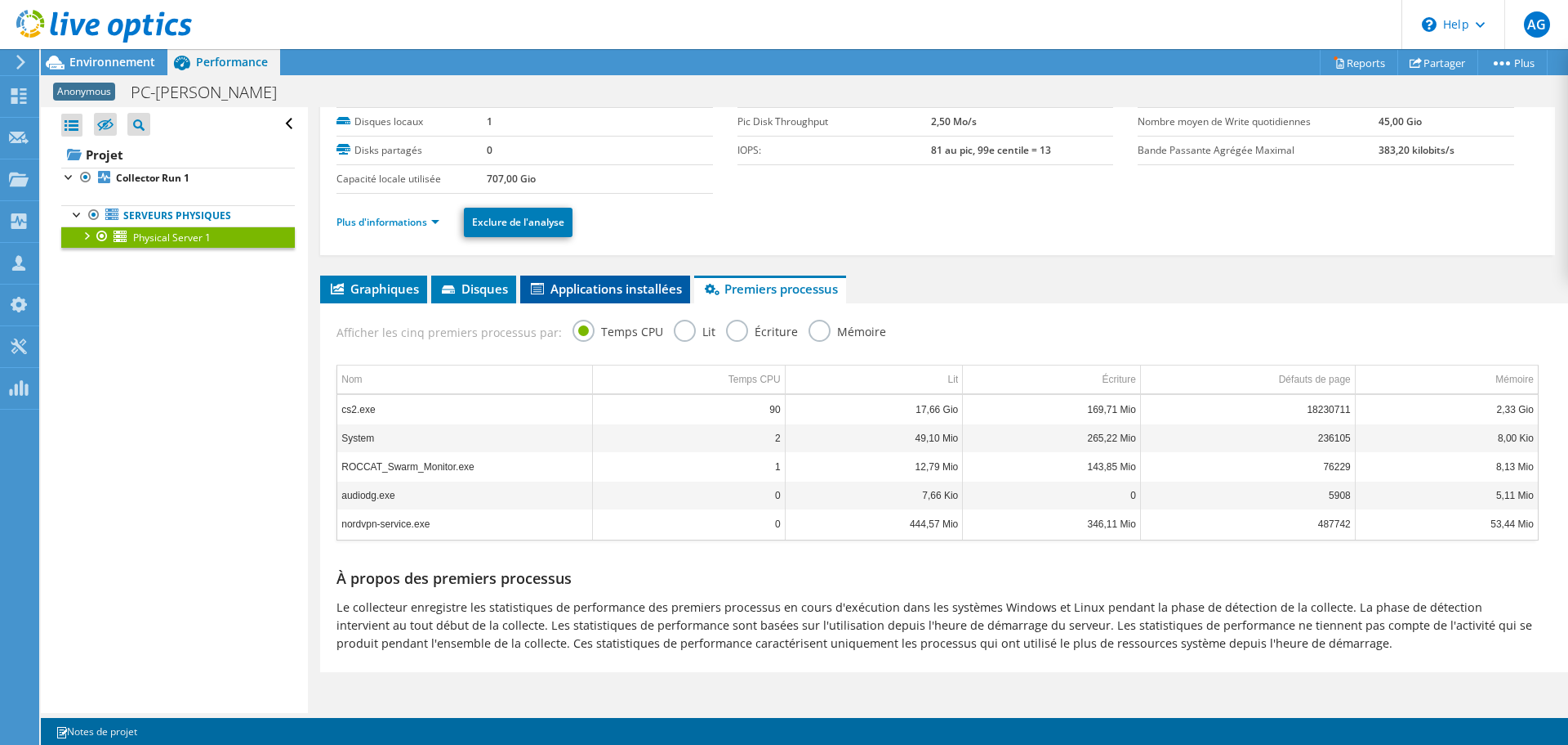
click at [620, 285] on span "Applications installées" at bounding box center [604, 288] width 153 height 16
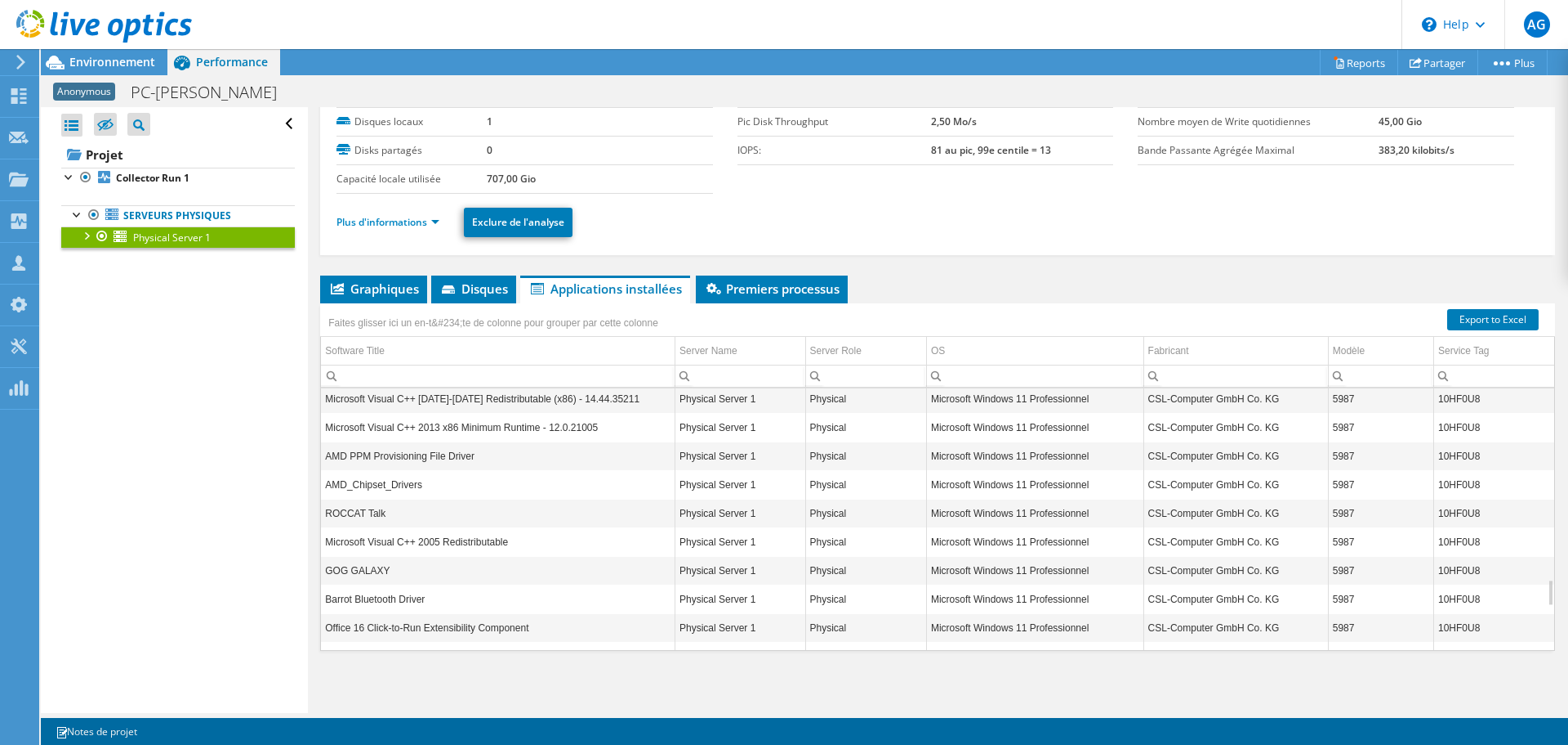
scroll to position [2292, 0]
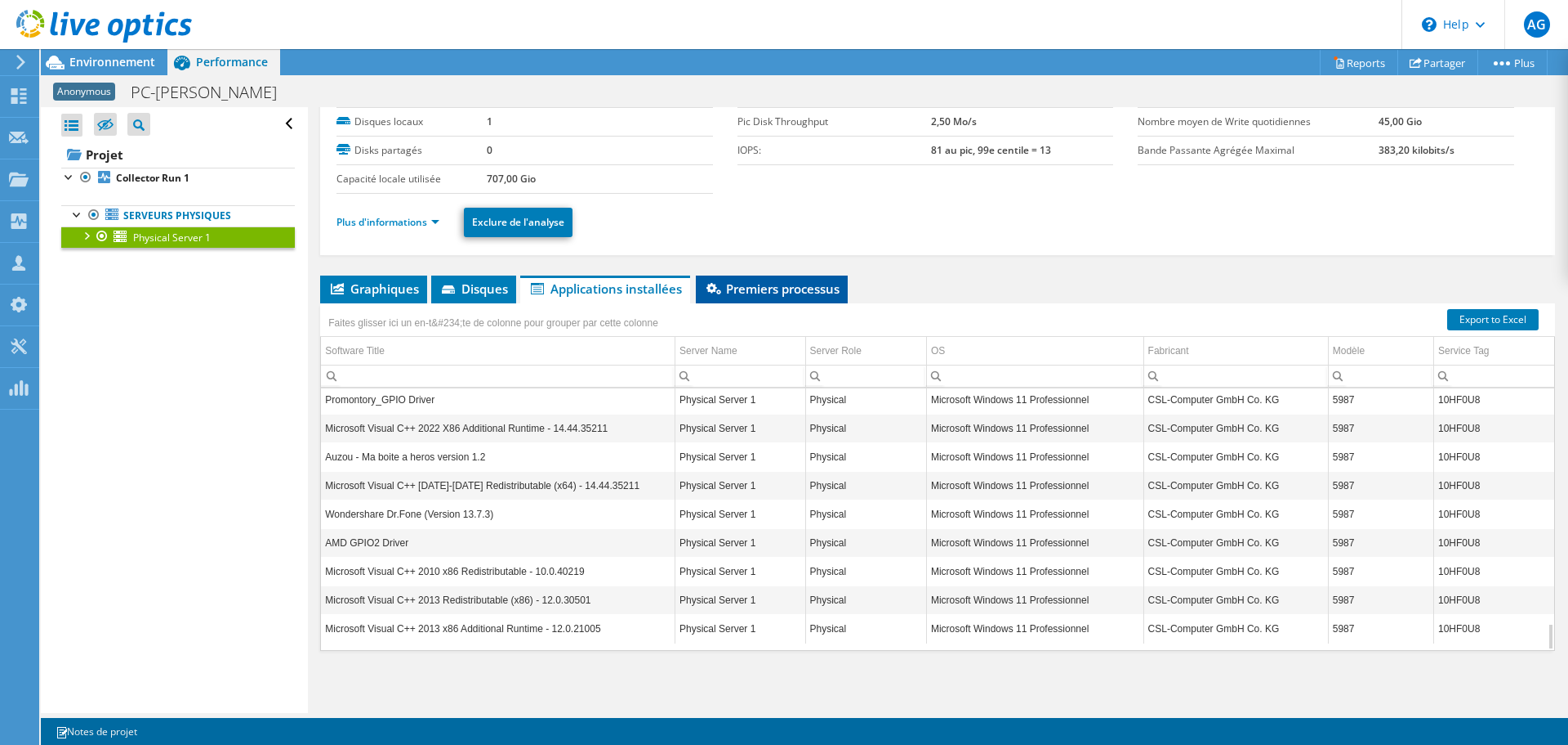
click at [774, 296] on span "Premiers processus" at bounding box center [772, 288] width 135 height 16
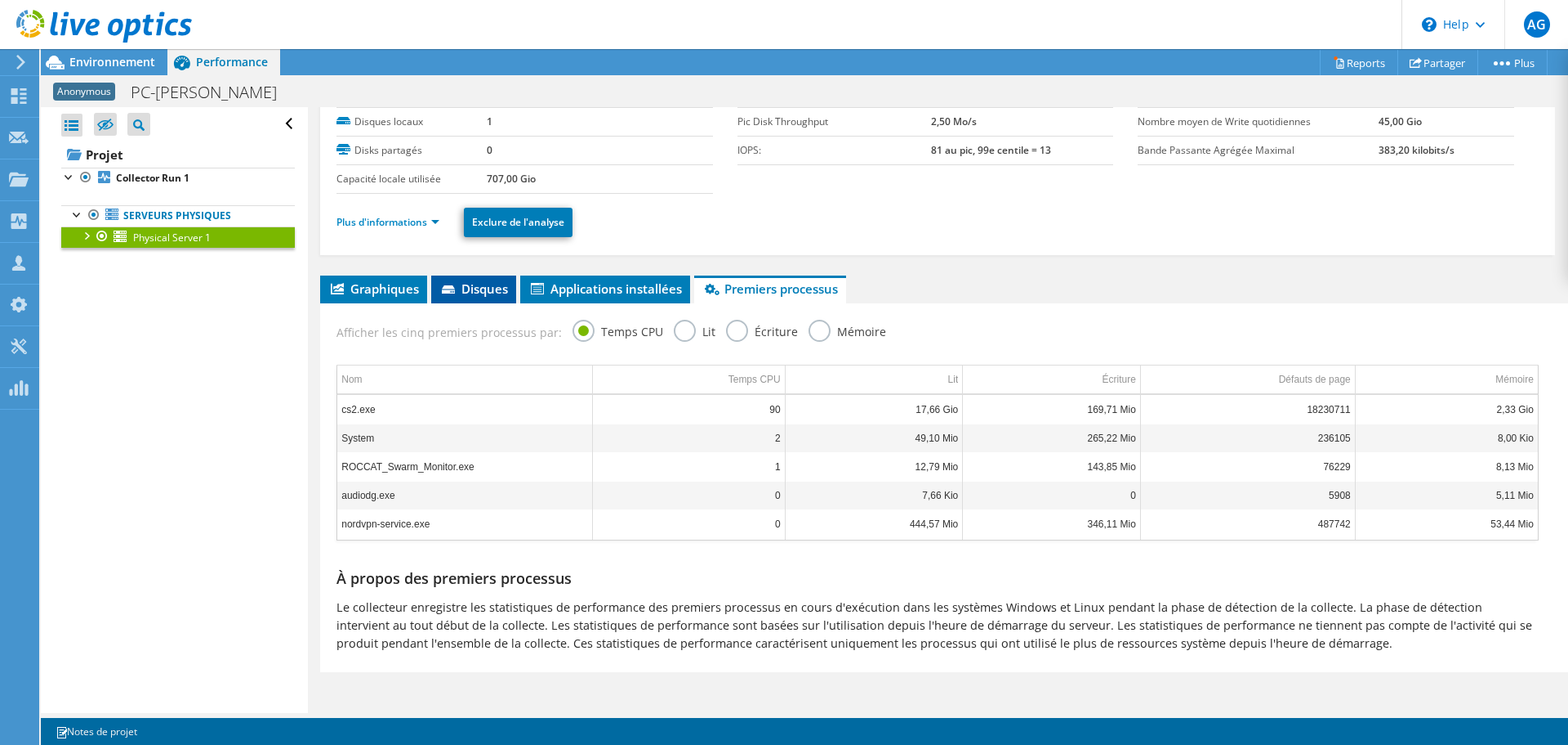
click at [479, 295] on span "Disques" at bounding box center [474, 288] width 69 height 16
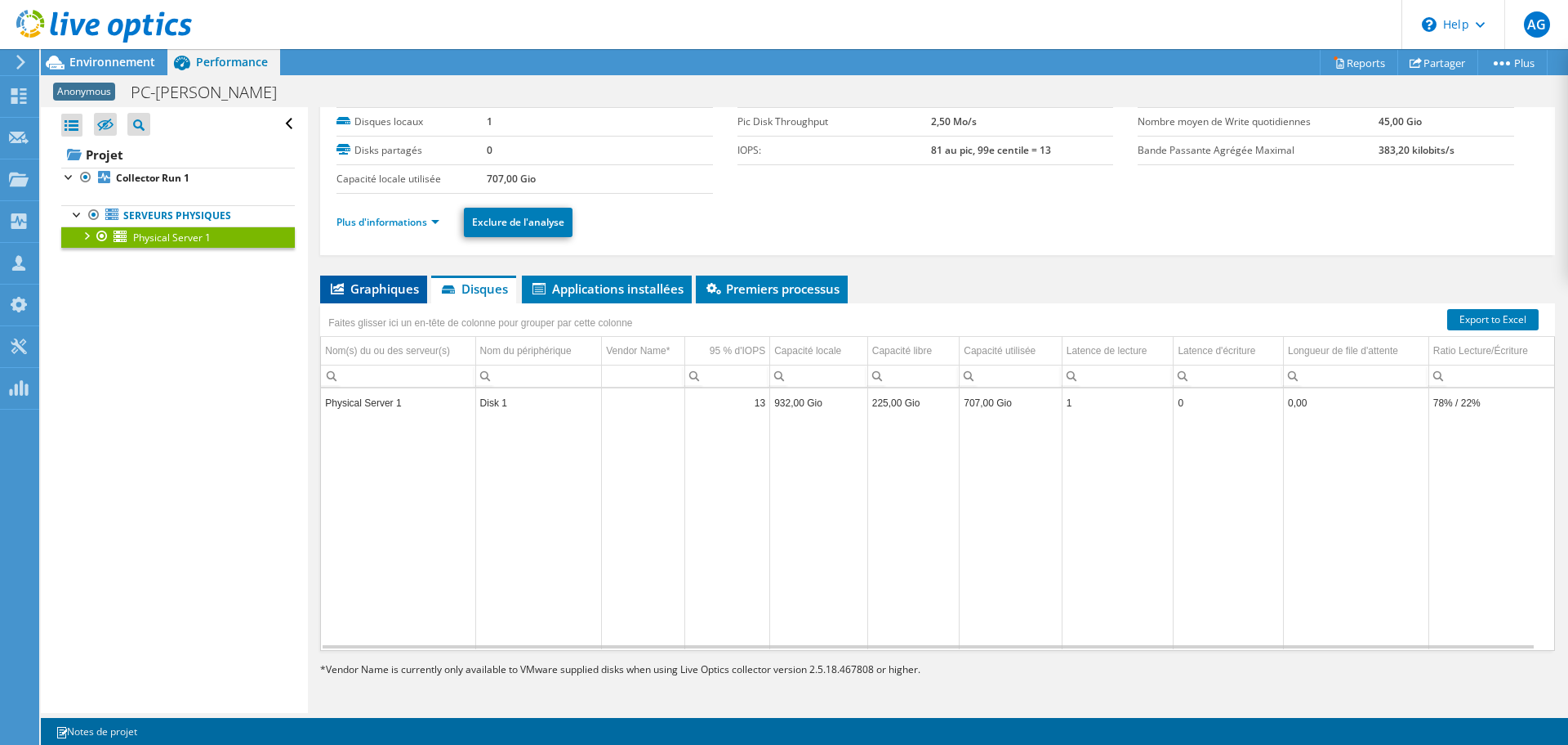
click at [390, 296] on span "Graphiques" at bounding box center [373, 288] width 90 height 16
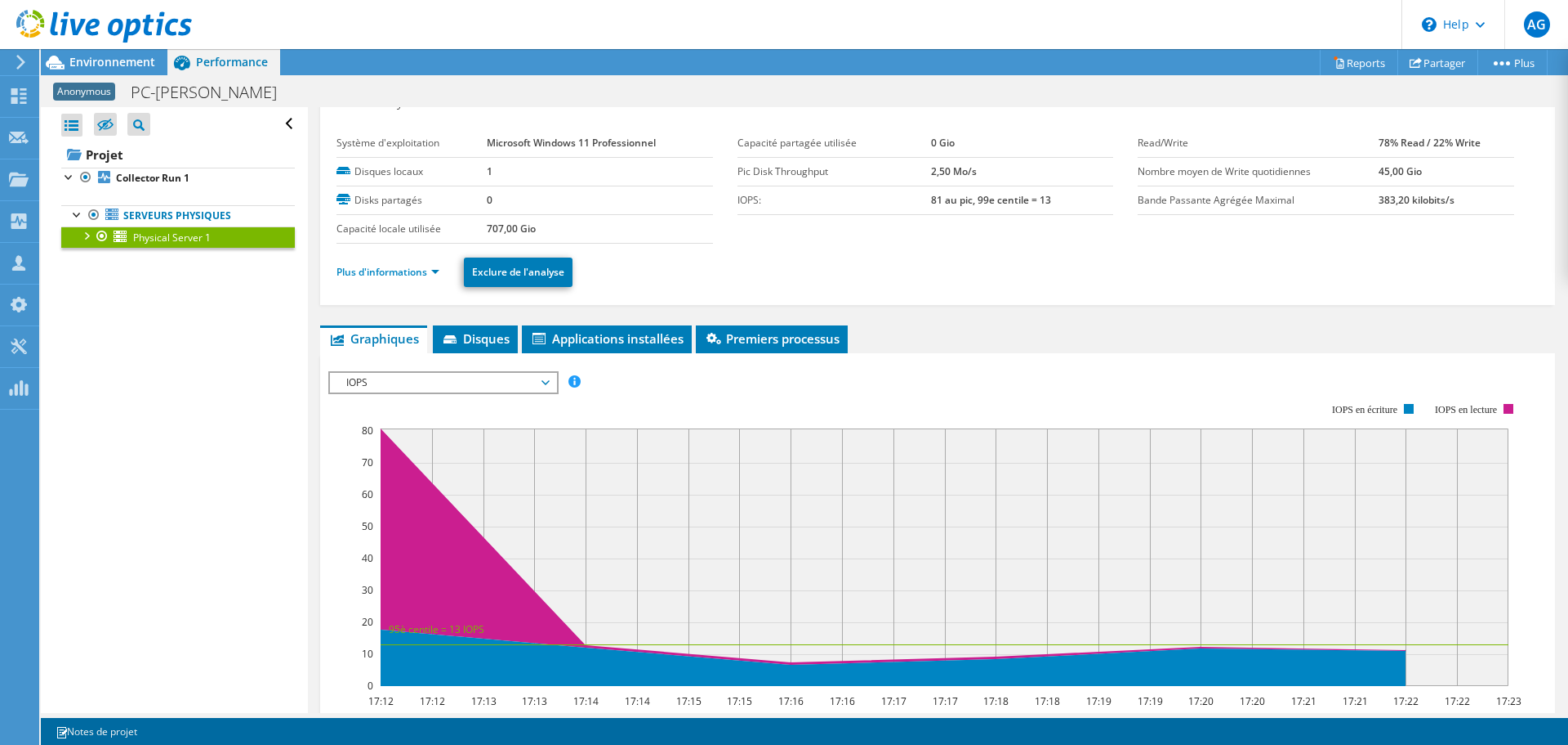
scroll to position [0, 0]
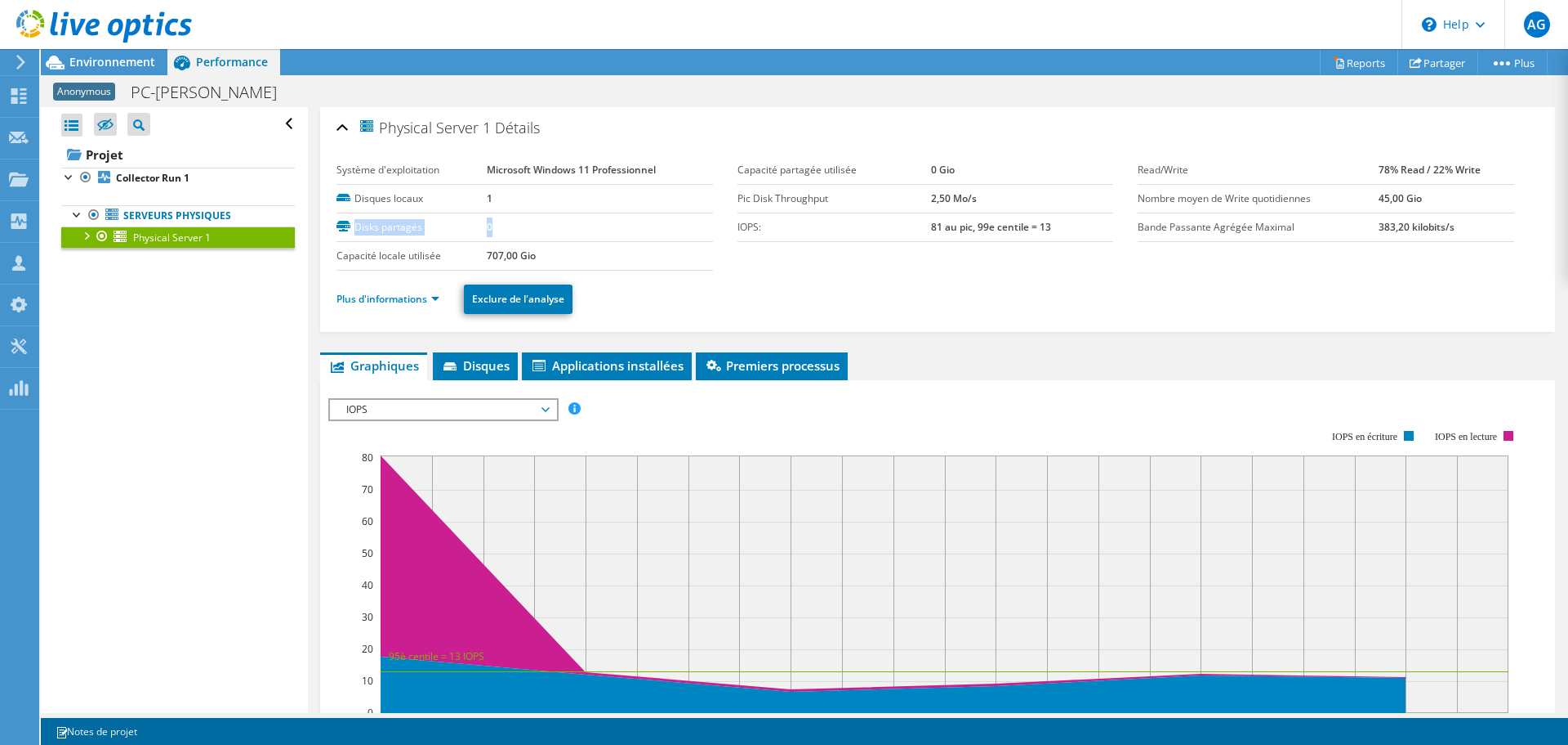
drag, startPoint x: 526, startPoint y: 192, endPoint x: 683, endPoint y: 218, distance: 159.1
click at [681, 218] on tbody "Système d'exploitation Microsoft Windows 11 Professionnel Disques locaux 1 Disk…" at bounding box center [525, 214] width 377 height 115
click at [1338, 59] on link "Reports" at bounding box center [1358, 62] width 78 height 25
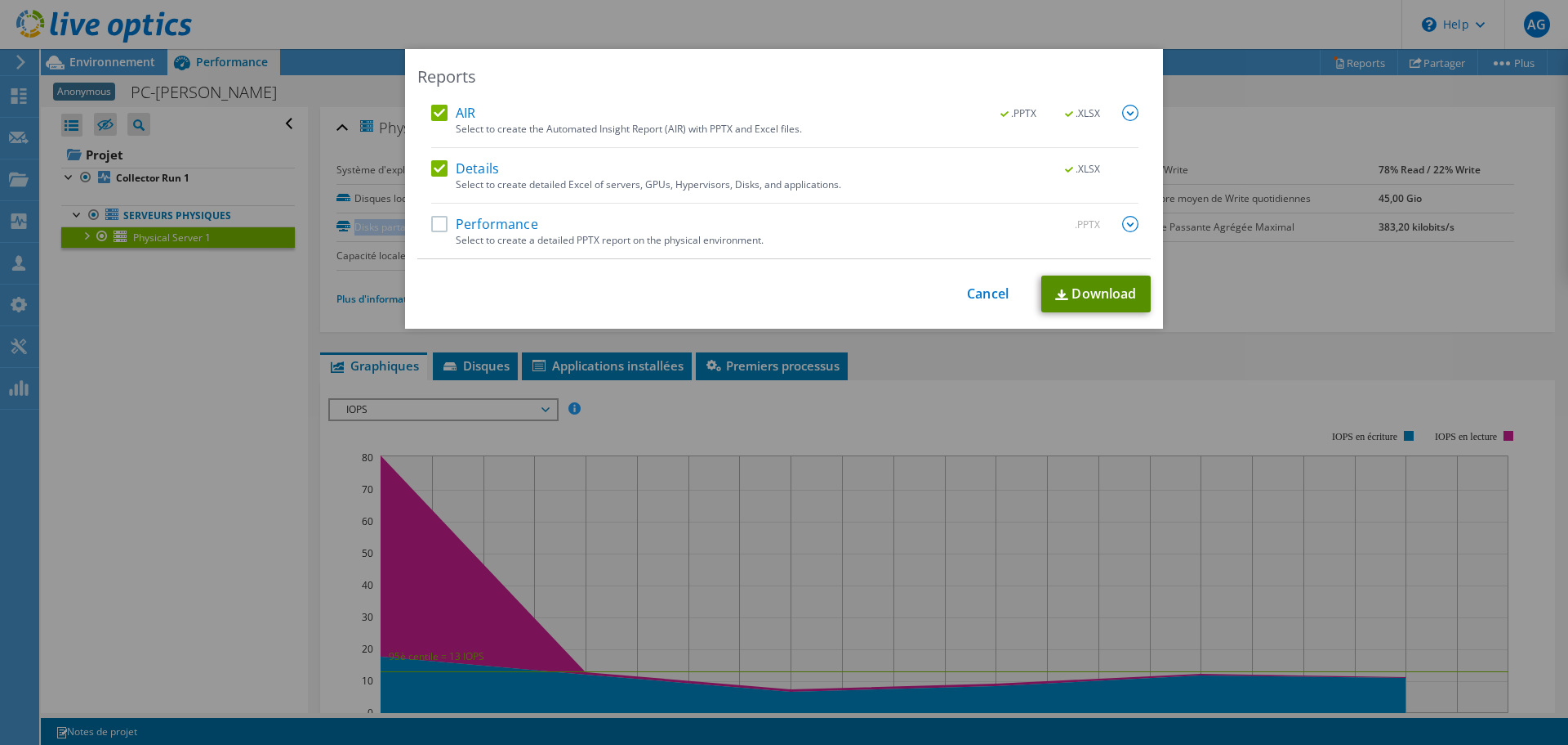
click at [1083, 294] on link "Download" at bounding box center [1096, 293] width 109 height 37
click at [991, 299] on link "Cancel" at bounding box center [988, 293] width 41 height 16
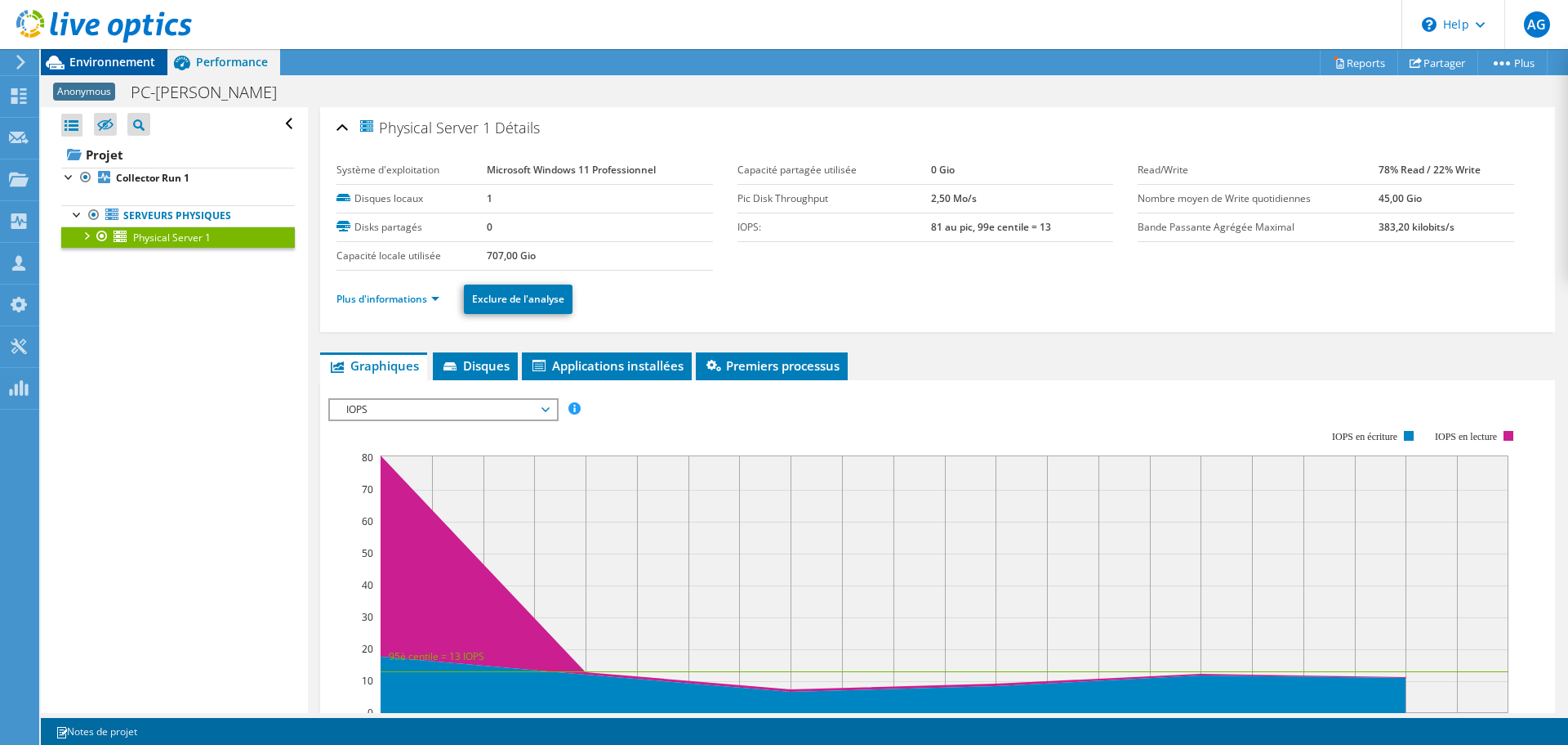
click at [111, 66] on span "Environnement" at bounding box center [112, 61] width 86 height 16
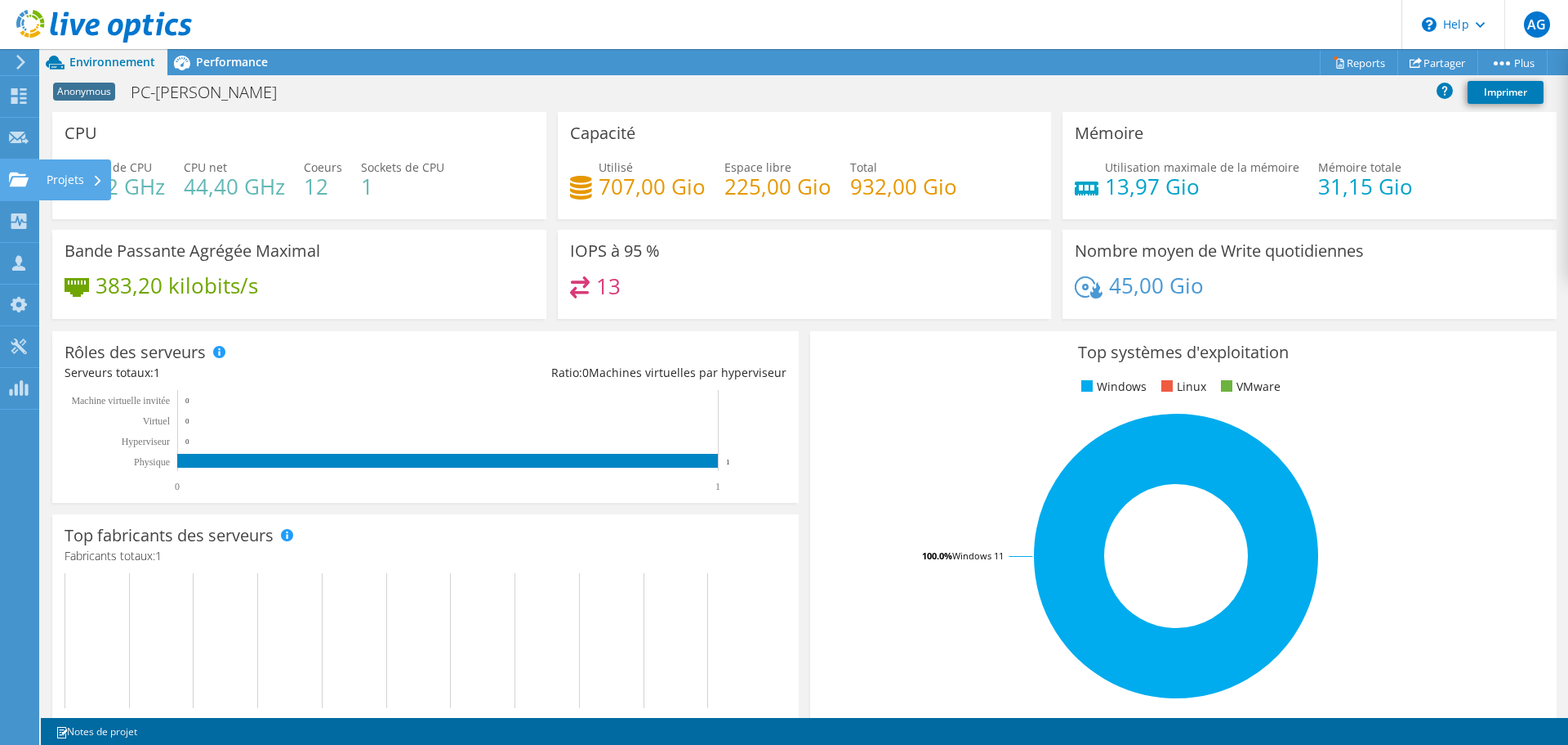
click at [24, 182] on use at bounding box center [19, 178] width 20 height 14
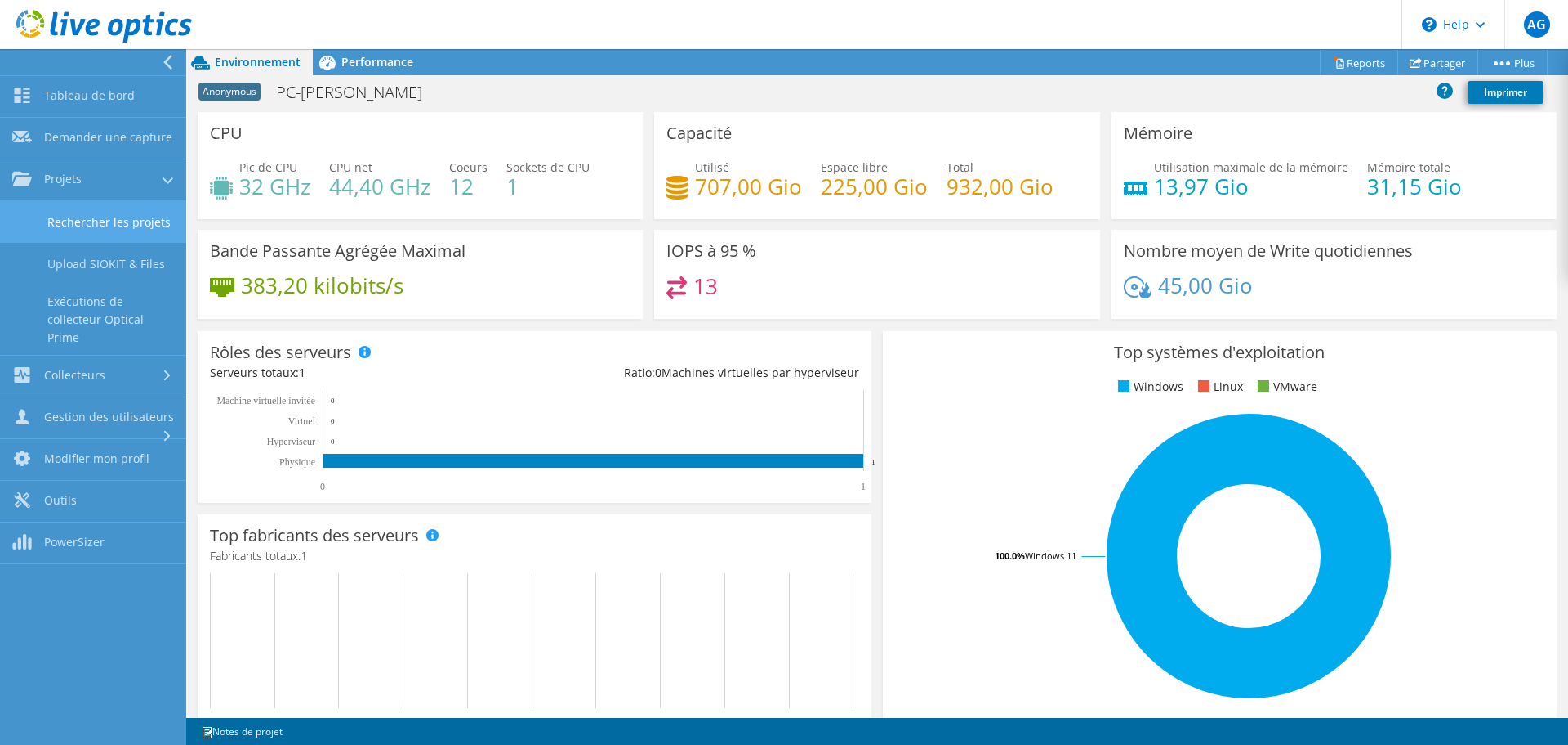
click at [99, 211] on link "Rechercher les projets" at bounding box center [93, 222] width 186 height 41
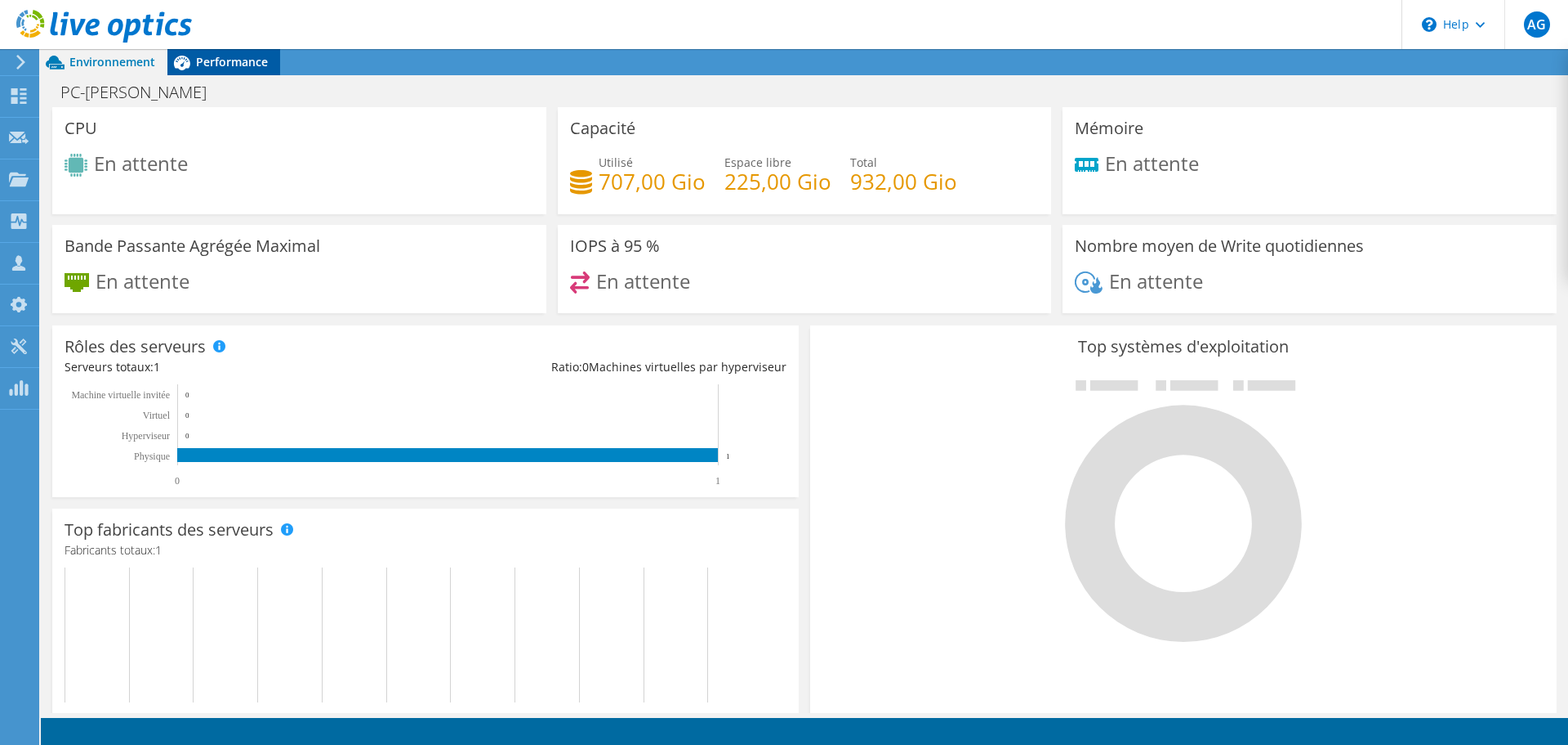
click at [236, 66] on span "Performance" at bounding box center [232, 61] width 71 height 16
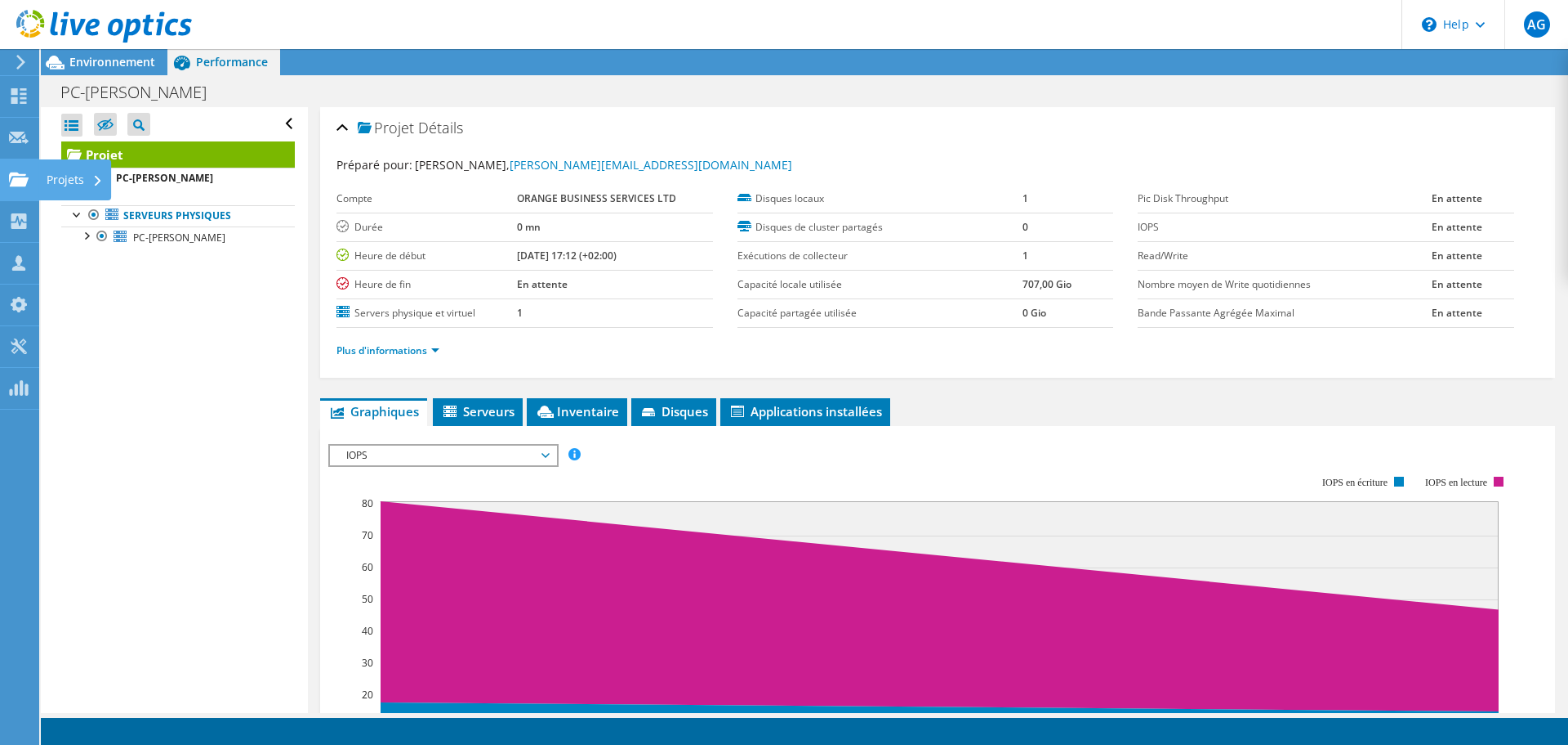
click at [68, 178] on div "Projets" at bounding box center [74, 179] width 72 height 40
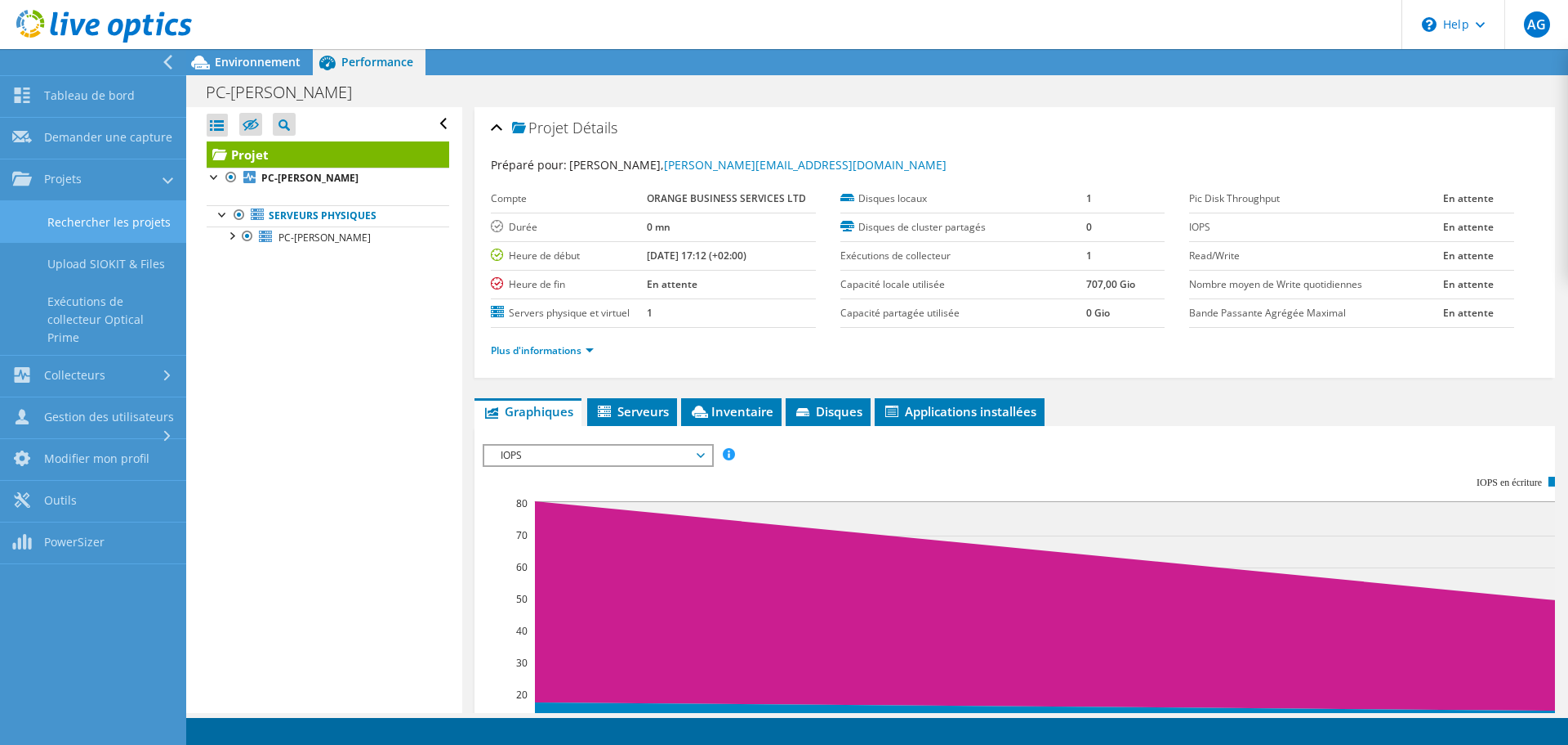
click at [118, 233] on link "Rechercher les projets" at bounding box center [93, 222] width 186 height 41
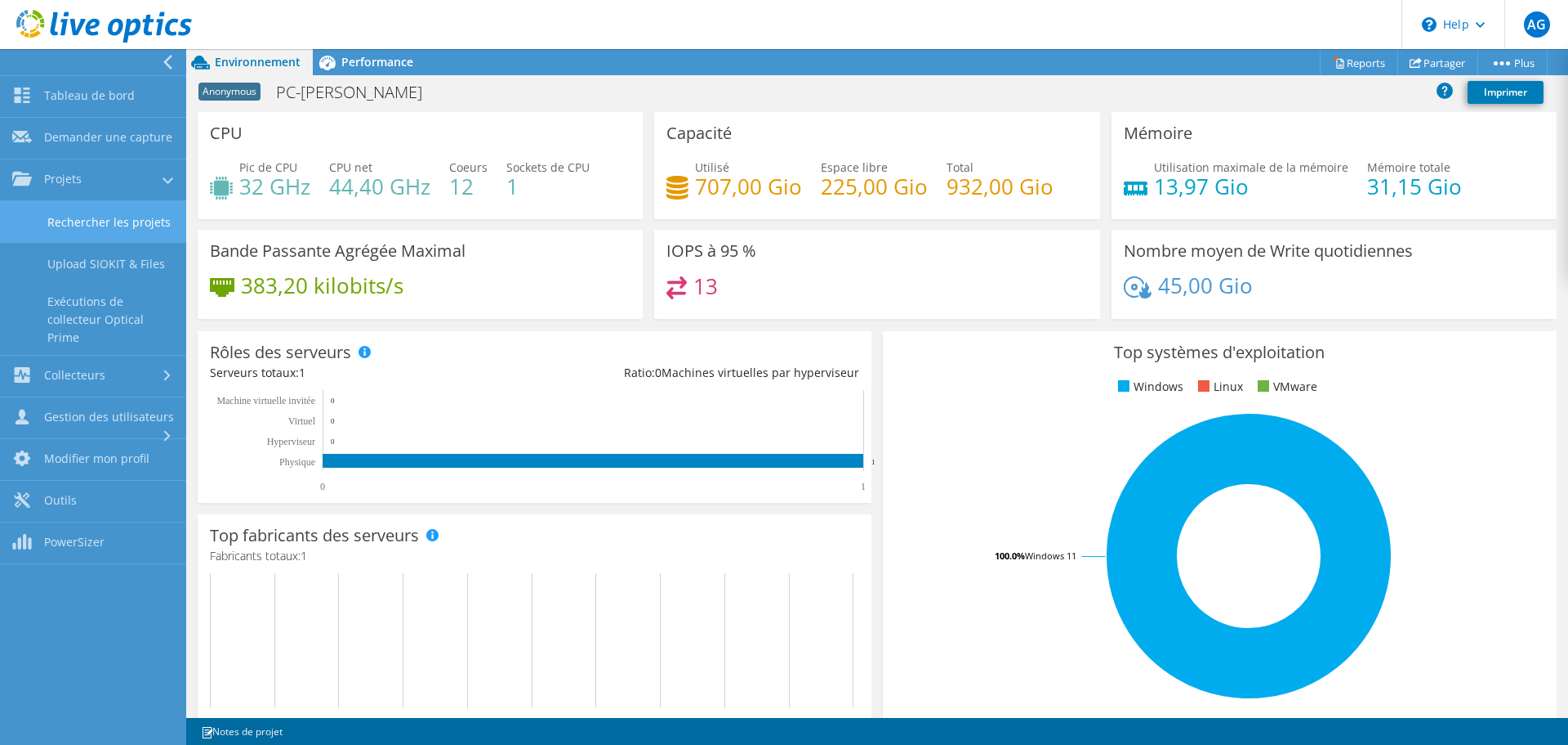
click at [106, 232] on link "Rechercher les projets" at bounding box center [93, 222] width 186 height 41
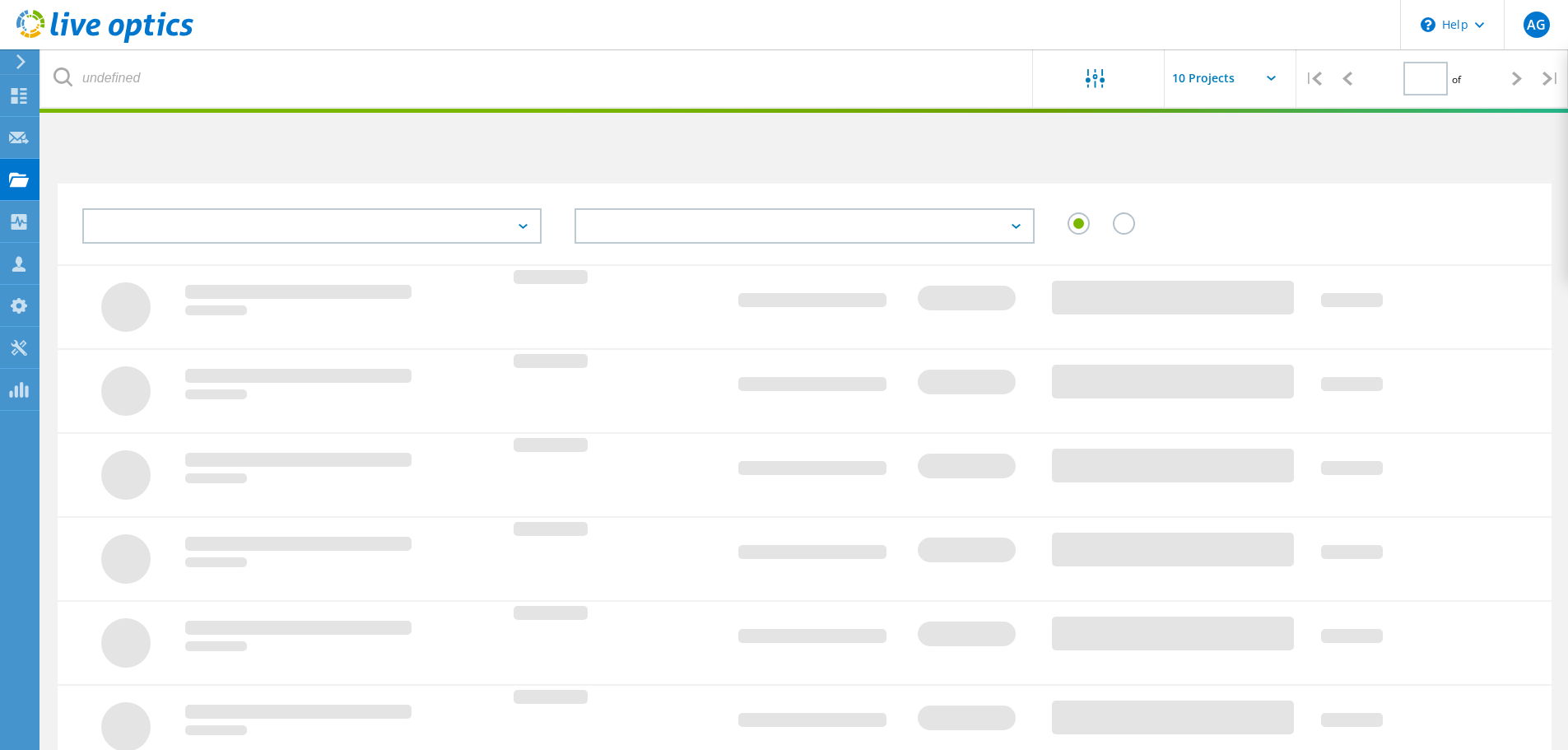
type input "1"
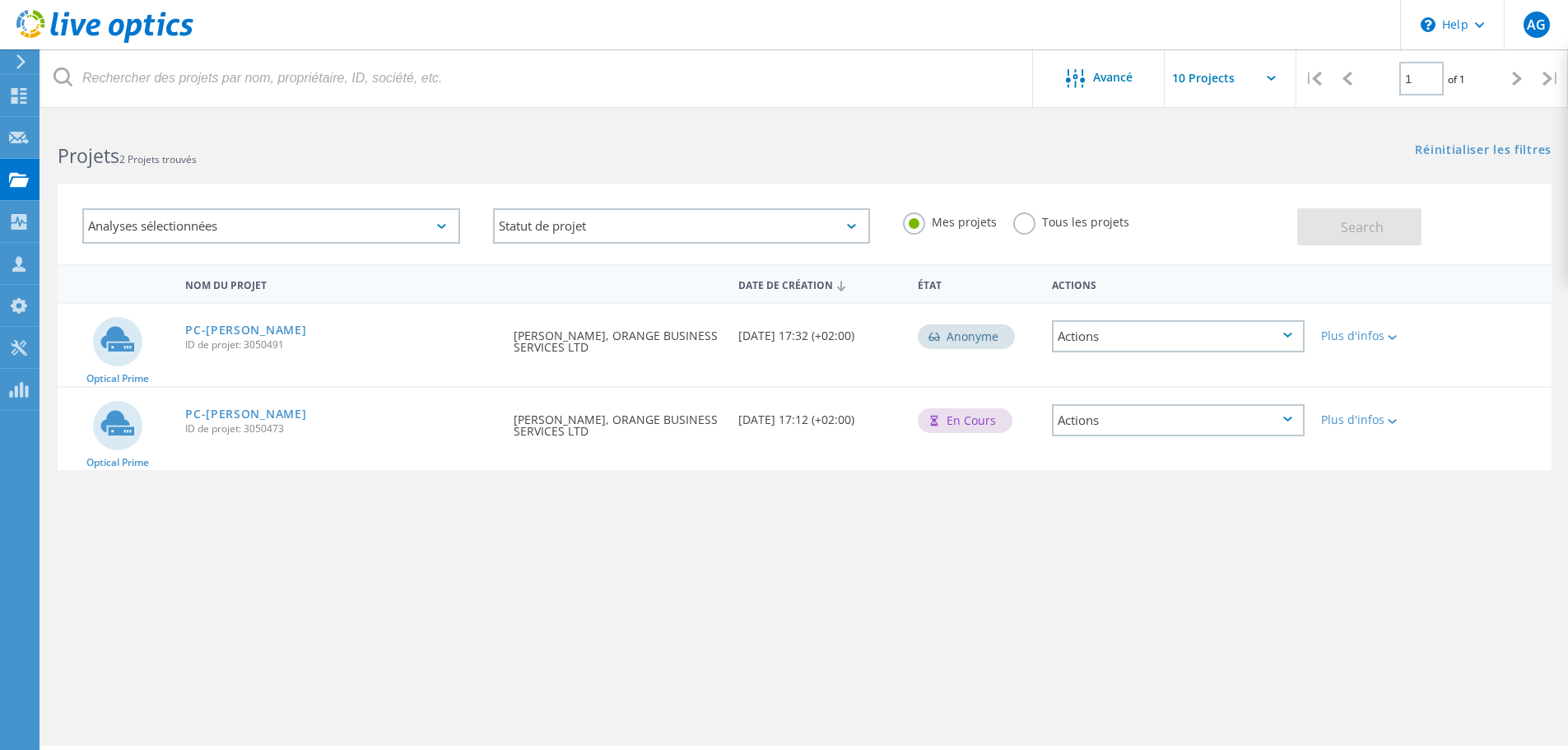
click at [1126, 429] on div "Actions" at bounding box center [1179, 420] width 253 height 32
click at [1349, 422] on div "Plus d'infos" at bounding box center [1373, 420] width 103 height 11
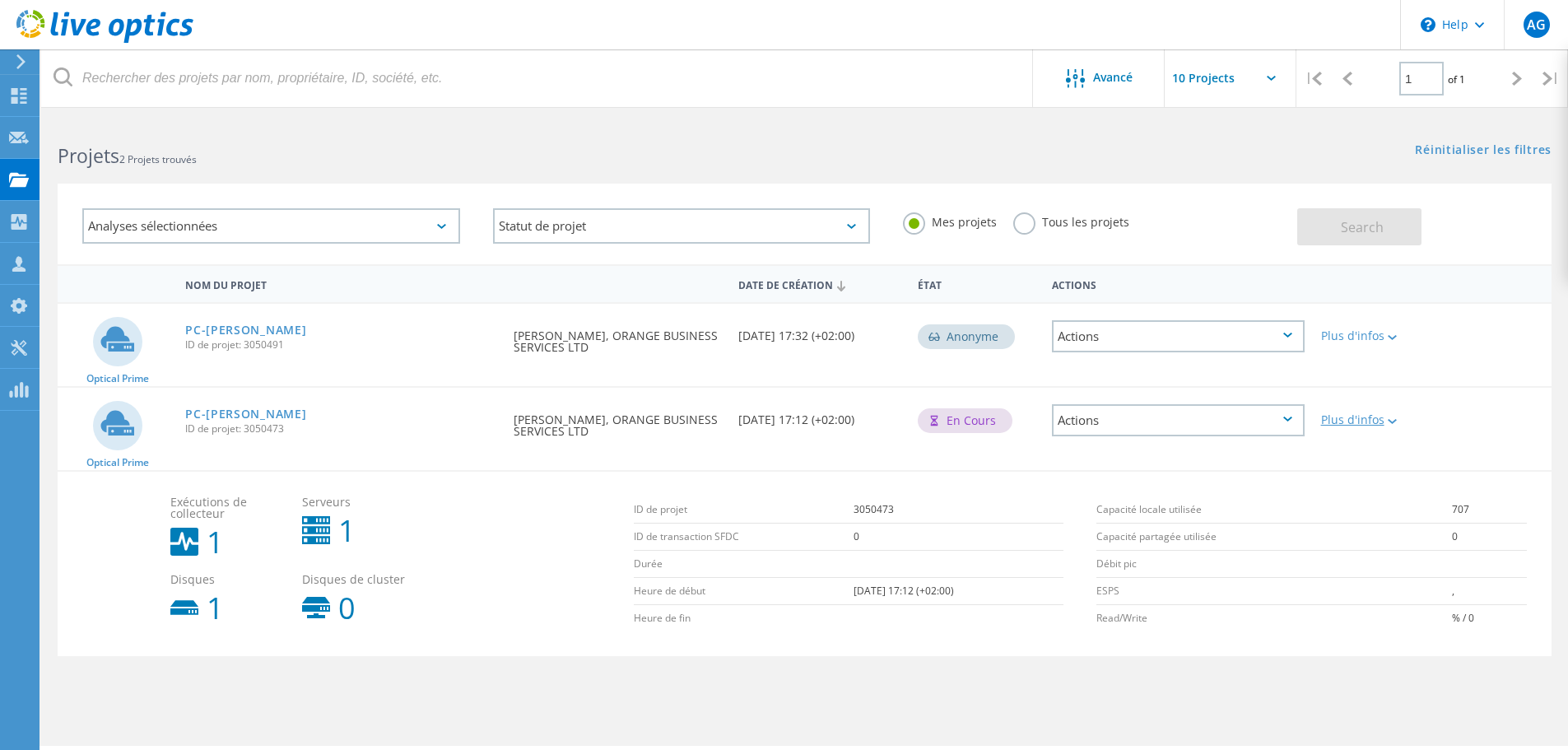
click at [1342, 424] on div "Plus d'infos" at bounding box center [1373, 420] width 103 height 11
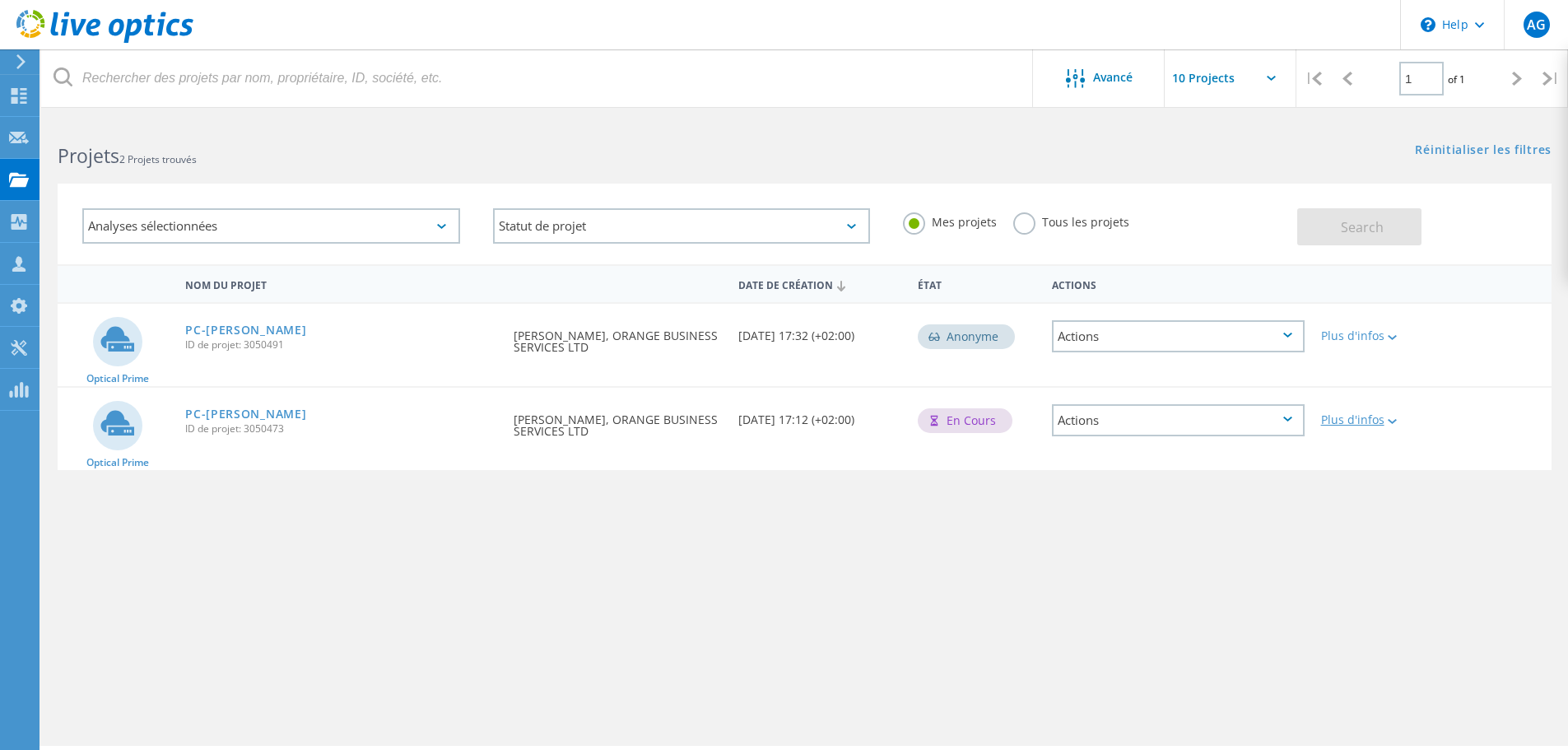
click at [1342, 424] on div "Plus d'infos" at bounding box center [1373, 420] width 103 height 11
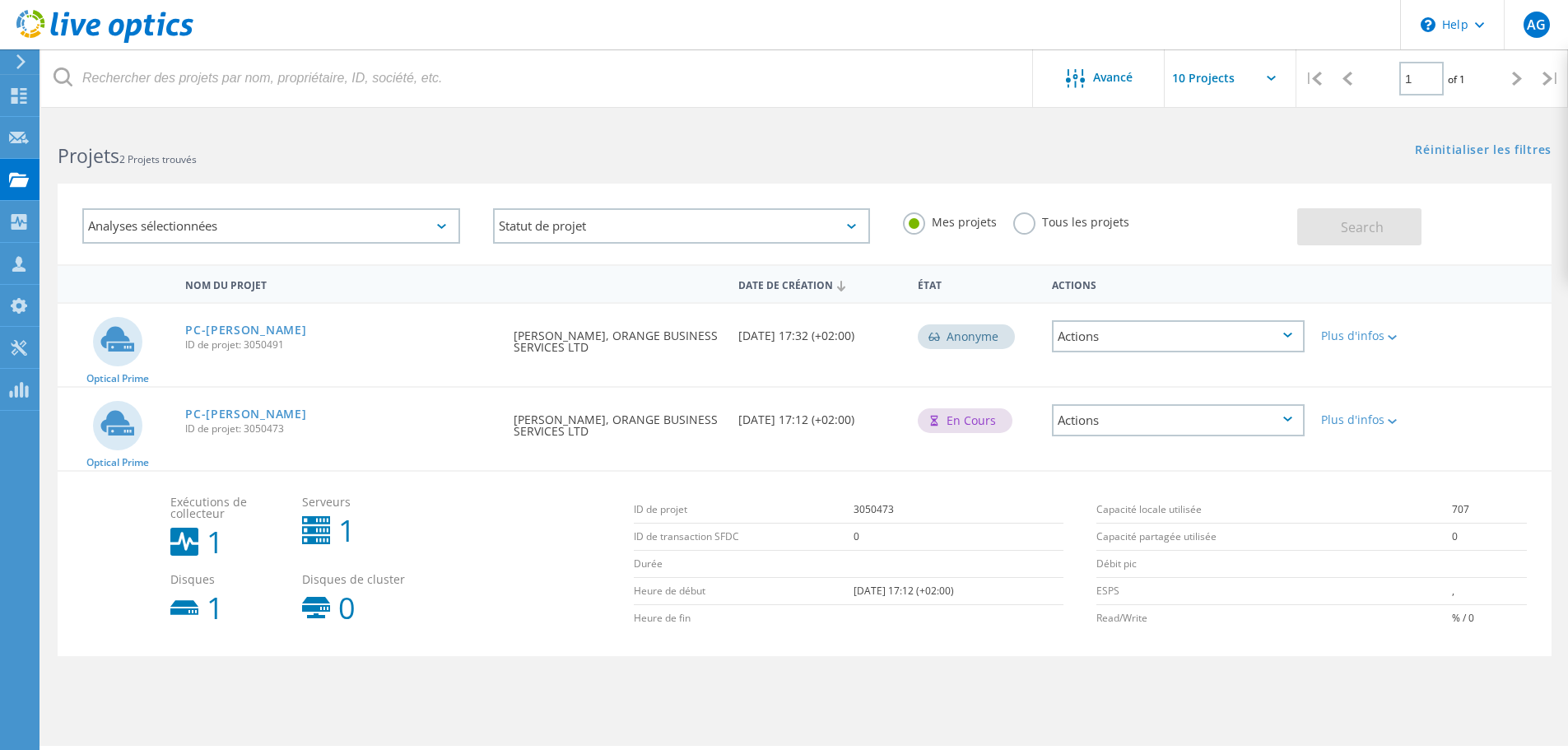
click at [584, 444] on div "Demandé par [PERSON_NAME], ORANGE BUSINESS SERVICES LTD" at bounding box center [618, 420] width 224 height 66
drag, startPoint x: 535, startPoint y: 420, endPoint x: 462, endPoint y: 418, distance: 73.0
click at [533, 420] on div "Demandé par [PERSON_NAME], ORANGE BUSINESS SERVICES LTD" at bounding box center [618, 420] width 224 height 66
click at [200, 410] on link "PC-[PERSON_NAME]" at bounding box center [246, 414] width 121 height 11
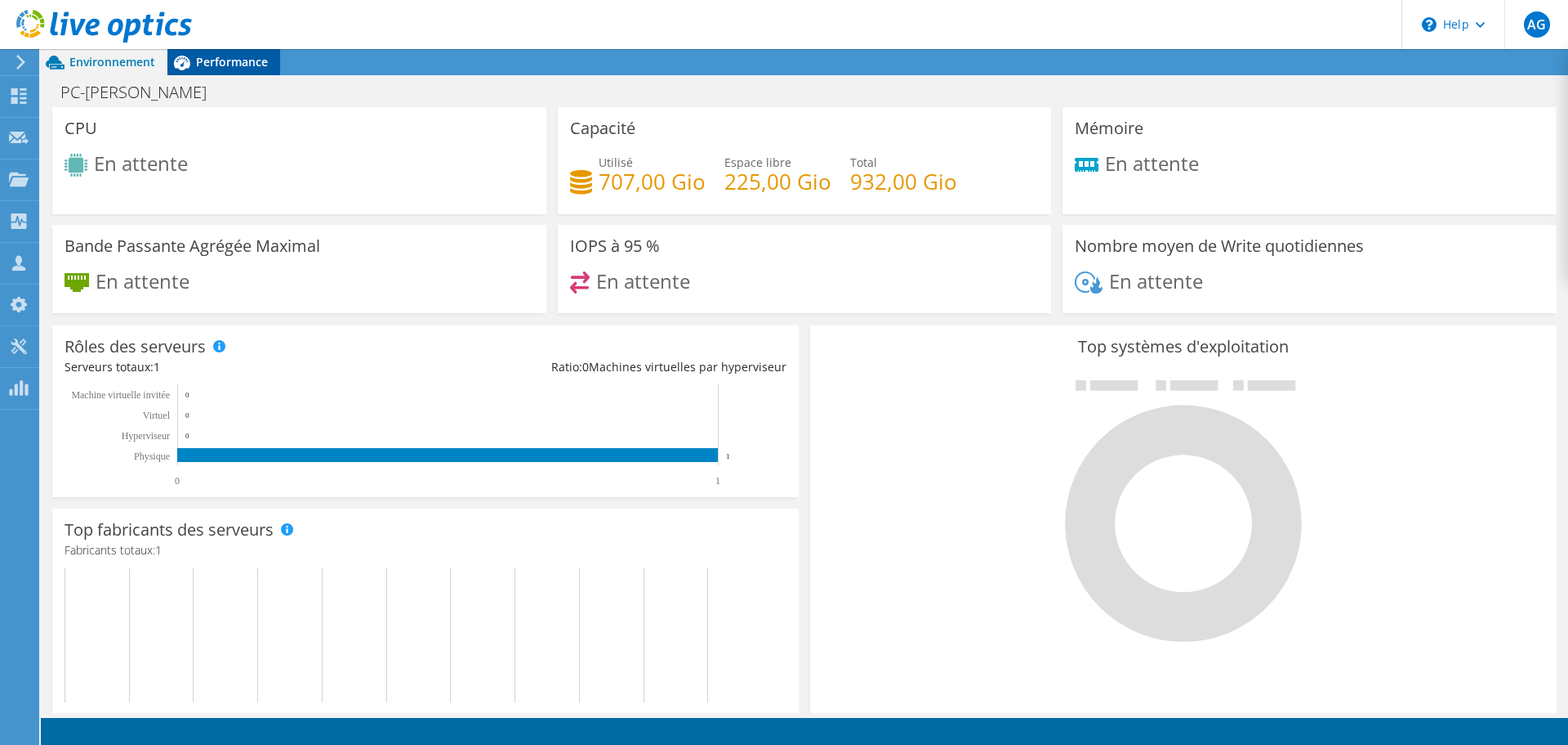
click at [212, 68] on span "Performance" at bounding box center [232, 61] width 71 height 16
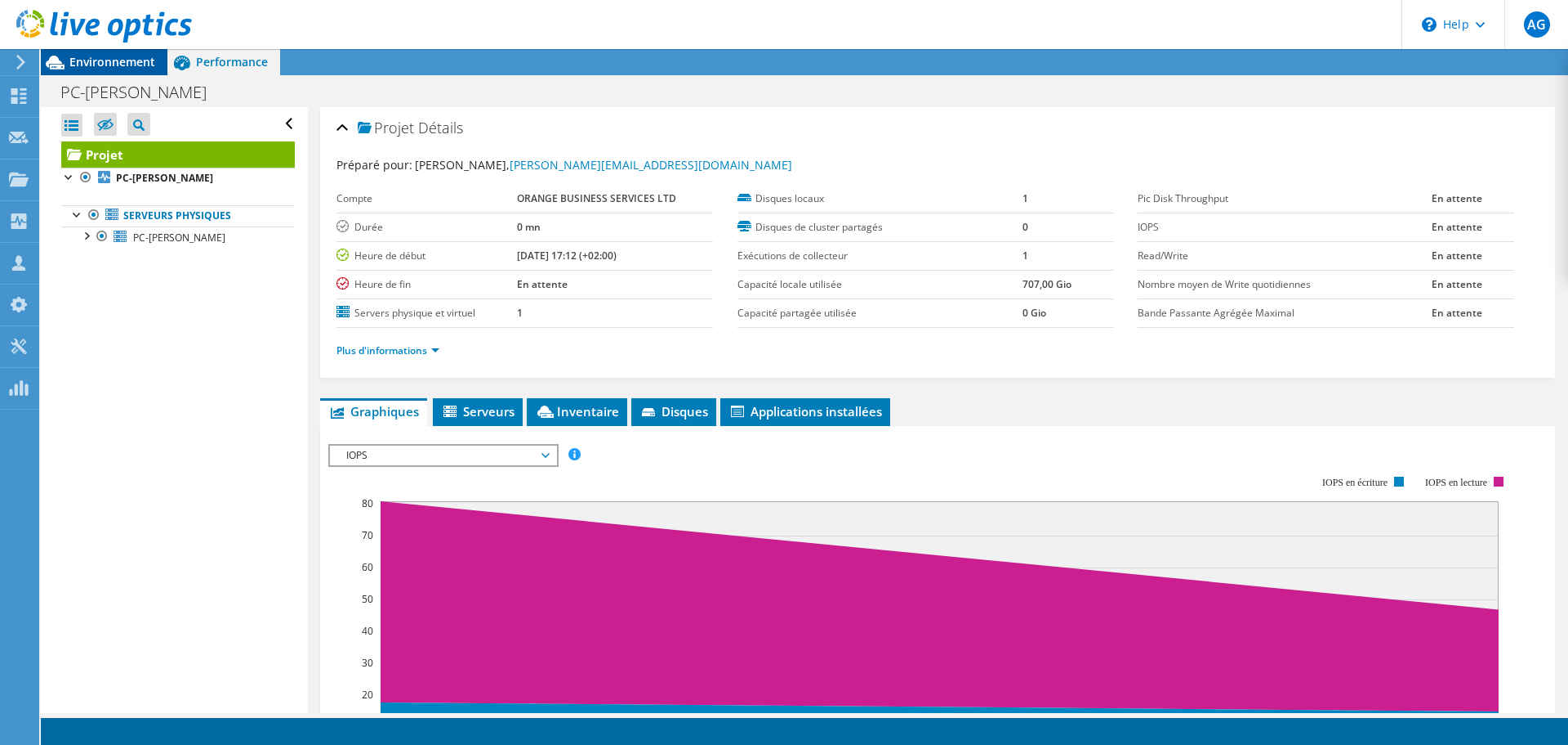
click at [116, 62] on span "Environnement" at bounding box center [112, 61] width 86 height 16
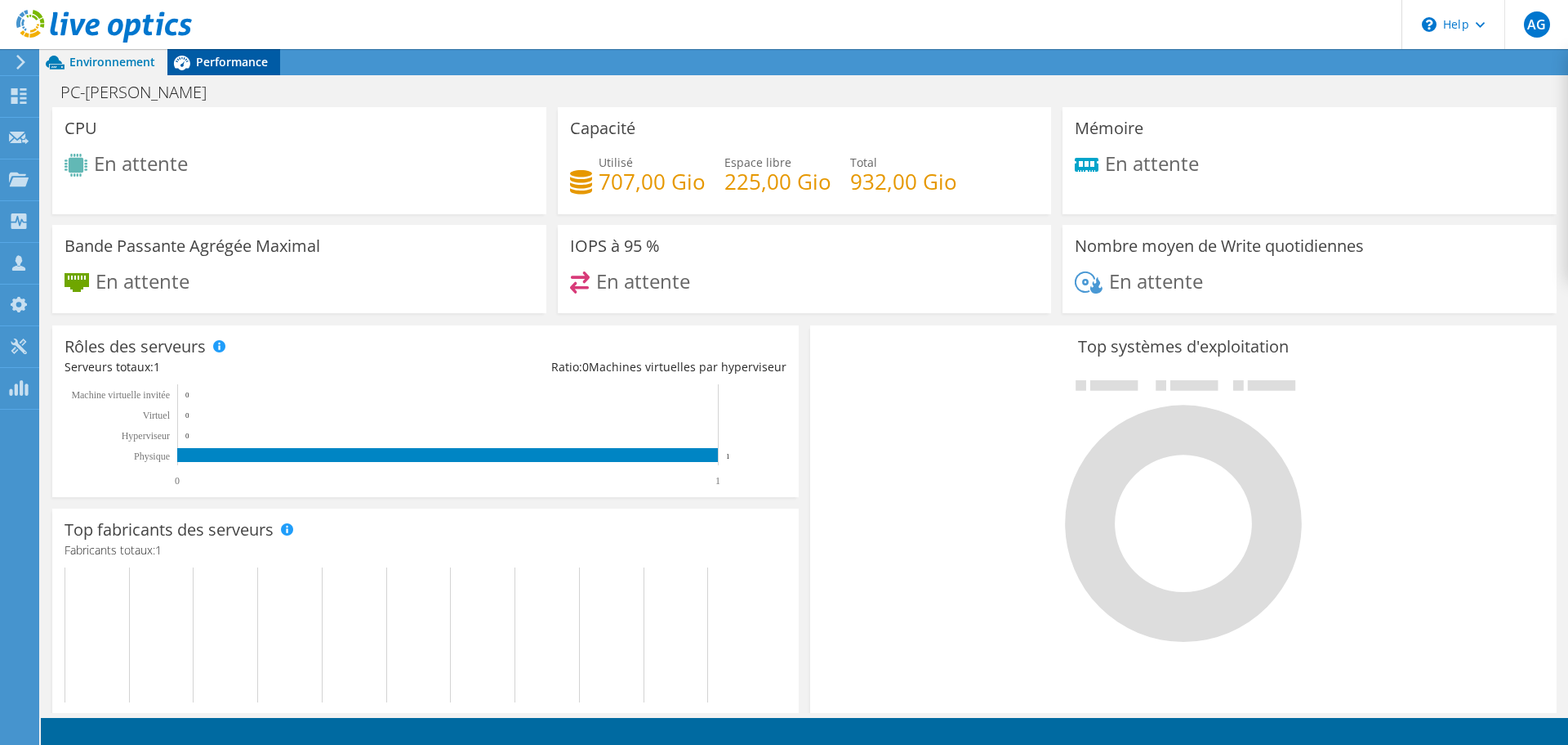
click at [222, 69] on span "Performance" at bounding box center [232, 61] width 71 height 16
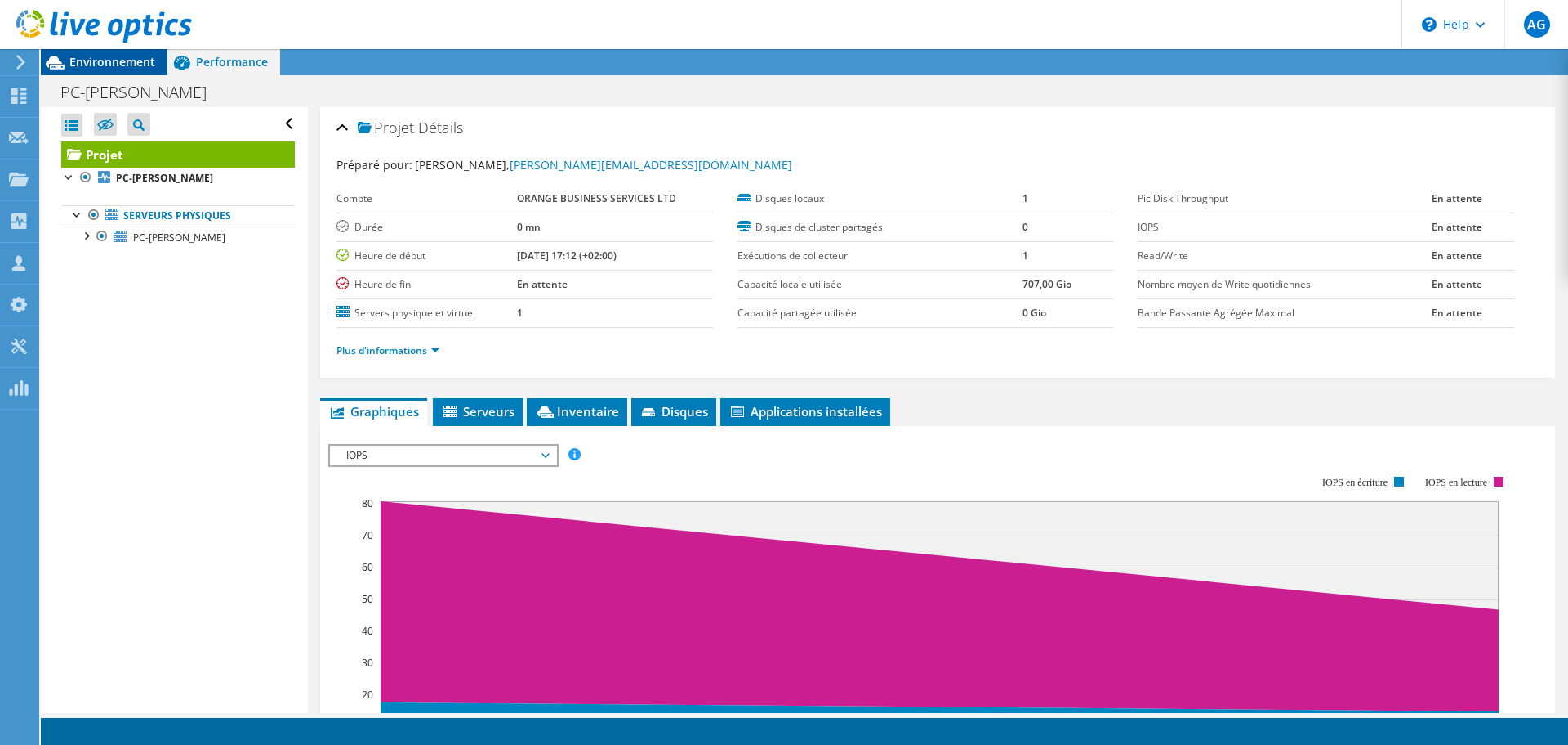
click at [108, 71] on div "Environnement" at bounding box center [103, 62] width 127 height 26
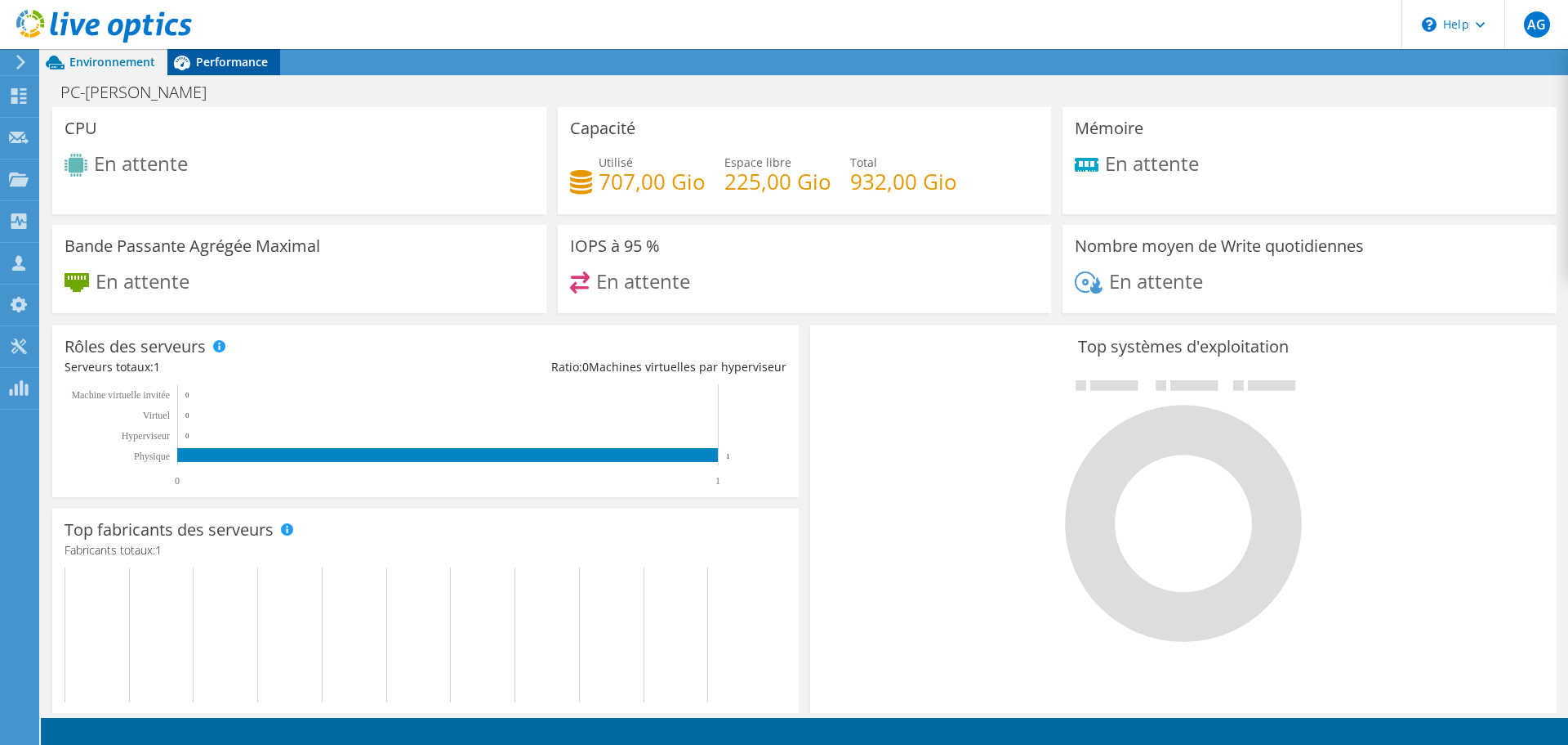
click at [194, 70] on icon at bounding box center [181, 62] width 28 height 28
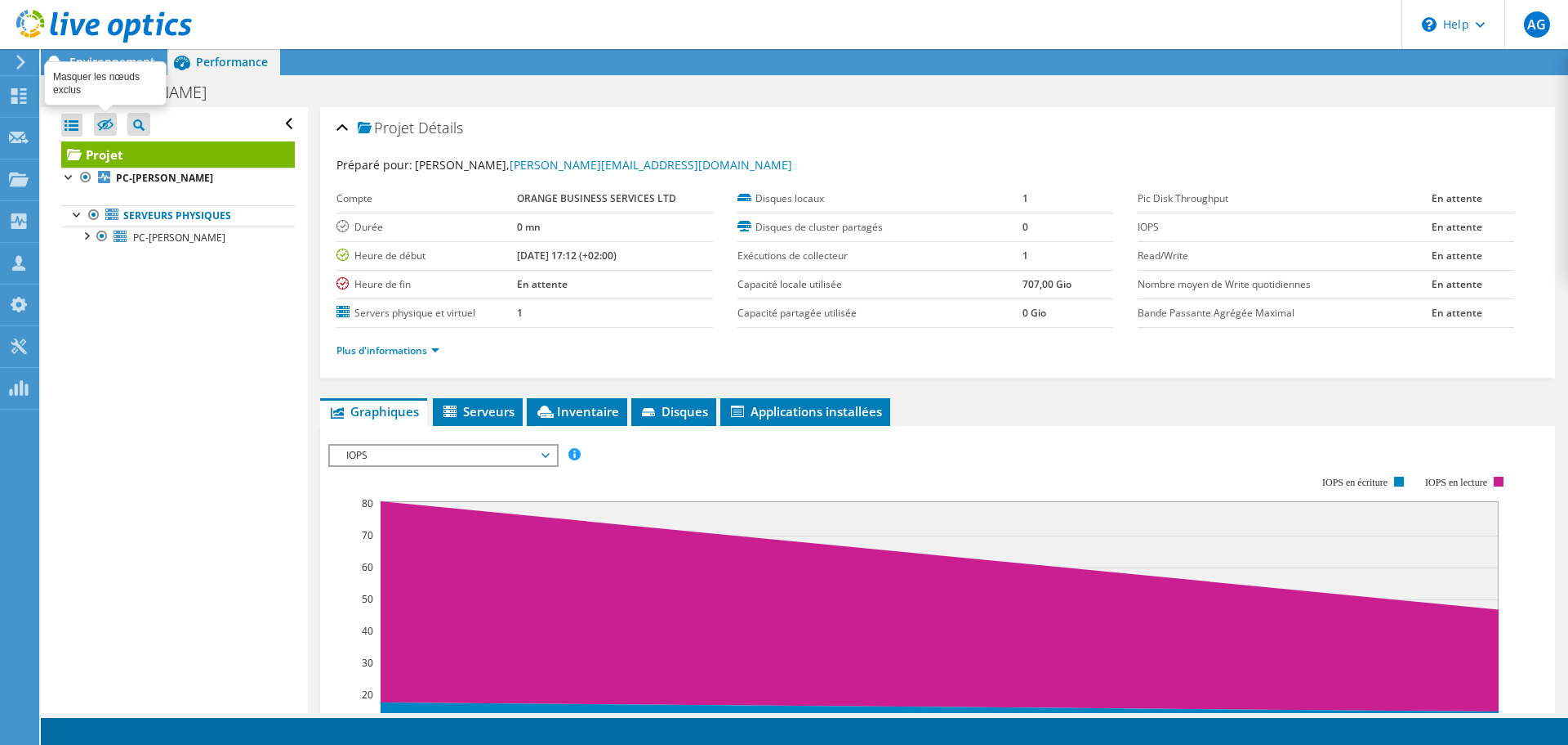
click at [109, 124] on icon at bounding box center [104, 124] width 16 height 12
click at [0, 0] on input "checkbox" at bounding box center [0, 0] width 0 height 0
click at [109, 124] on icon at bounding box center [104, 124] width 16 height 12
click at [0, 0] on input "checkbox" at bounding box center [0, 0] width 0 height 0
click at [421, 125] on span "Détails" at bounding box center [441, 127] width 45 height 20
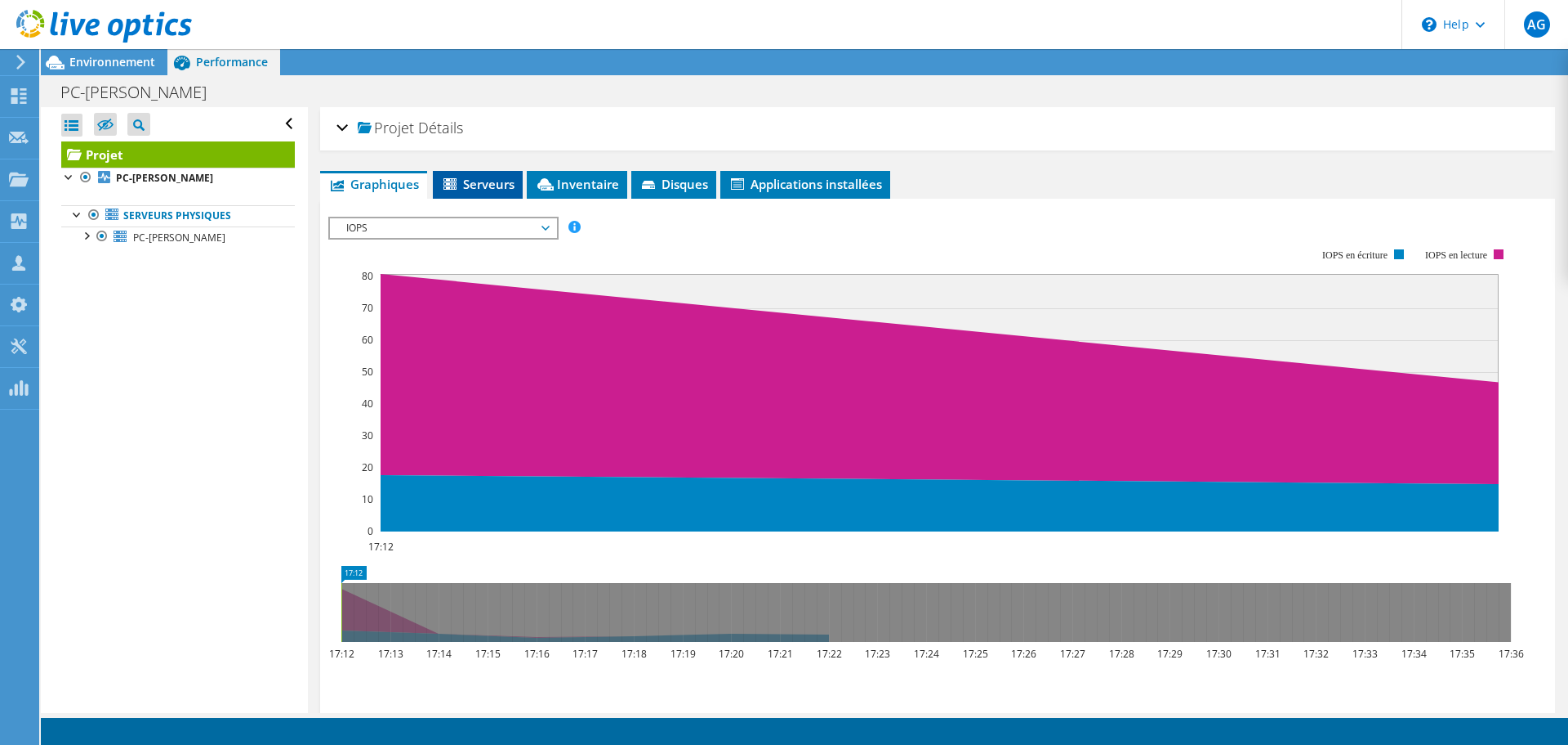
click at [514, 190] on span "Serveurs" at bounding box center [478, 183] width 73 height 16
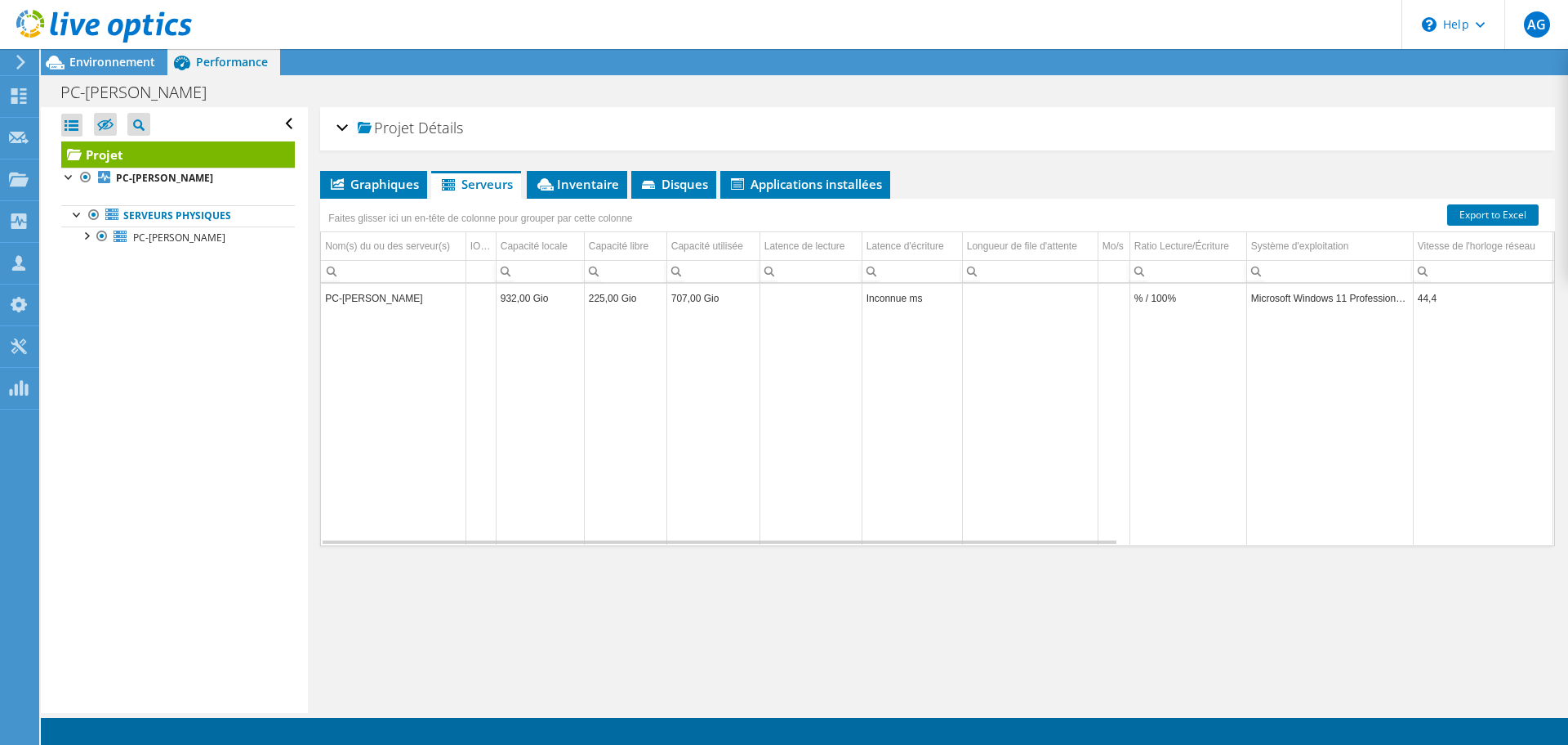
click at [346, 299] on td "PC-[PERSON_NAME]" at bounding box center [394, 298] width 145 height 28
click at [1181, 300] on td "% / 100%" at bounding box center [1188, 298] width 117 height 28
click at [133, 177] on b "PC-[PERSON_NAME]" at bounding box center [164, 178] width 97 height 14
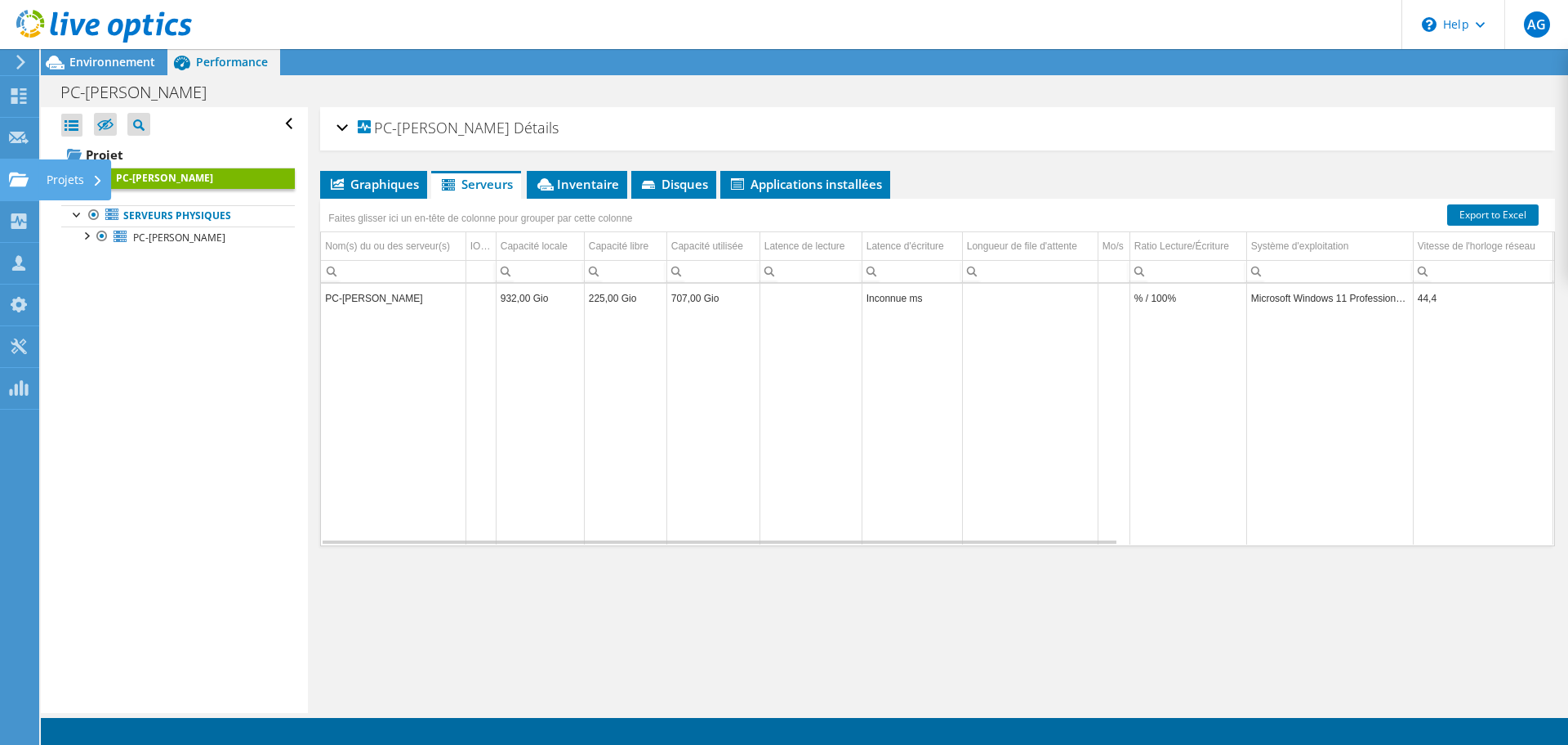
click at [18, 182] on use at bounding box center [19, 178] width 20 height 14
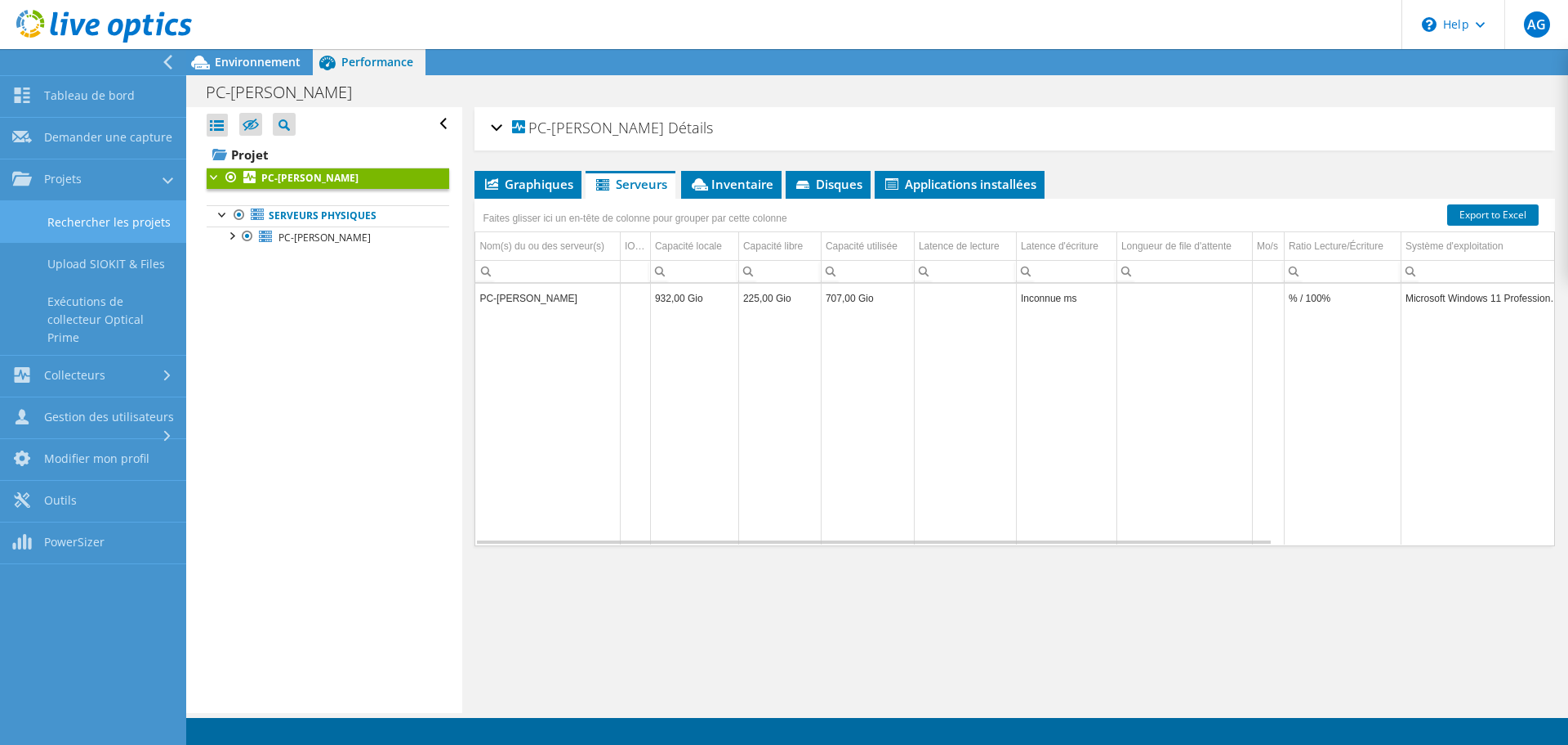
click at [130, 225] on link "Rechercher les projets" at bounding box center [93, 222] width 186 height 41
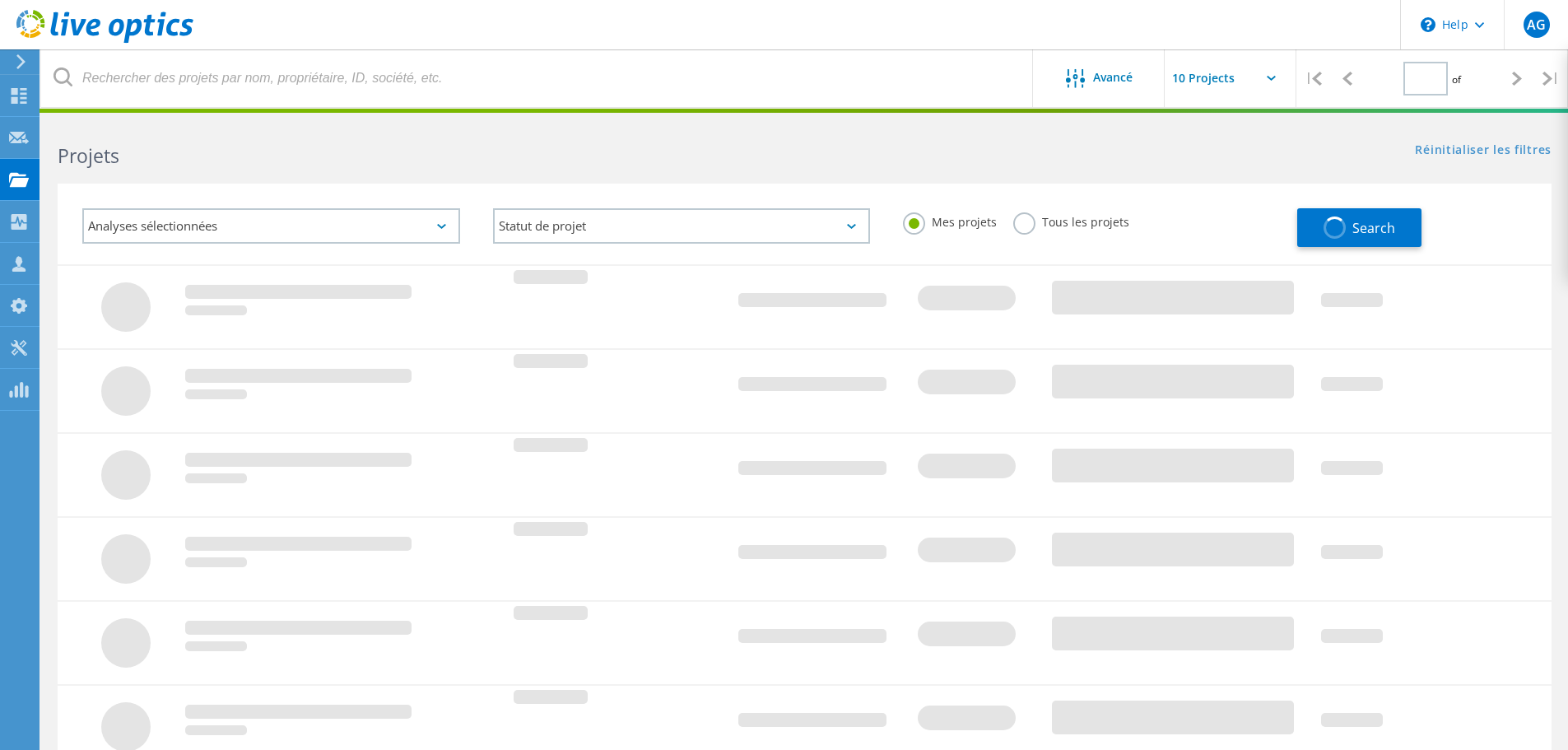
type input "1"
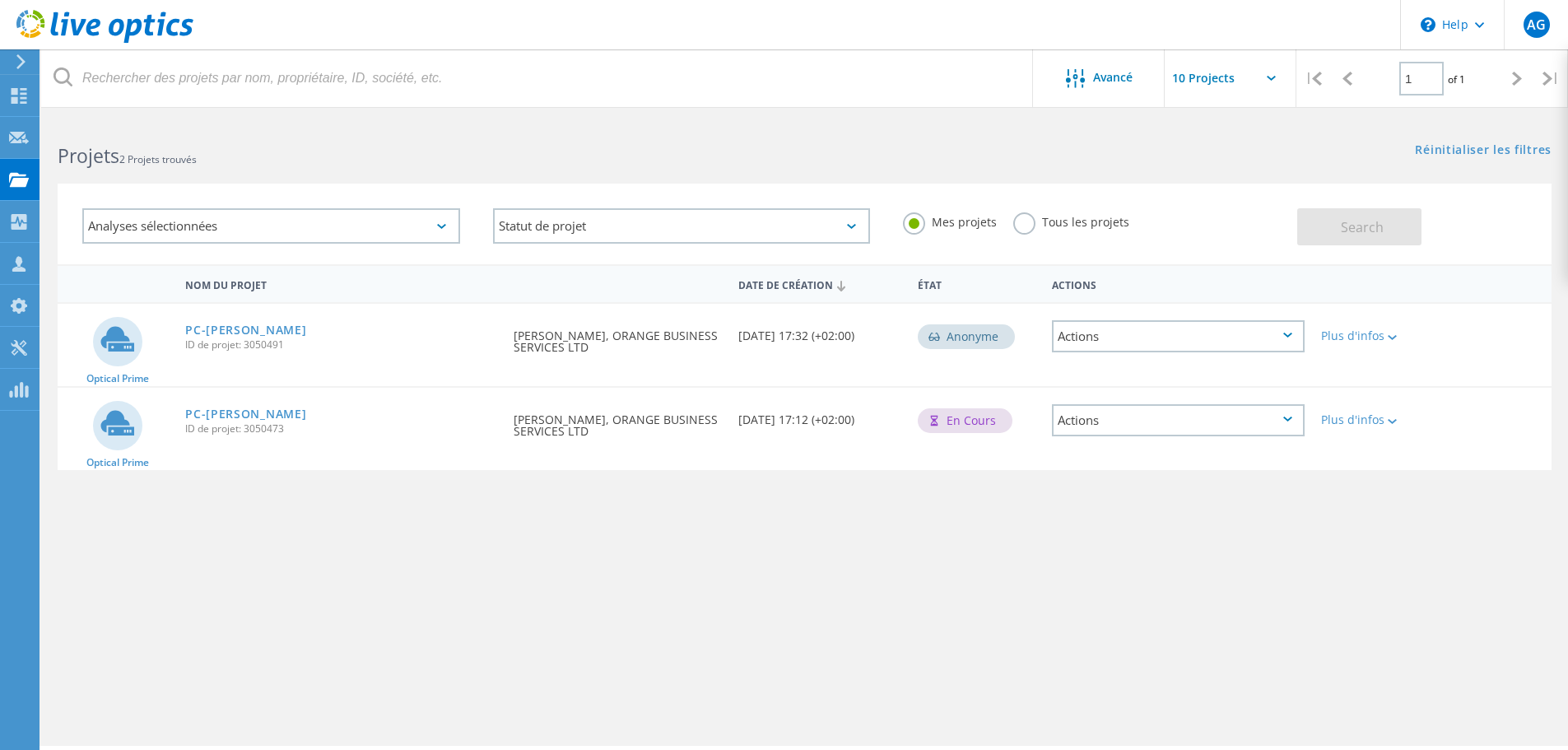
click at [1109, 423] on div "Actions" at bounding box center [1179, 420] width 253 height 32
click at [1120, 408] on div "Détails du projet" at bounding box center [1178, 407] width 249 height 26
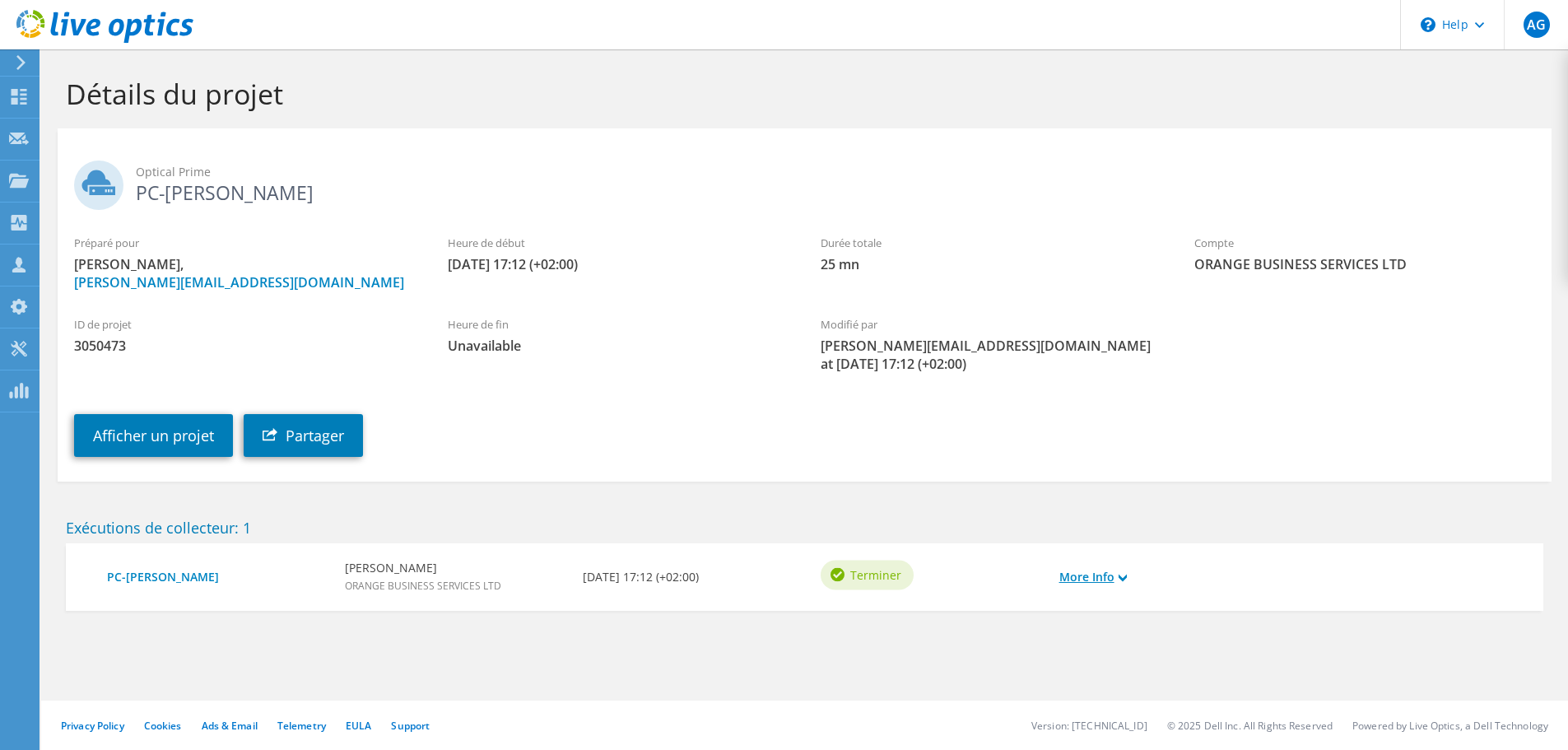
click at [1096, 578] on link "More Info" at bounding box center [1092, 577] width 67 height 18
